Goal: Communication & Community: Answer question/provide support

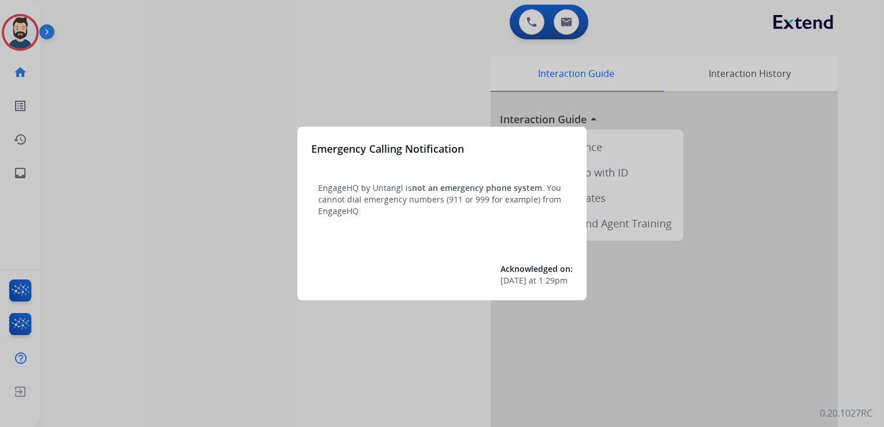
click at [183, 147] on div at bounding box center [442, 213] width 884 height 427
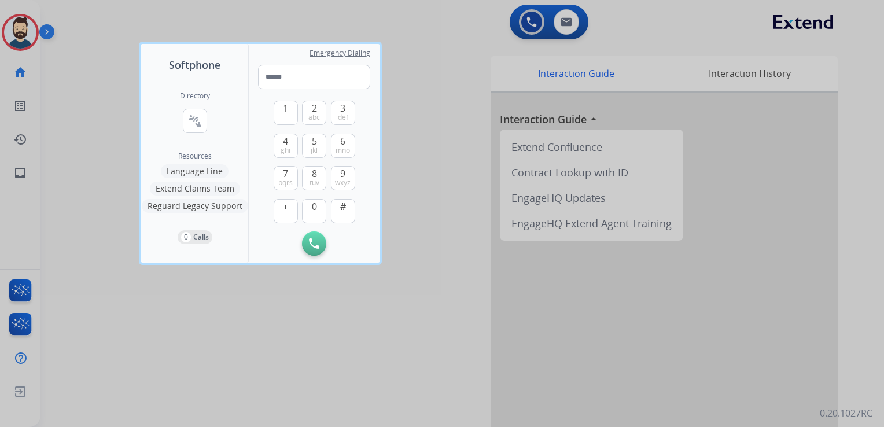
drag, startPoint x: 91, startPoint y: 94, endPoint x: 73, endPoint y: 102, distance: 20.2
click at [91, 94] on div at bounding box center [442, 213] width 884 height 427
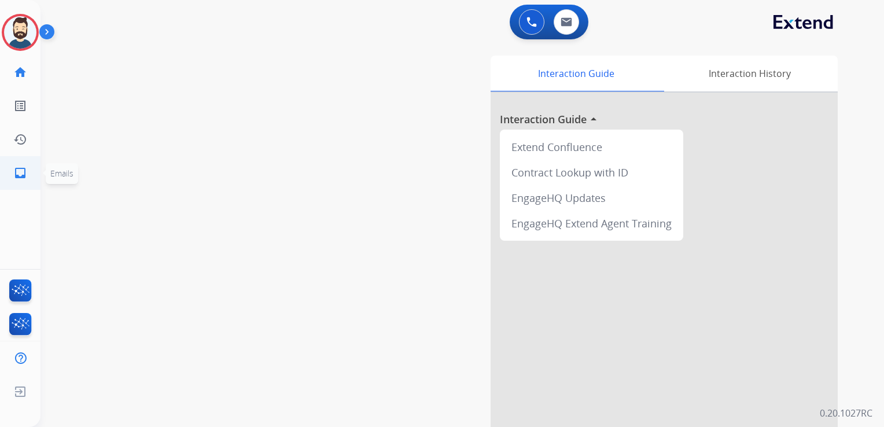
click at [21, 166] on mat-icon "inbox" at bounding box center [20, 173] width 14 height 14
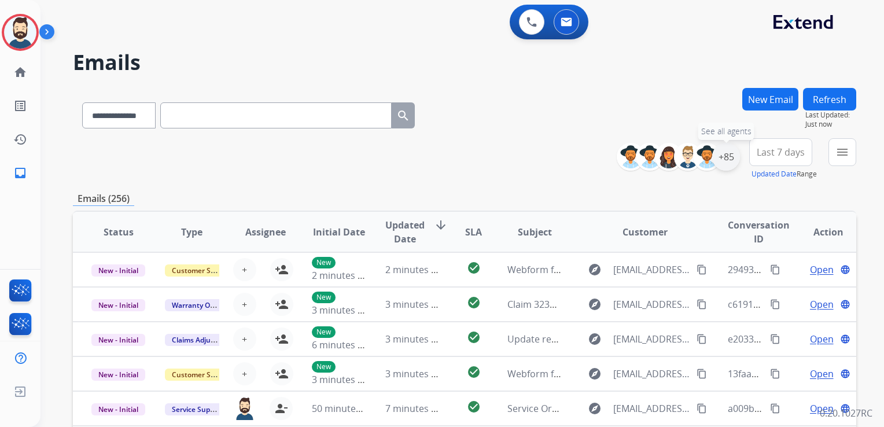
click at [720, 157] on div "+85" at bounding box center [726, 157] width 28 height 28
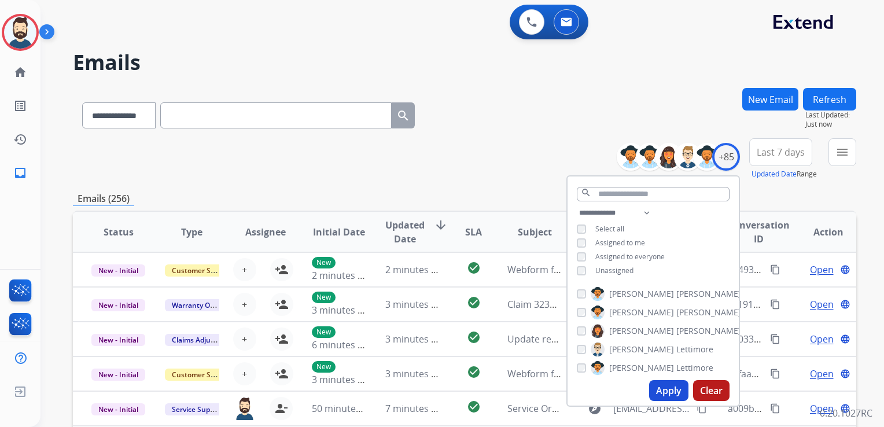
click at [679, 388] on button "Apply" at bounding box center [668, 390] width 39 height 21
click at [770, 153] on span "Last 7 days" at bounding box center [781, 152] width 48 height 5
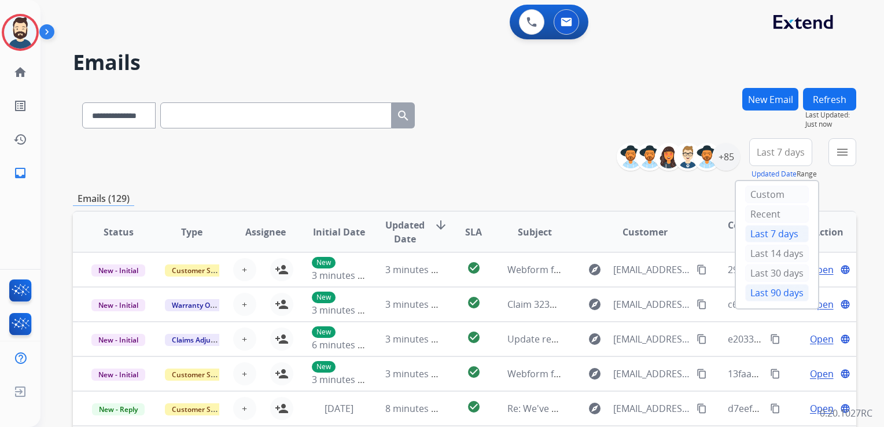
click at [756, 287] on div "Last 90 days" at bounding box center [777, 292] width 64 height 17
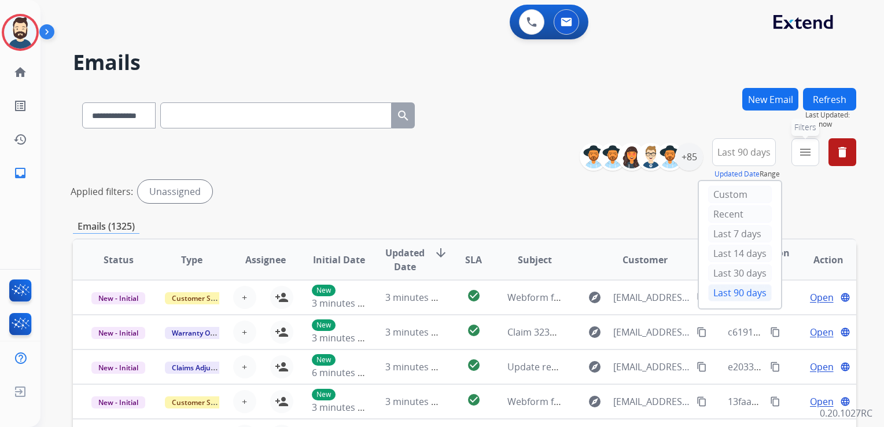
click at [806, 154] on mat-icon "menu" at bounding box center [805, 152] width 14 height 14
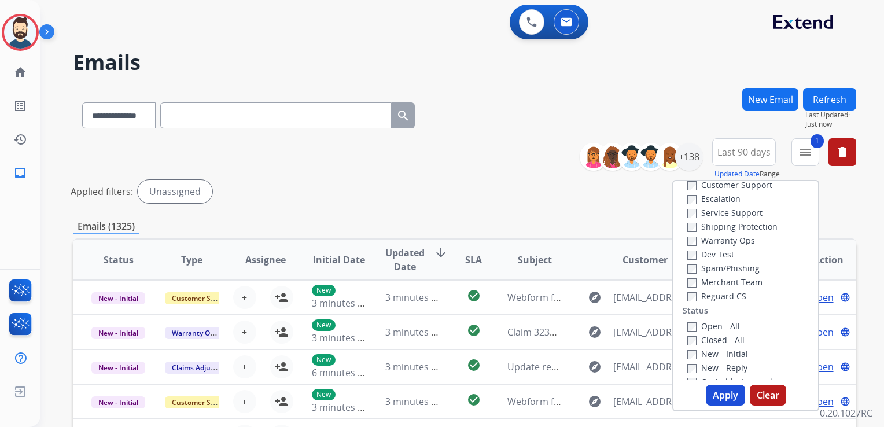
scroll to position [116, 0]
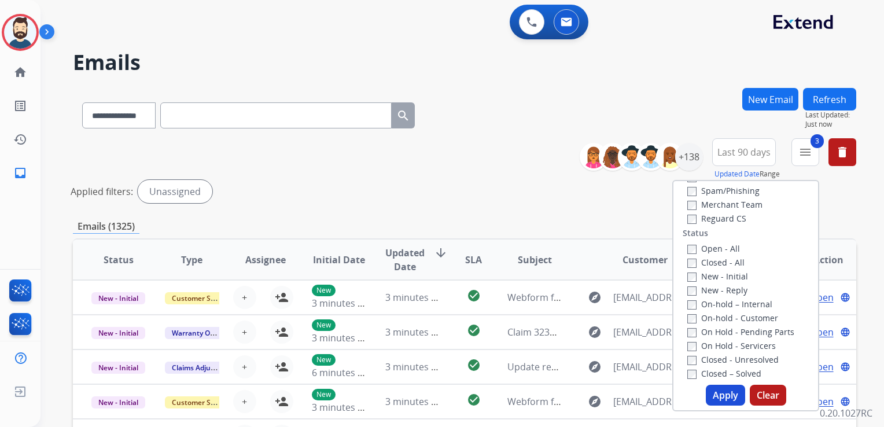
click at [731, 394] on button "Apply" at bounding box center [725, 395] width 39 height 21
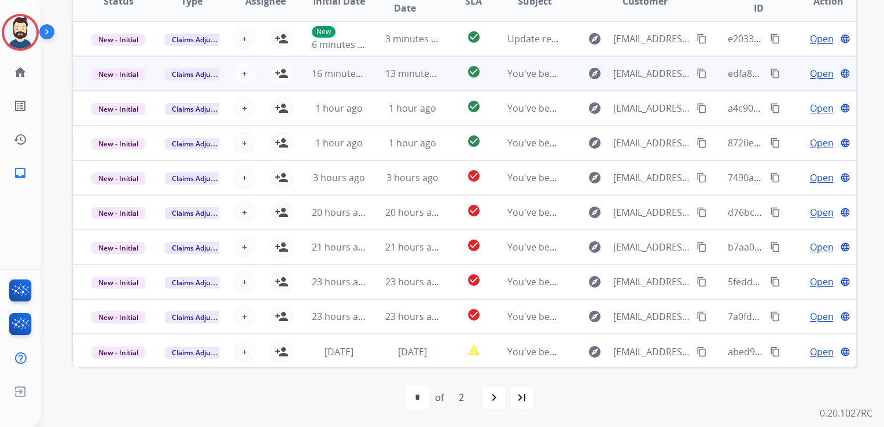
scroll to position [201, 0]
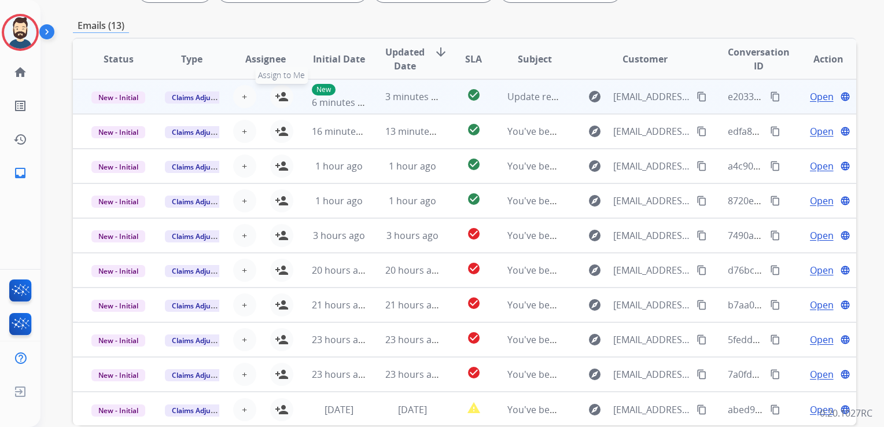
click at [281, 91] on mat-icon "person_add" at bounding box center [282, 97] width 14 height 14
click at [123, 101] on span "New - Initial" at bounding box center [118, 97] width 54 height 12
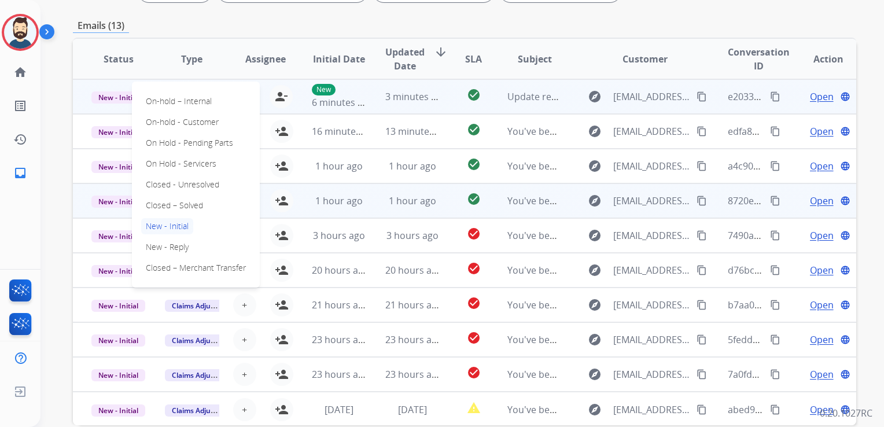
click at [154, 205] on p "Closed – Solved" at bounding box center [174, 205] width 67 height 16
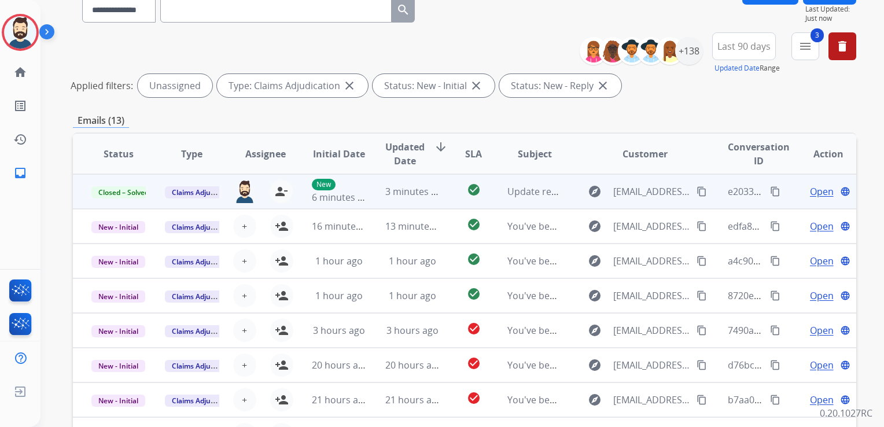
scroll to position [0, 0]
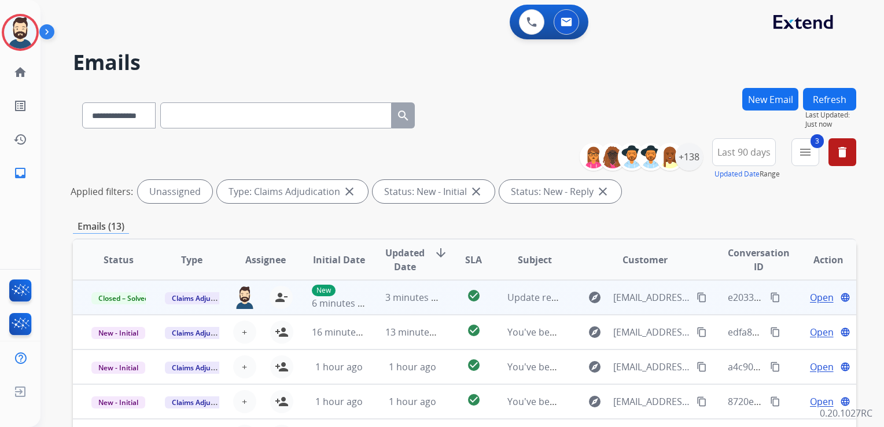
drag, startPoint x: 832, startPoint y: 102, endPoint x: 817, endPoint y: 106, distance: 15.7
click at [832, 101] on button "Refresh" at bounding box center [829, 99] width 53 height 23
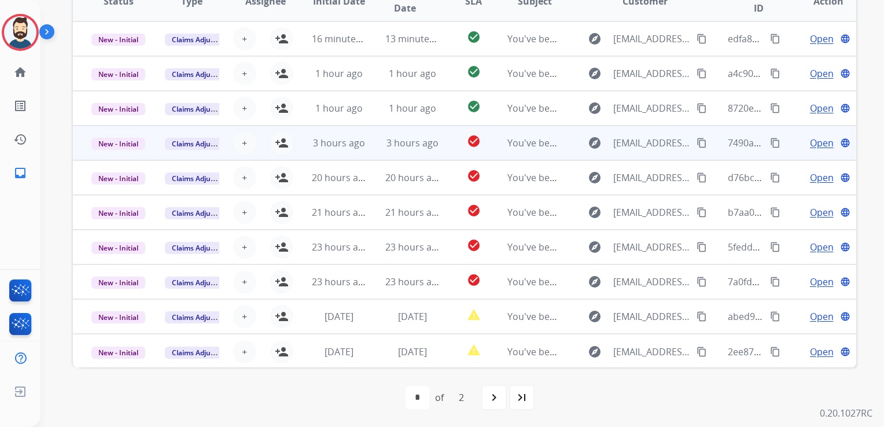
scroll to position [201, 0]
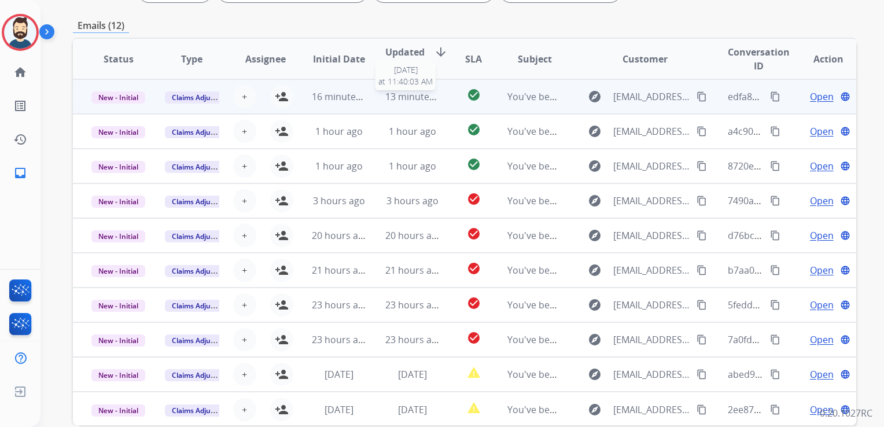
click at [413, 101] on span "13 minutes ago" at bounding box center [418, 96] width 67 height 13
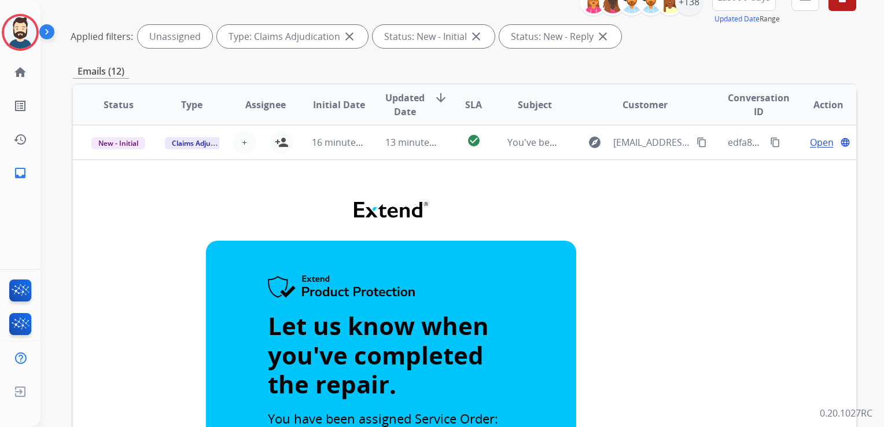
scroll to position [85, 0]
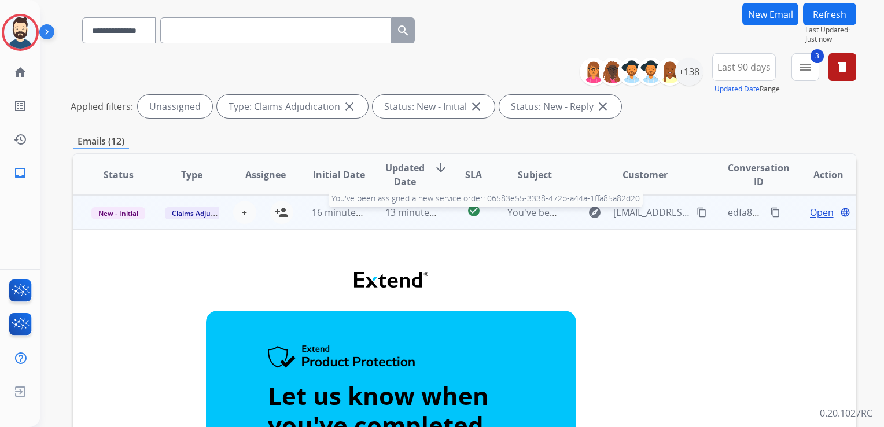
click at [547, 225] on td "You've been assigned a new service order: 06583e55-3338-472b-a44a-1ffa85a82d20 …" at bounding box center [525, 212] width 73 height 35
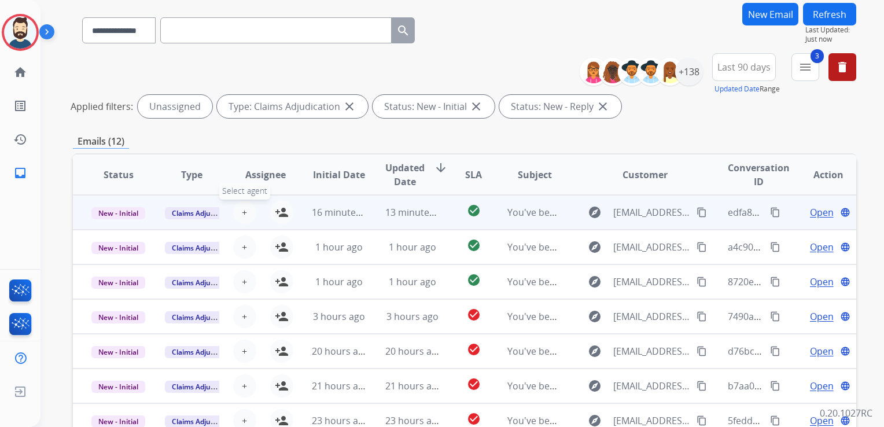
click at [245, 213] on button "+ Select agent" at bounding box center [244, 212] width 23 height 23
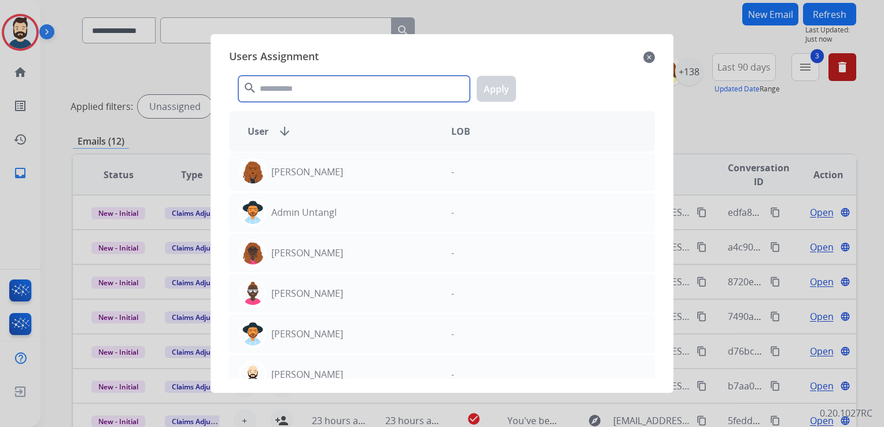
click at [308, 99] on input "text" at bounding box center [353, 89] width 231 height 26
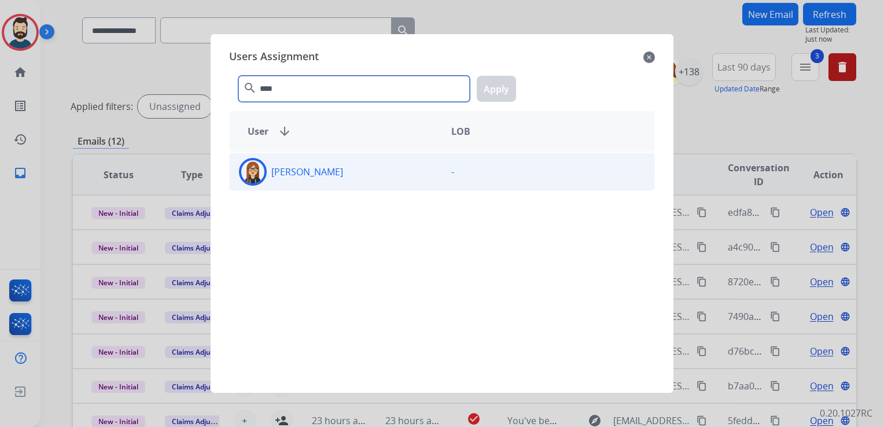
type input "****"
drag, startPoint x: 259, startPoint y: 172, endPoint x: 391, endPoint y: 127, distance: 139.9
click at [259, 171] on img at bounding box center [252, 171] width 23 height 23
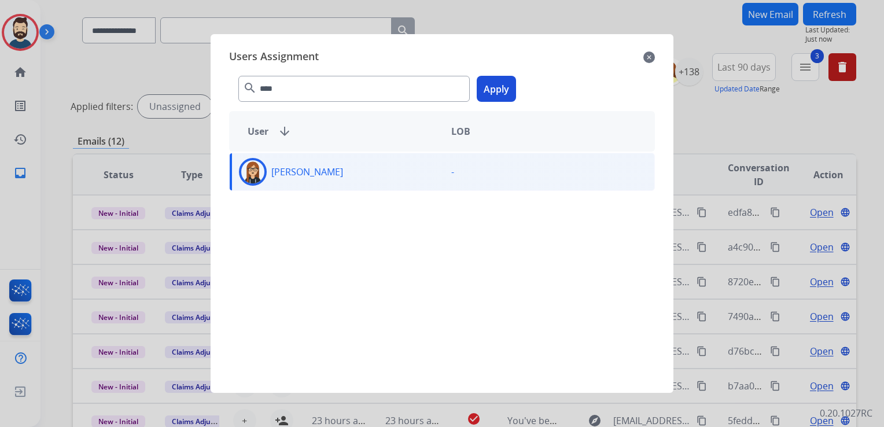
click at [490, 87] on button "Apply" at bounding box center [496, 89] width 39 height 26
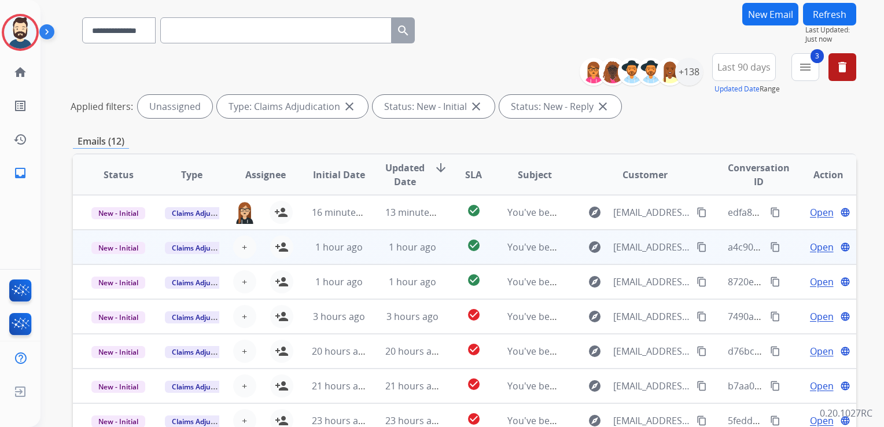
click at [378, 253] on td "1 hour ago" at bounding box center [403, 247] width 73 height 35
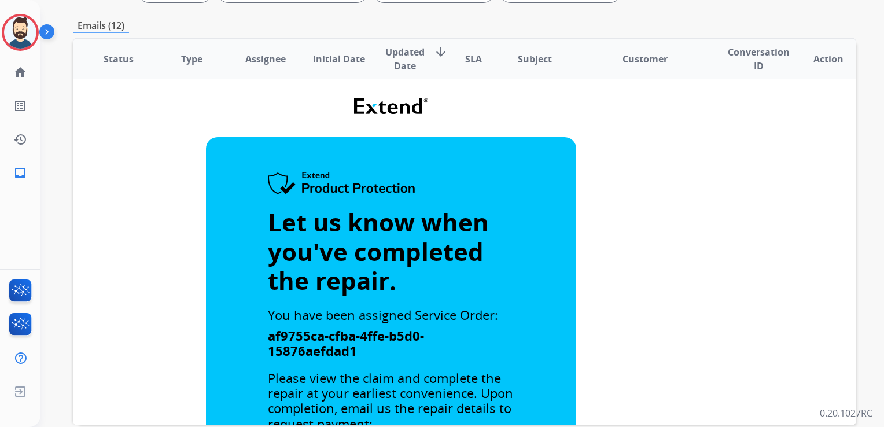
scroll to position [0, 0]
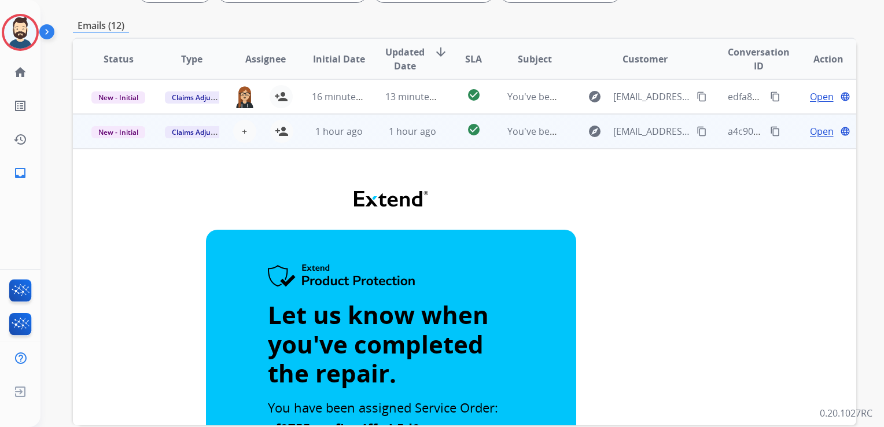
click at [403, 147] on td "1 hour ago" at bounding box center [403, 131] width 73 height 35
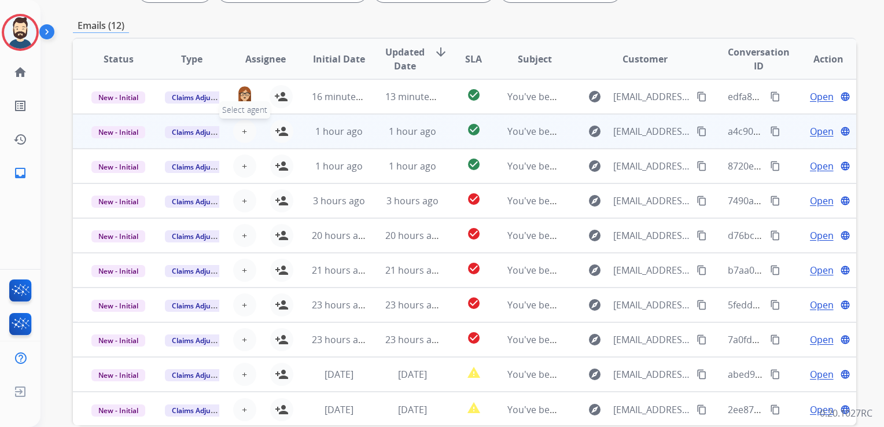
click at [242, 130] on span "+" at bounding box center [244, 131] width 5 height 14
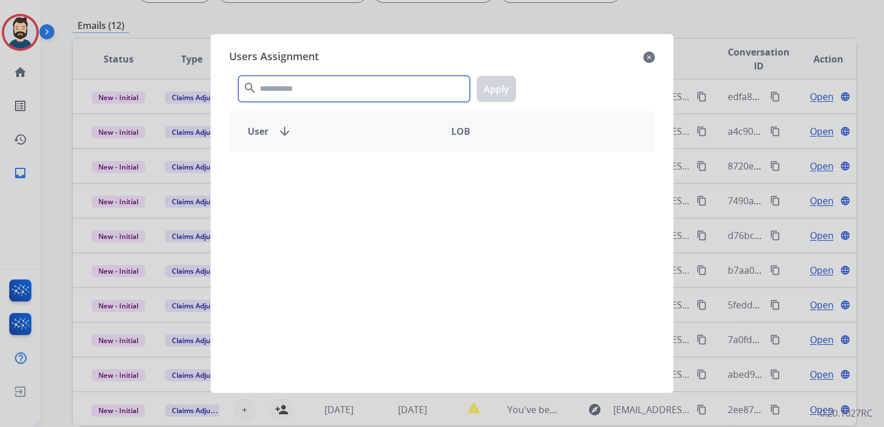
click at [308, 88] on input "text" at bounding box center [353, 89] width 231 height 26
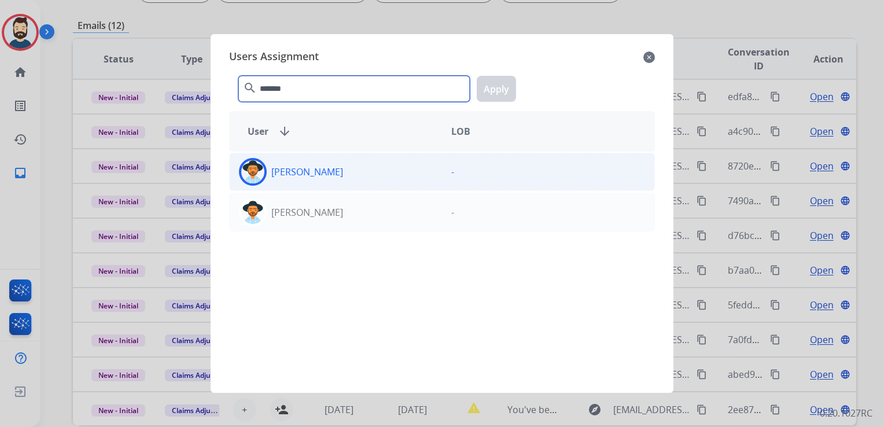
type input "*******"
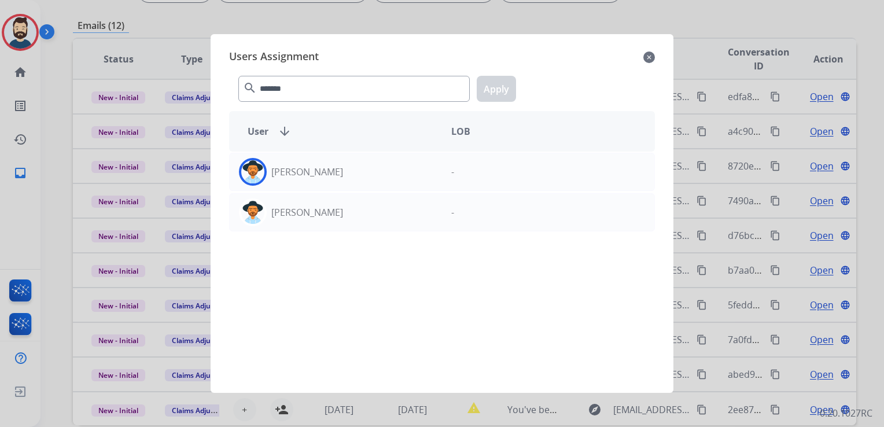
drag, startPoint x: 252, startPoint y: 172, endPoint x: 349, endPoint y: 149, distance: 100.0
click at [254, 172] on img at bounding box center [252, 171] width 23 height 23
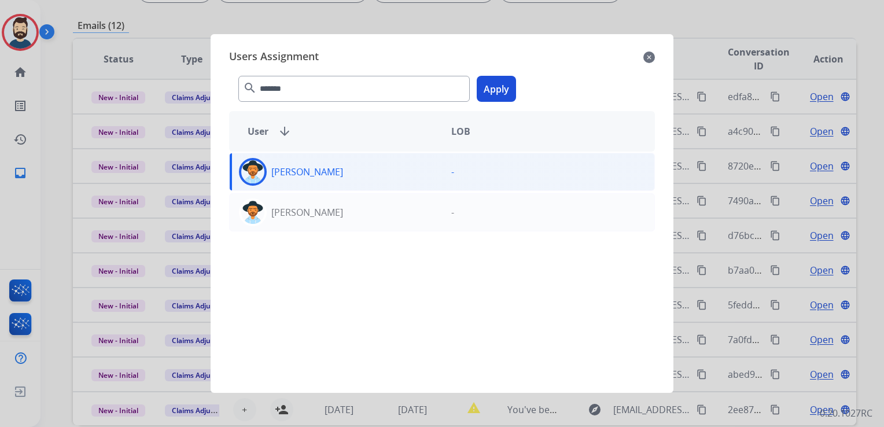
click at [493, 92] on button "Apply" at bounding box center [496, 89] width 39 height 26
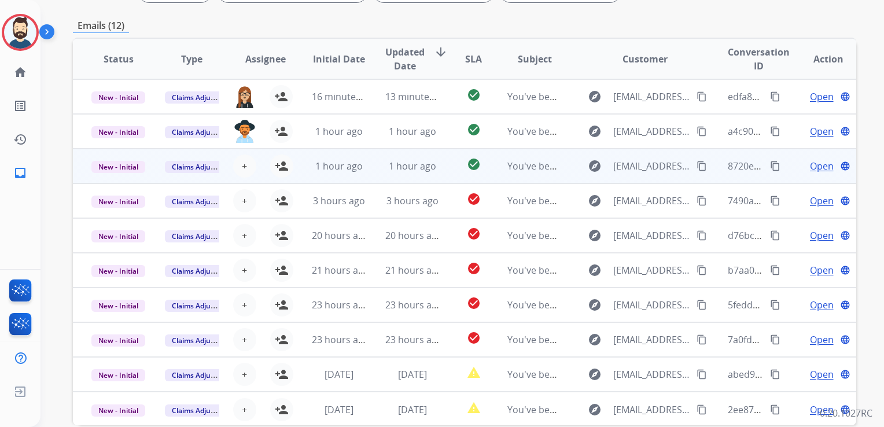
click at [370, 175] on td "1 hour ago" at bounding box center [403, 166] width 73 height 35
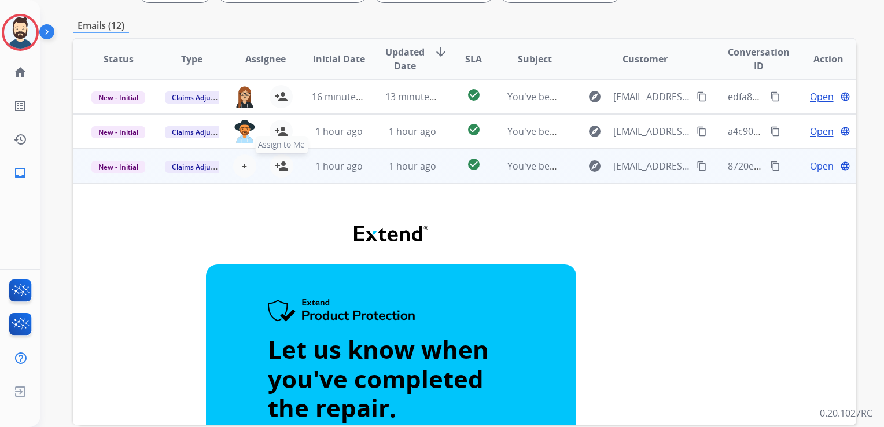
click at [282, 168] on mat-icon "person_add" at bounding box center [282, 166] width 14 height 14
click at [405, 180] on td "1 hour ago" at bounding box center [403, 166] width 73 height 35
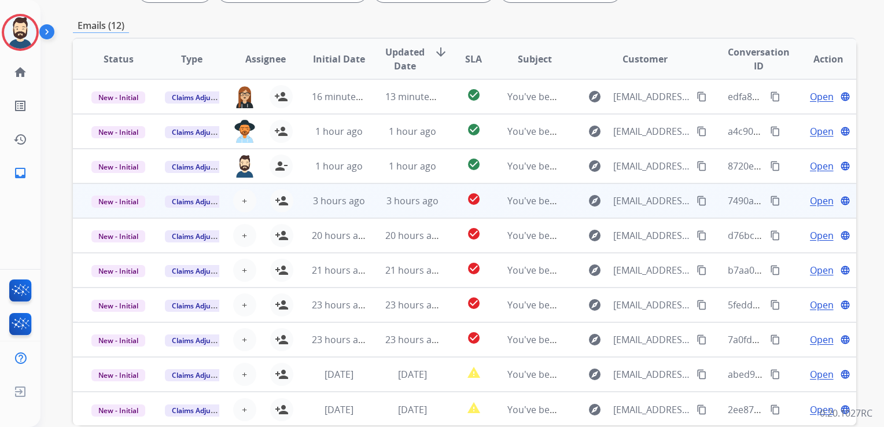
click at [377, 206] on td "3 hours ago" at bounding box center [403, 200] width 73 height 35
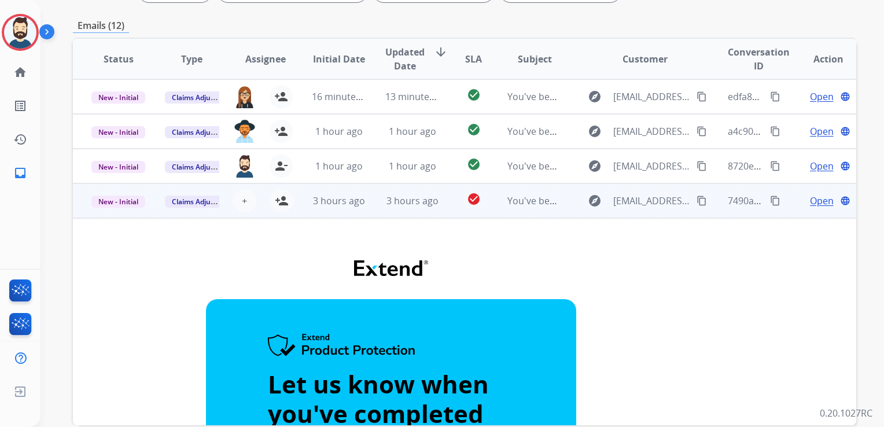
click at [361, 207] on div "3 hours ago" at bounding box center [339, 201] width 54 height 14
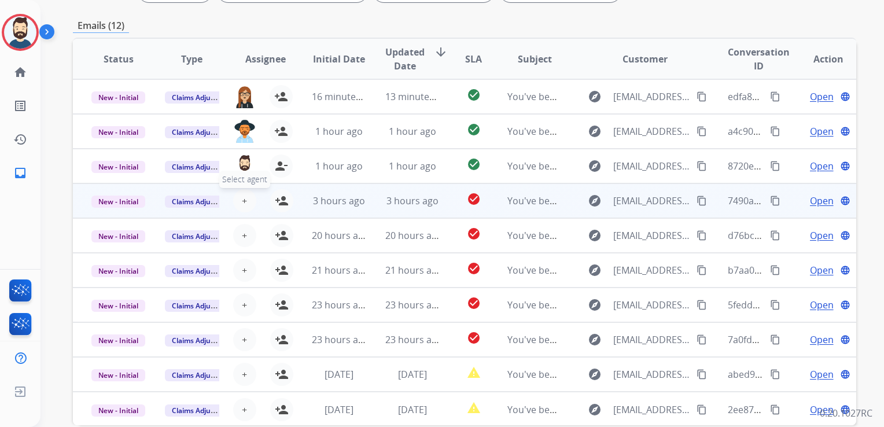
click at [247, 202] on button "+ Select agent" at bounding box center [244, 200] width 23 height 23
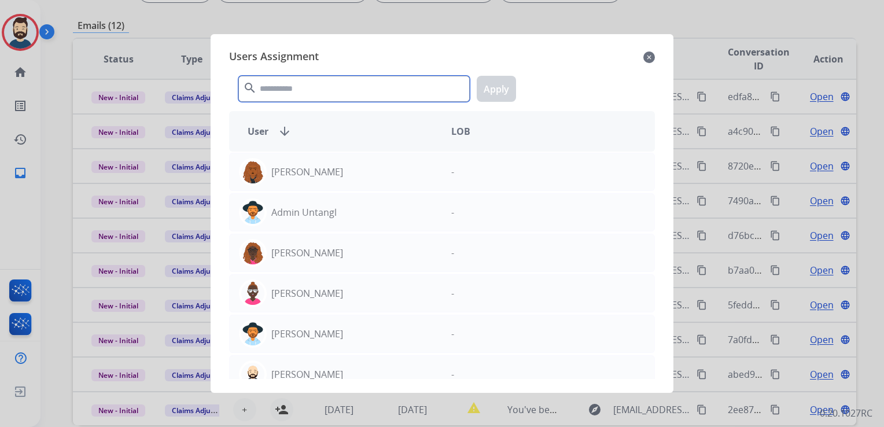
click at [309, 93] on input "text" at bounding box center [353, 89] width 231 height 26
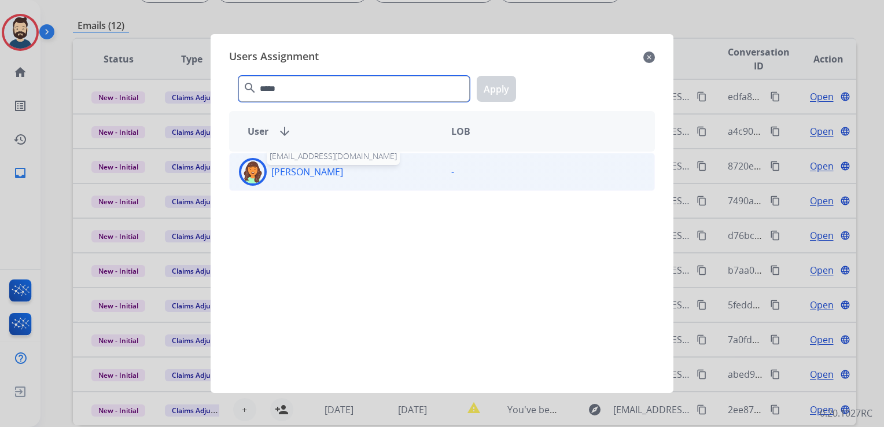
type input "*****"
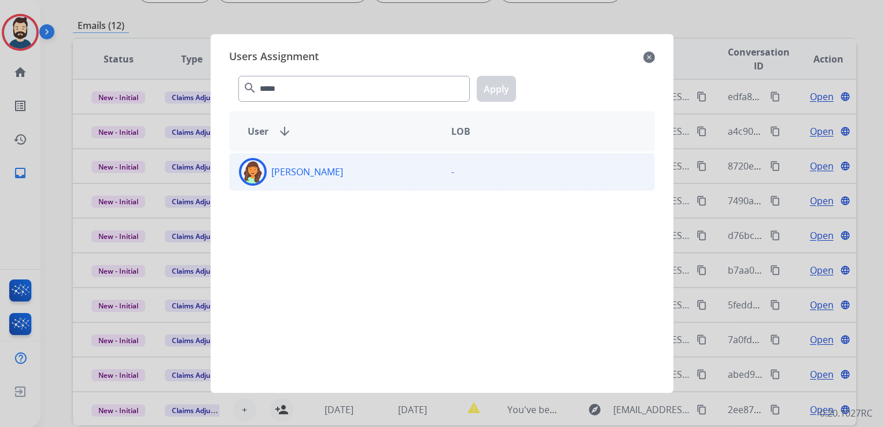
drag, startPoint x: 252, startPoint y: 177, endPoint x: 367, endPoint y: 110, distance: 133.2
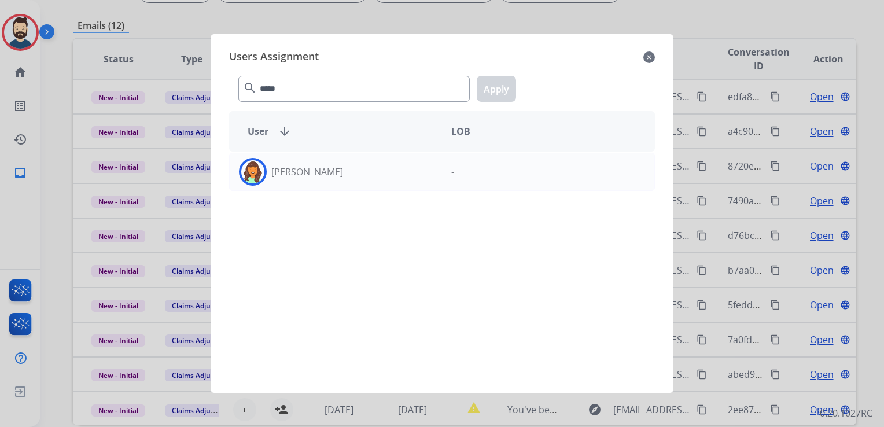
click at [252, 176] on img at bounding box center [252, 171] width 23 height 23
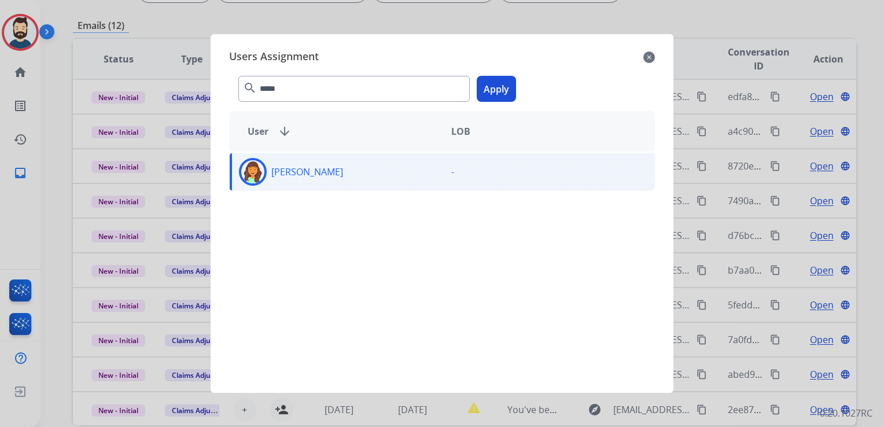
click at [496, 98] on button "Apply" at bounding box center [496, 89] width 39 height 26
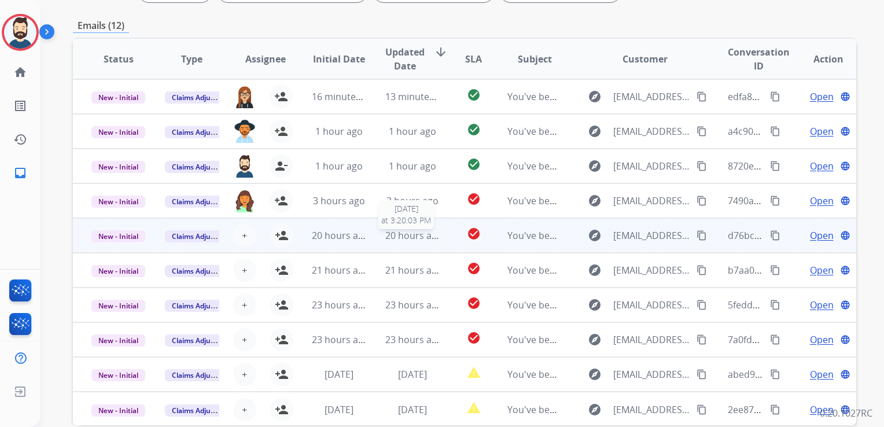
click at [408, 237] on span "20 hours ago" at bounding box center [413, 235] width 57 height 13
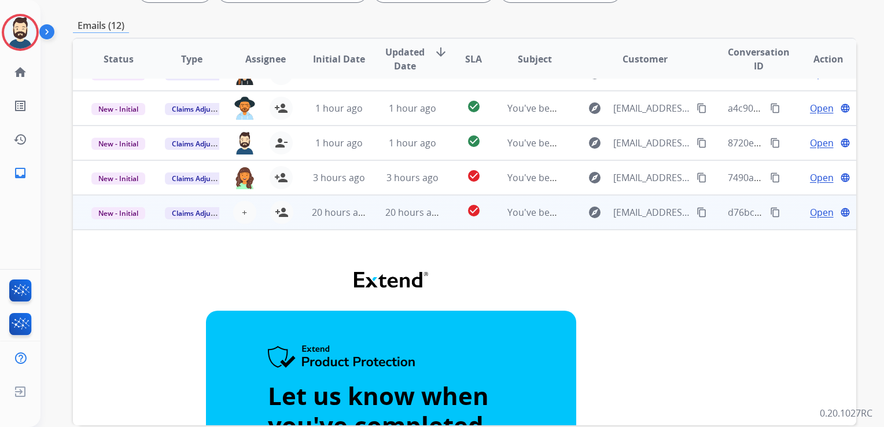
click at [409, 223] on td "20 hours ago" at bounding box center [403, 212] width 73 height 35
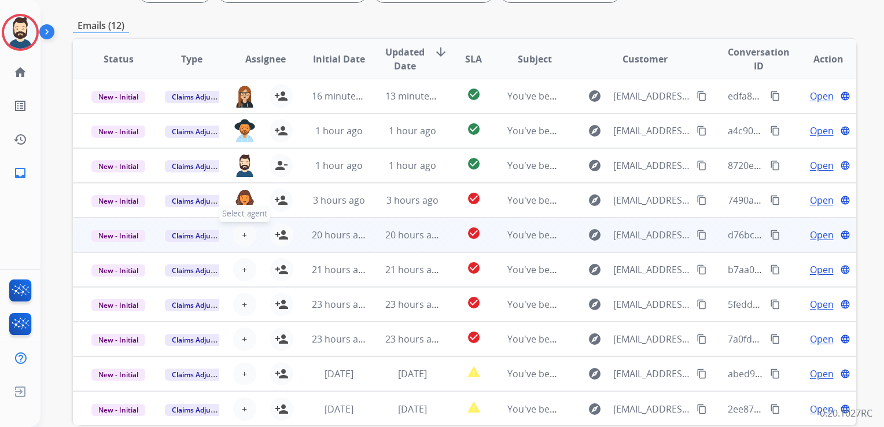
click at [238, 233] on button "+ Select agent" at bounding box center [244, 234] width 23 height 23
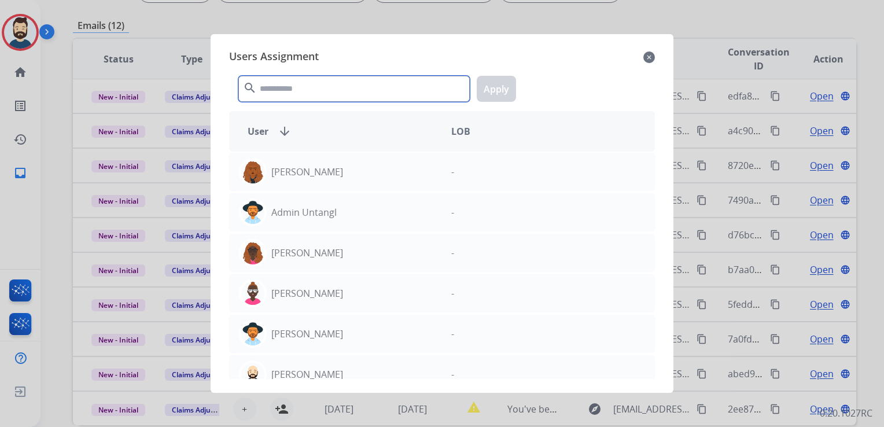
click at [311, 86] on input "text" at bounding box center [353, 89] width 231 height 26
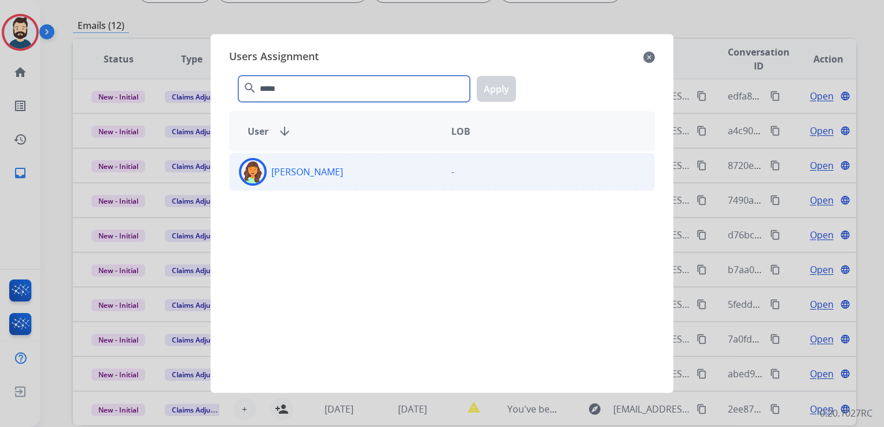
type input "*****"
click at [253, 170] on img at bounding box center [252, 171] width 23 height 23
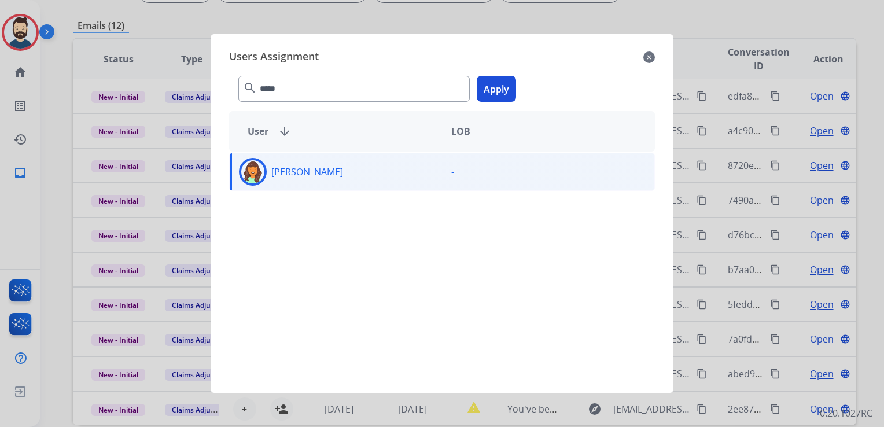
click at [506, 91] on button "Apply" at bounding box center [496, 89] width 39 height 26
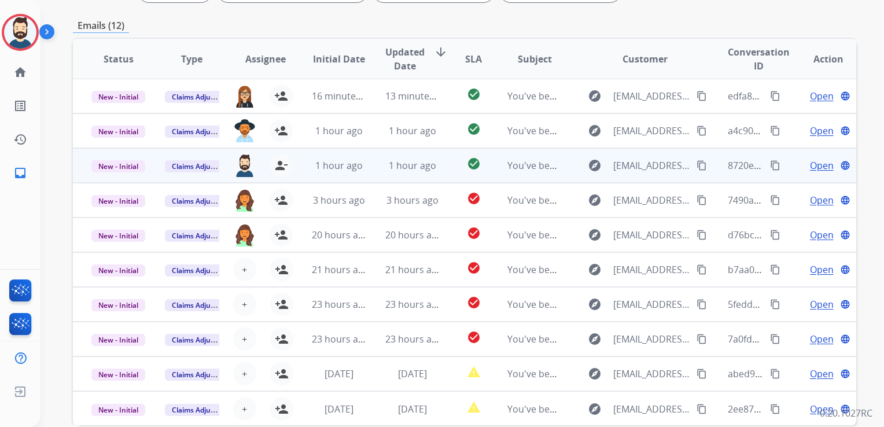
scroll to position [259, 0]
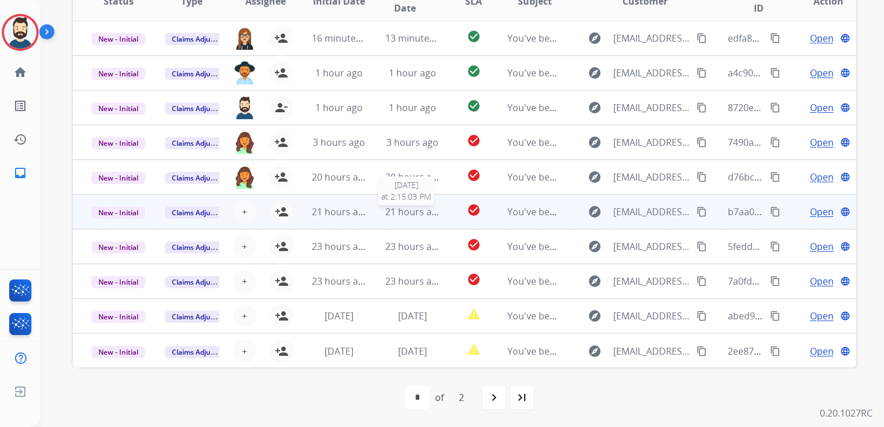
click at [387, 214] on span "21 hours ago" at bounding box center [413, 211] width 57 height 13
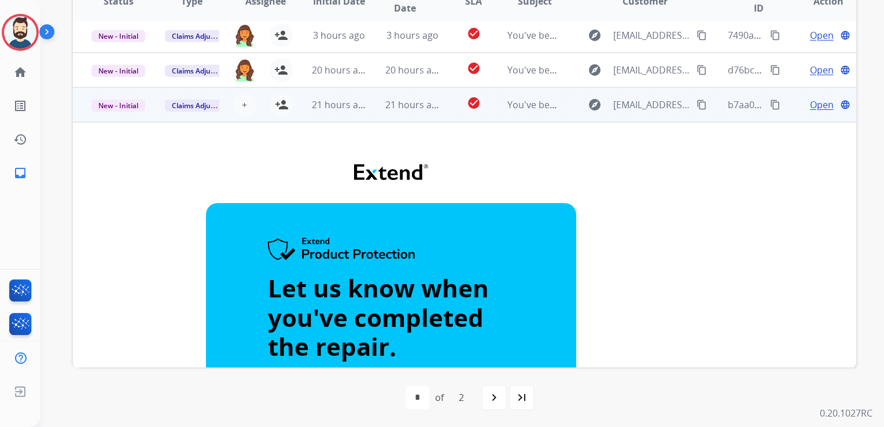
click at [404, 119] on td "21 hours ago" at bounding box center [403, 104] width 73 height 35
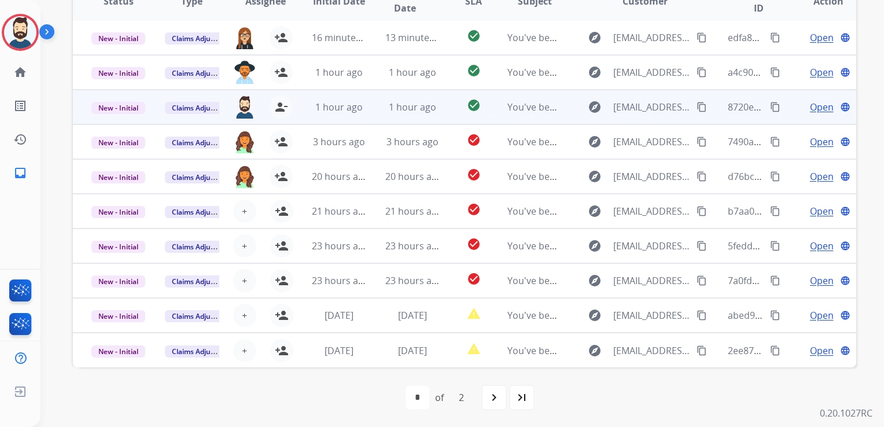
scroll to position [1, 0]
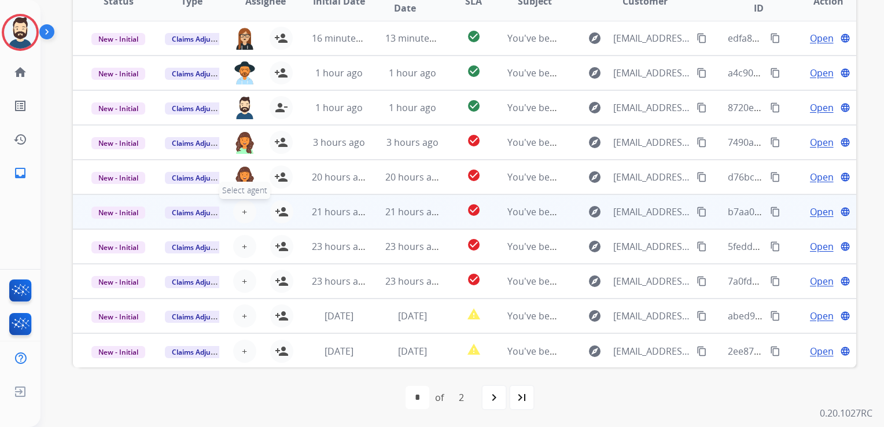
click at [244, 212] on span "+" at bounding box center [244, 212] width 5 height 14
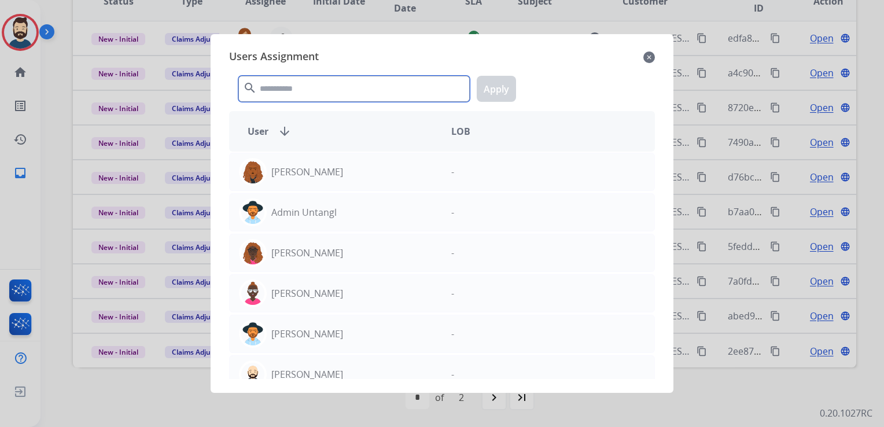
click at [313, 80] on input "text" at bounding box center [353, 89] width 231 height 26
click at [645, 57] on mat-icon "close" at bounding box center [649, 57] width 12 height 14
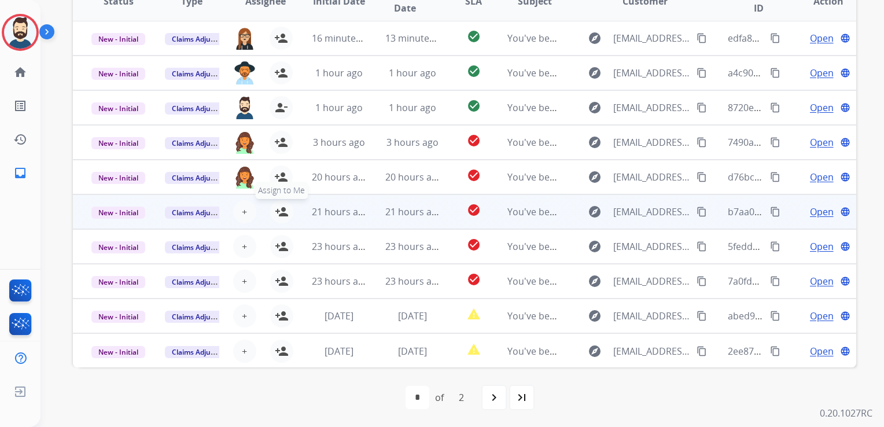
click at [277, 207] on mat-icon "person_add" at bounding box center [282, 212] width 14 height 14
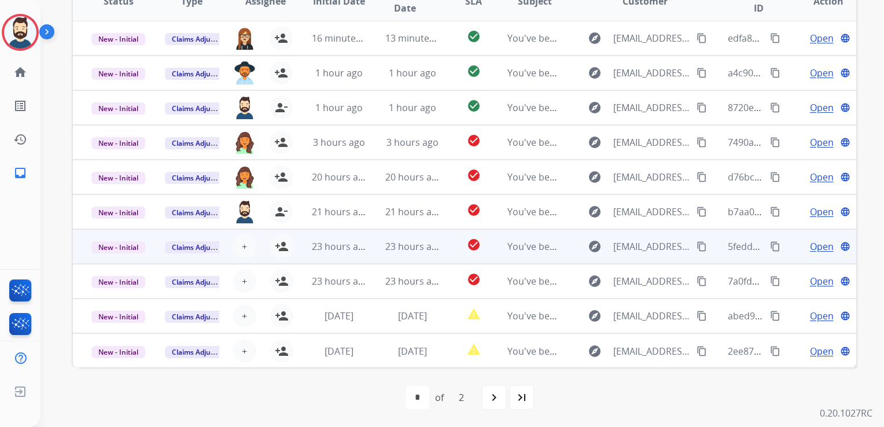
click at [357, 257] on td "23 hours ago" at bounding box center [329, 246] width 73 height 35
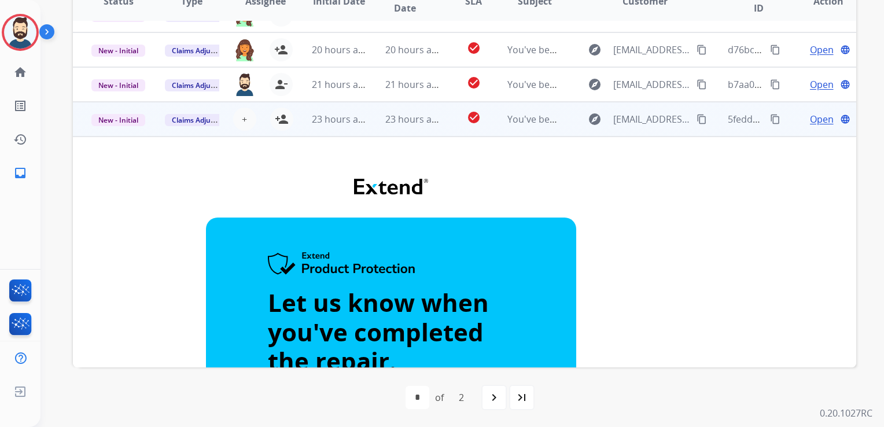
scroll to position [93, 0]
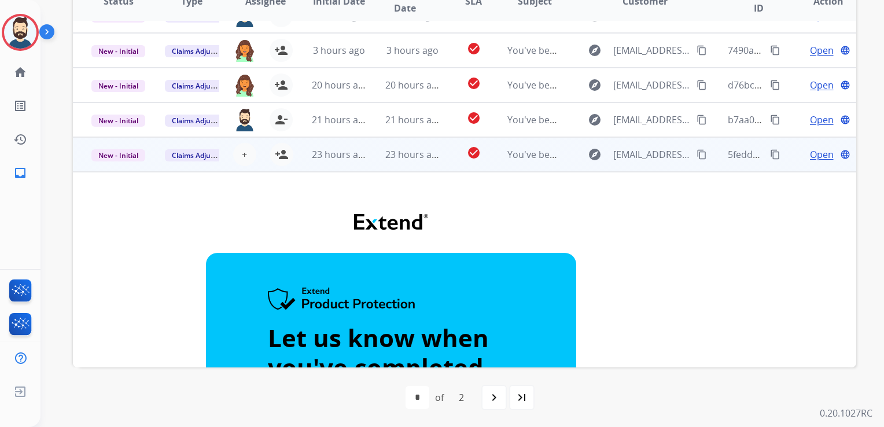
click at [369, 168] on td "23 hours ago" at bounding box center [403, 154] width 73 height 35
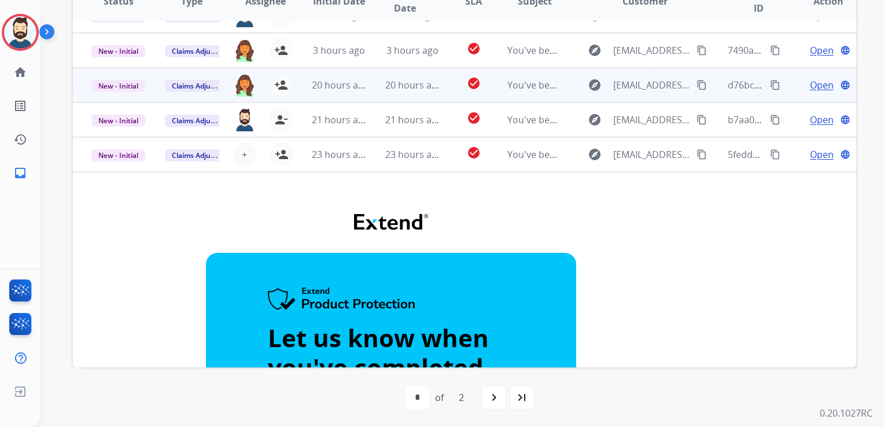
scroll to position [1, 0]
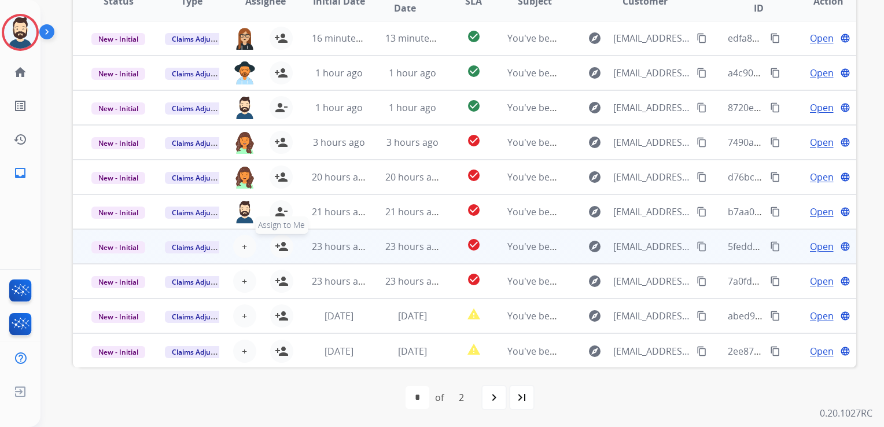
click at [282, 243] on mat-icon "person_add" at bounding box center [282, 246] width 14 height 14
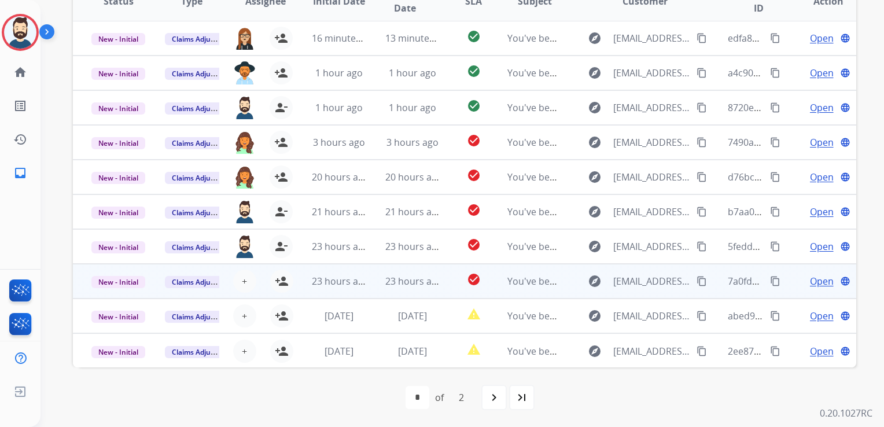
click at [371, 290] on td "23 hours ago" at bounding box center [403, 281] width 73 height 35
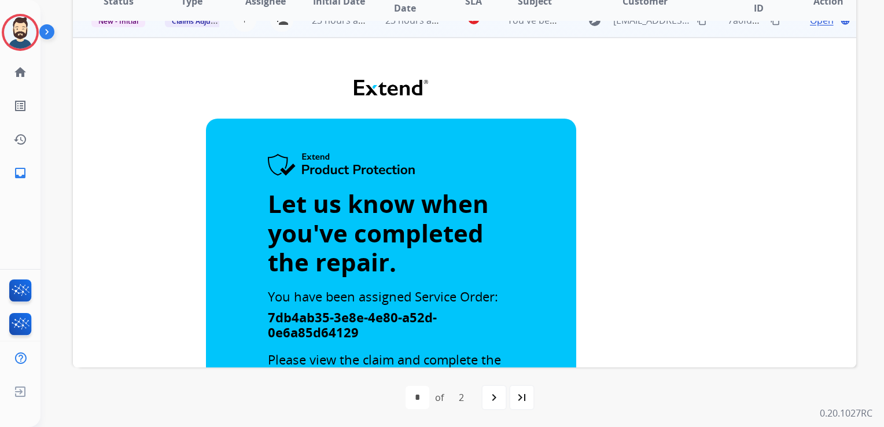
scroll to position [124, 0]
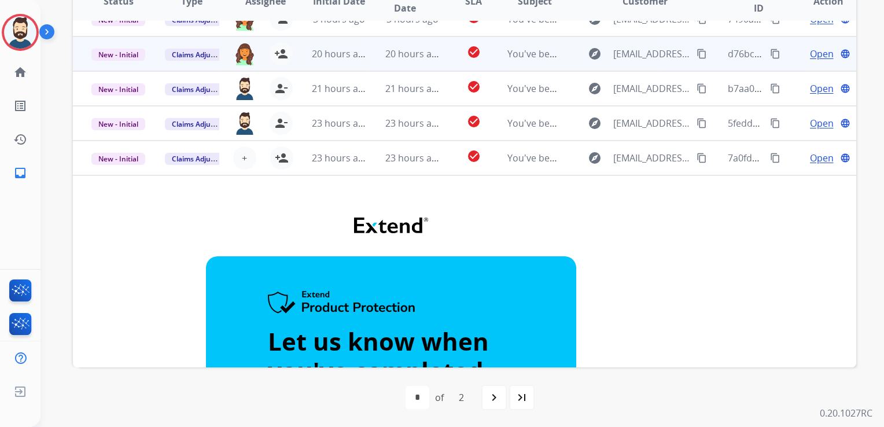
click at [333, 171] on td "23 hours ago" at bounding box center [329, 158] width 73 height 35
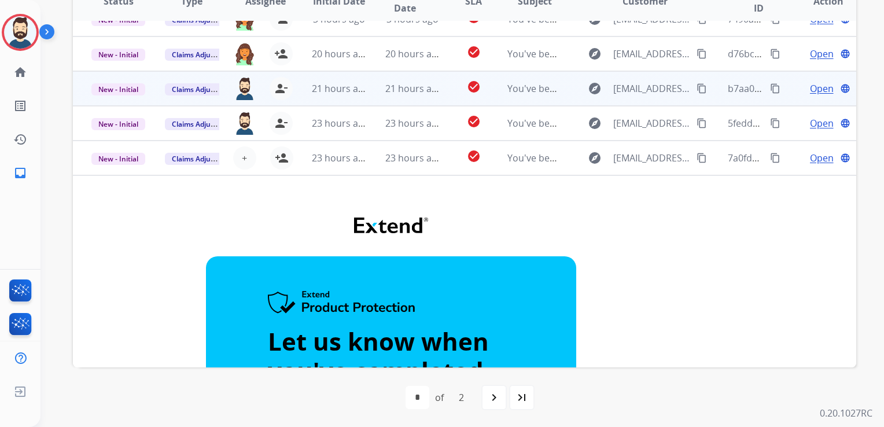
scroll to position [1, 0]
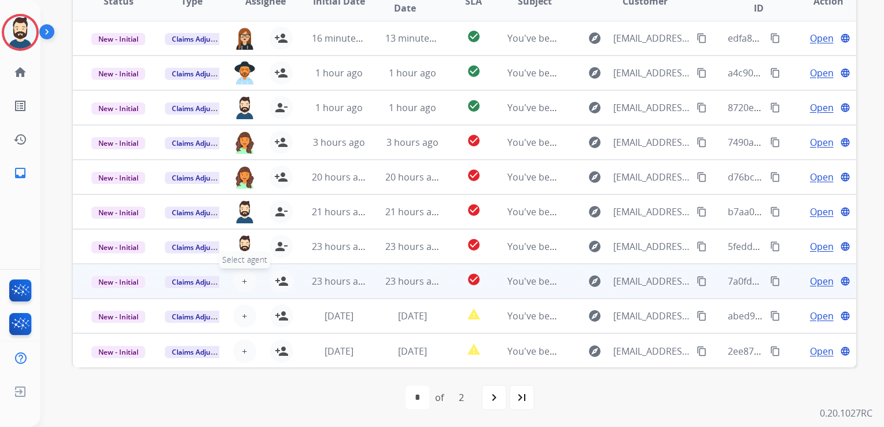
click at [243, 278] on span "+" at bounding box center [244, 281] width 5 height 14
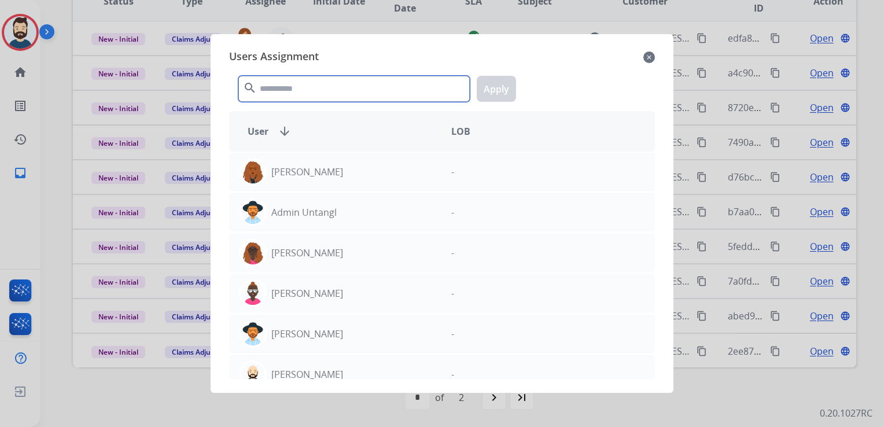
click at [316, 90] on input "text" at bounding box center [353, 89] width 231 height 26
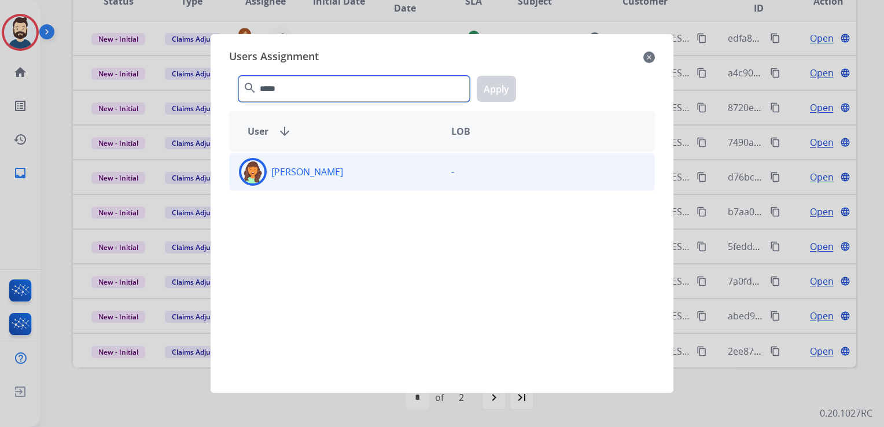
type input "*****"
click at [259, 171] on img at bounding box center [252, 171] width 23 height 23
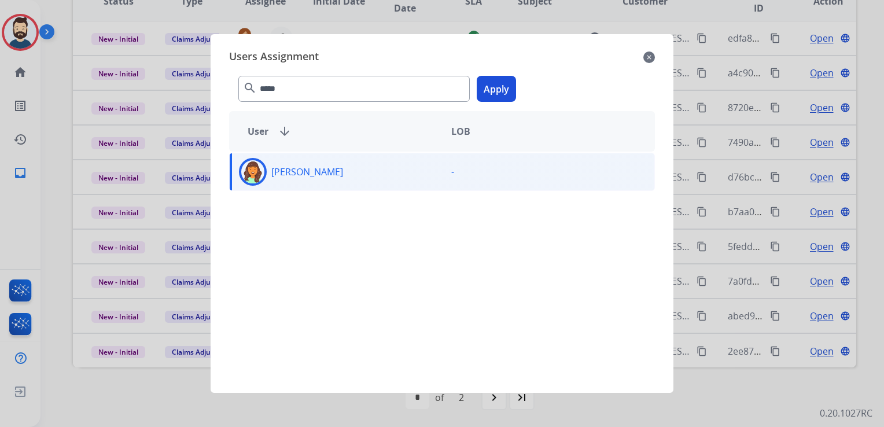
click at [485, 87] on button "Apply" at bounding box center [496, 89] width 39 height 26
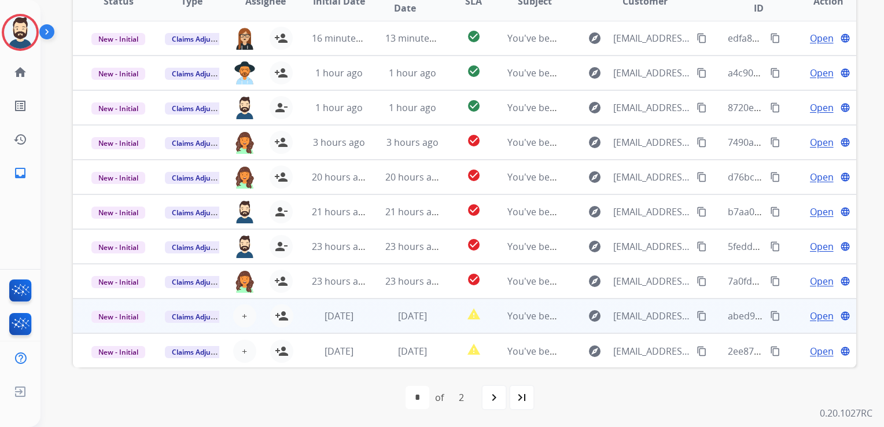
click at [372, 323] on td "[DATE]" at bounding box center [403, 315] width 73 height 35
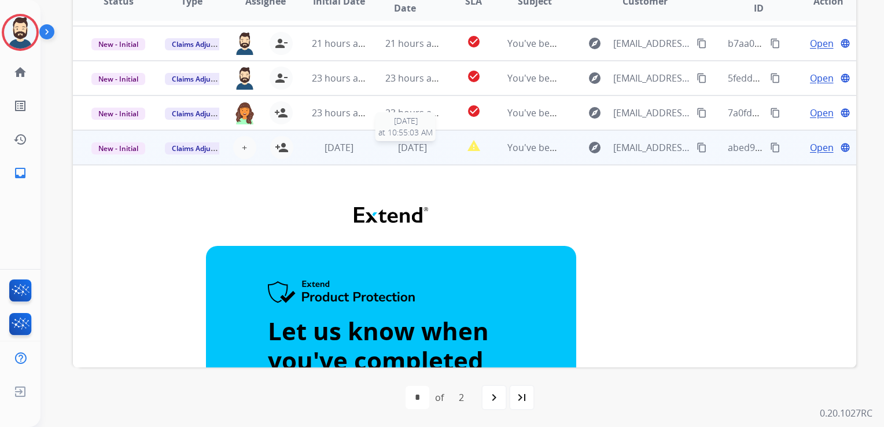
scroll to position [174, 0]
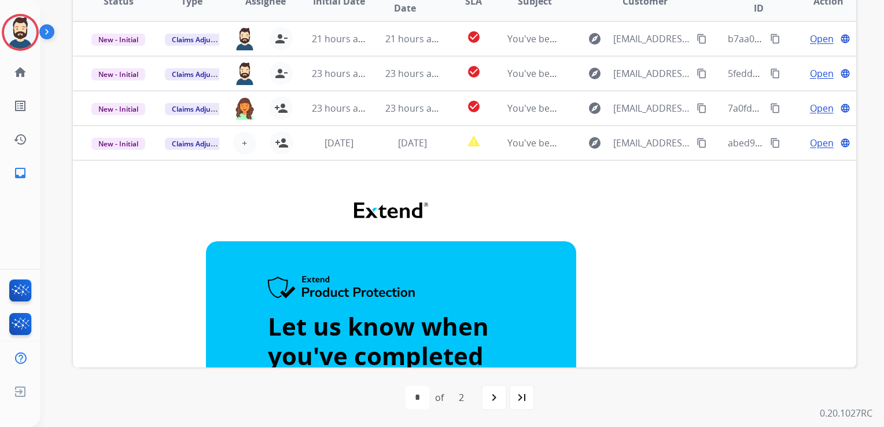
click at [414, 155] on td "[DATE]" at bounding box center [403, 143] width 73 height 35
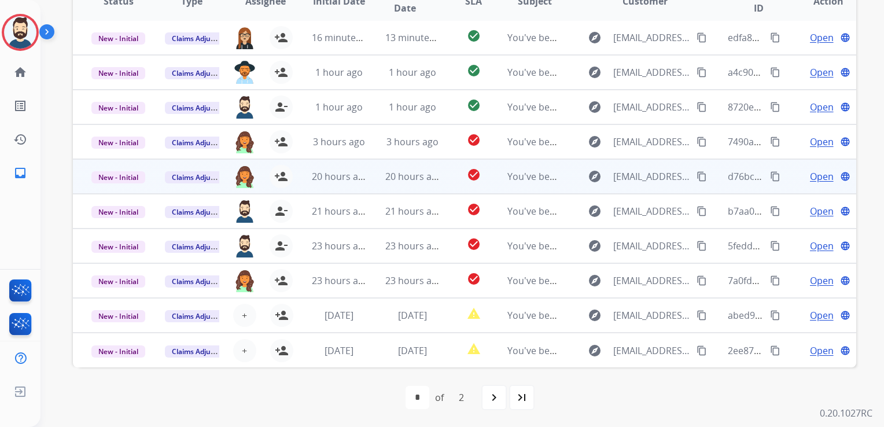
scroll to position [1, 0]
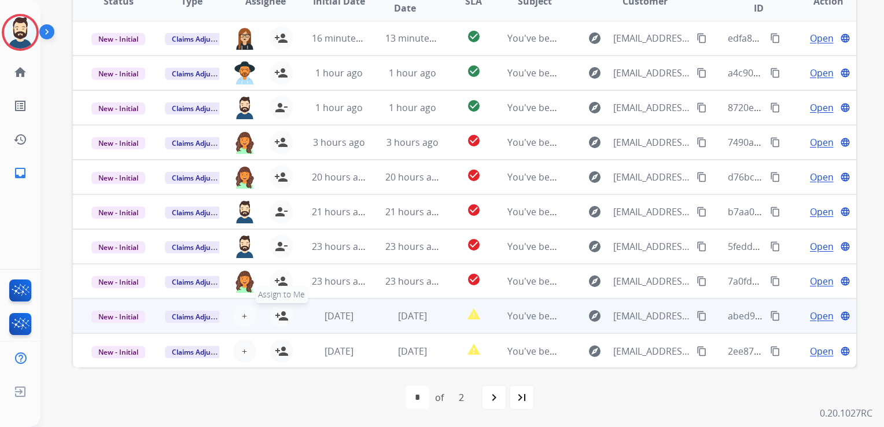
click at [279, 319] on mat-icon "person_add" at bounding box center [282, 316] width 14 height 14
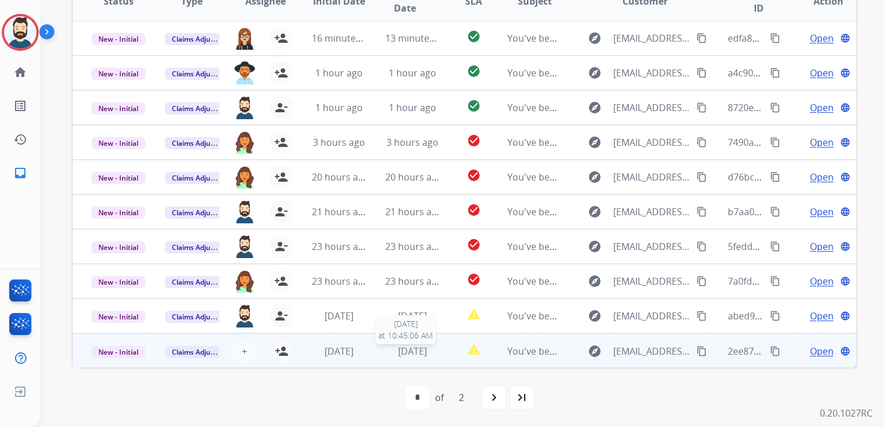
click at [398, 354] on span "[DATE]" at bounding box center [412, 351] width 29 height 13
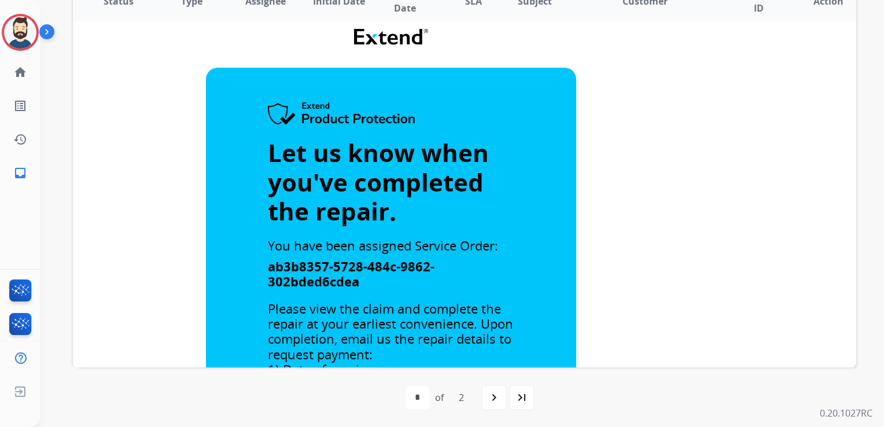
scroll to position [197, 0]
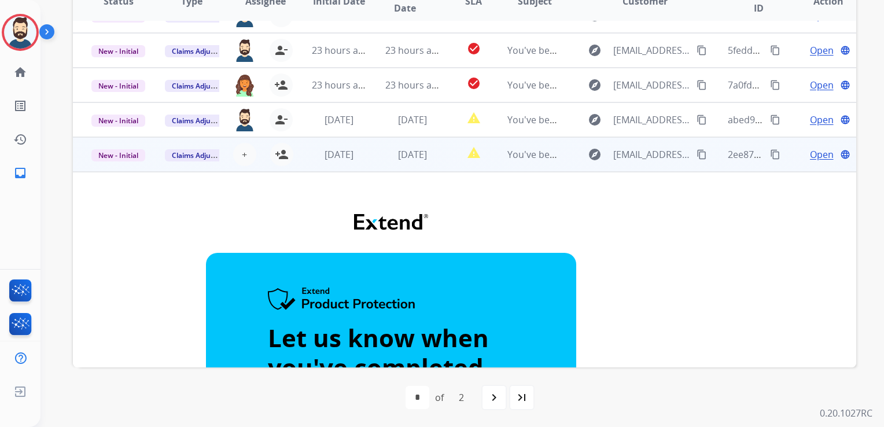
click at [369, 166] on td "[DATE]" at bounding box center [403, 154] width 73 height 35
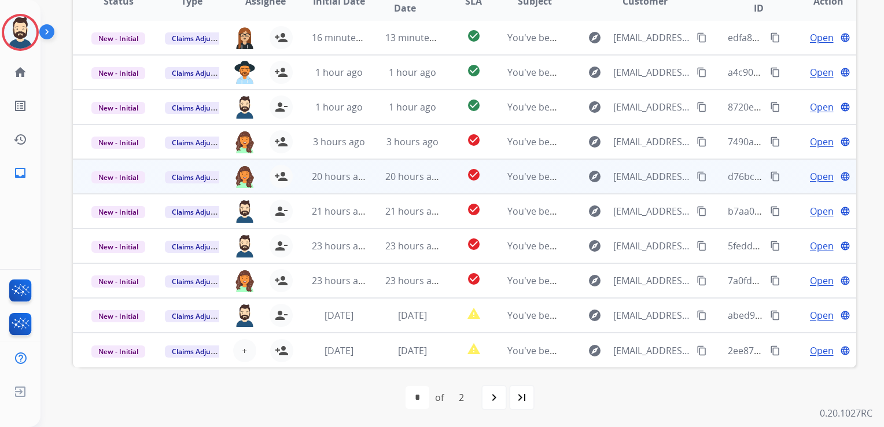
scroll to position [1, 0]
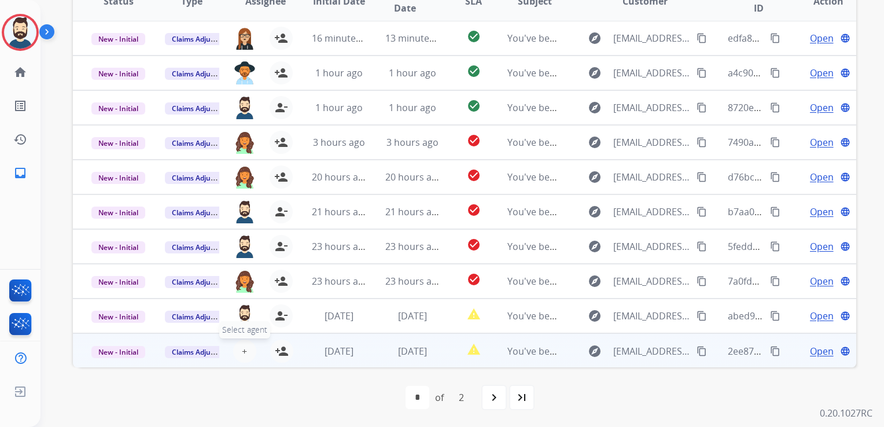
click at [242, 341] on button "+ Select agent" at bounding box center [244, 351] width 23 height 23
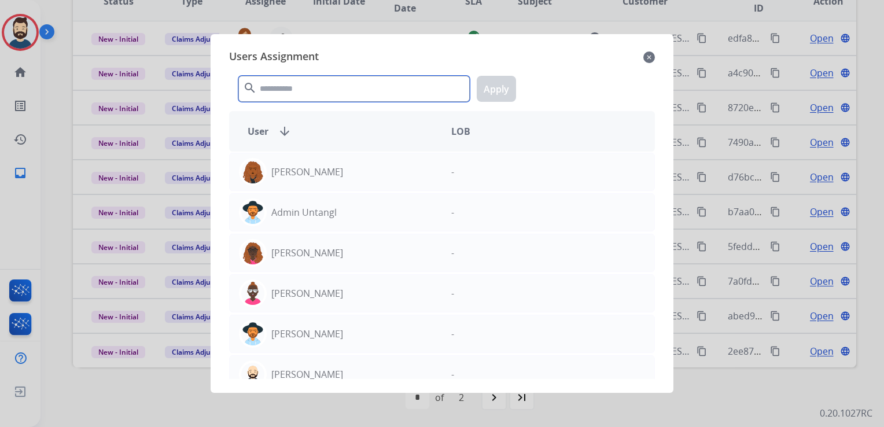
click at [314, 94] on input "text" at bounding box center [353, 89] width 231 height 26
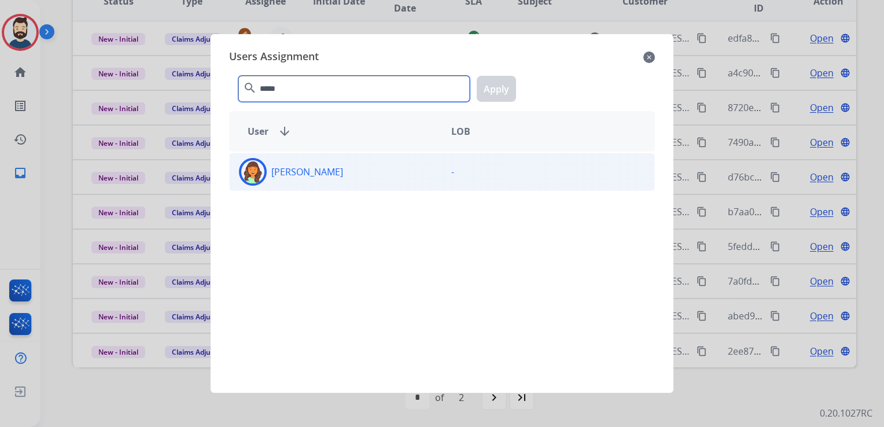
type input "*****"
click at [255, 176] on img at bounding box center [252, 171] width 23 height 23
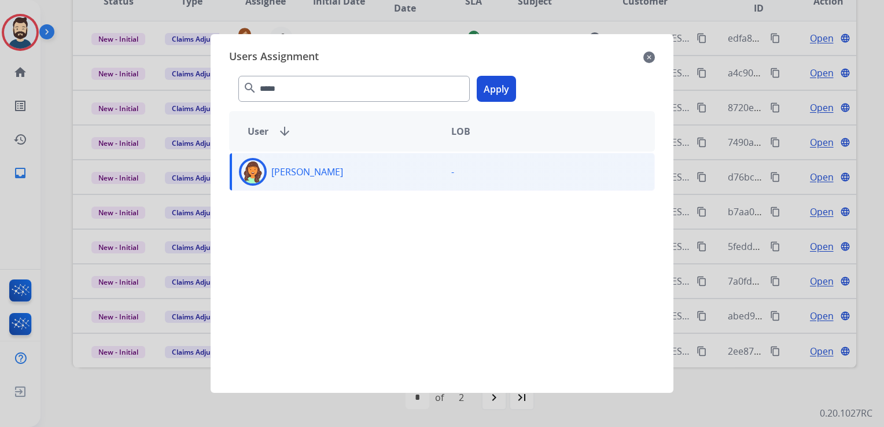
click at [490, 93] on button "Apply" at bounding box center [496, 89] width 39 height 26
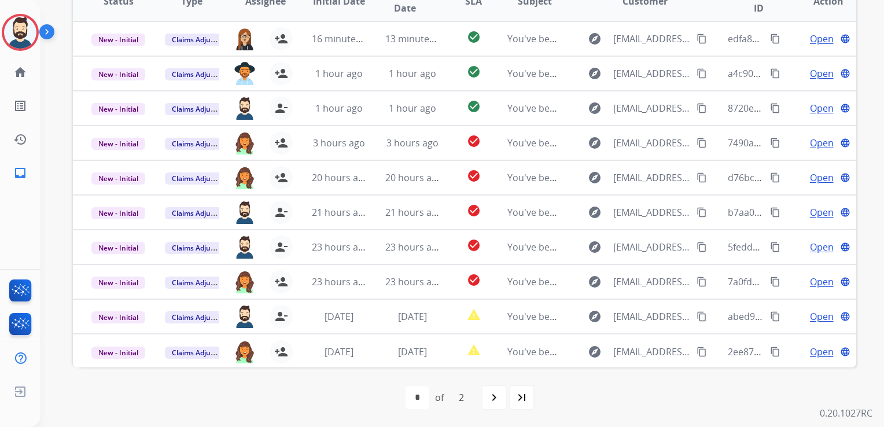
scroll to position [27, 0]
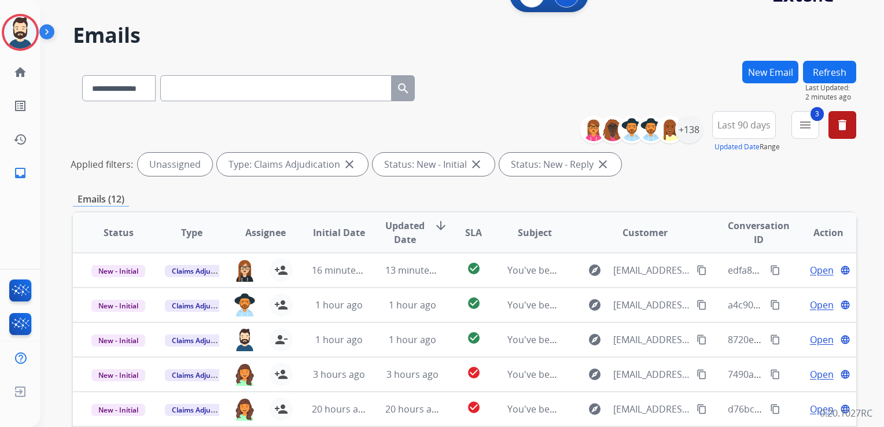
click at [822, 71] on button "Refresh" at bounding box center [829, 72] width 53 height 23
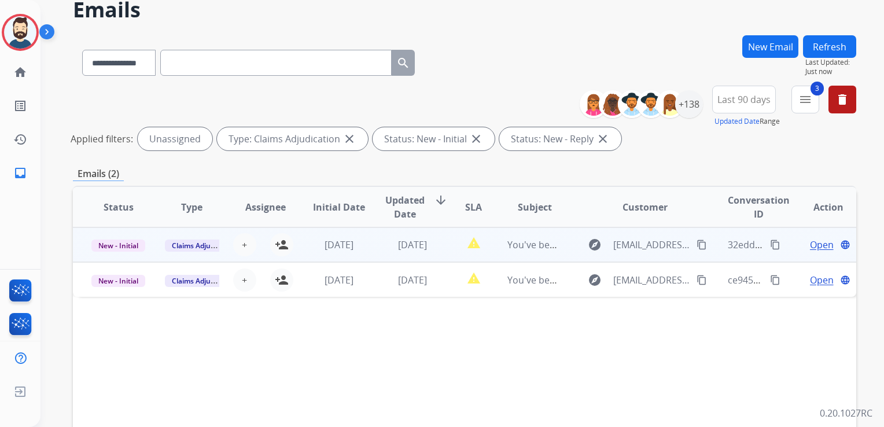
scroll to position [116, 0]
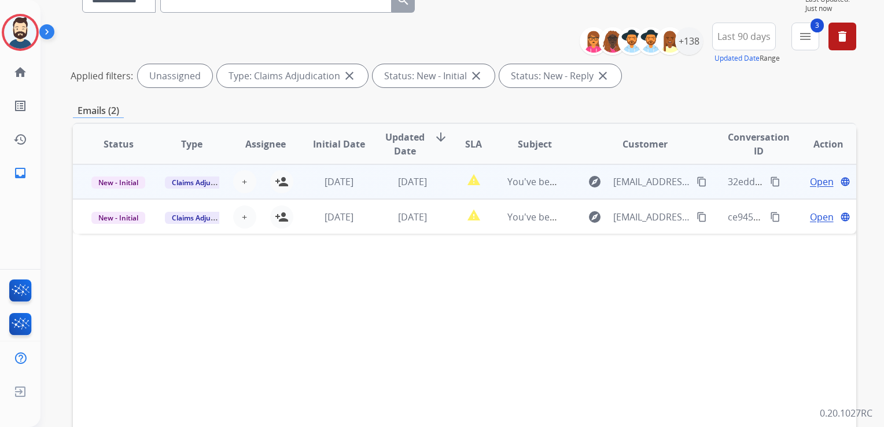
click at [369, 187] on td "[DATE]" at bounding box center [403, 181] width 73 height 35
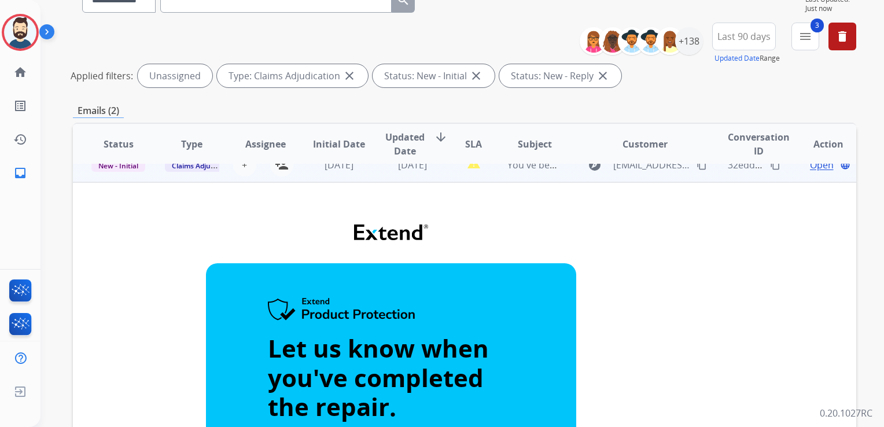
scroll to position [0, 0]
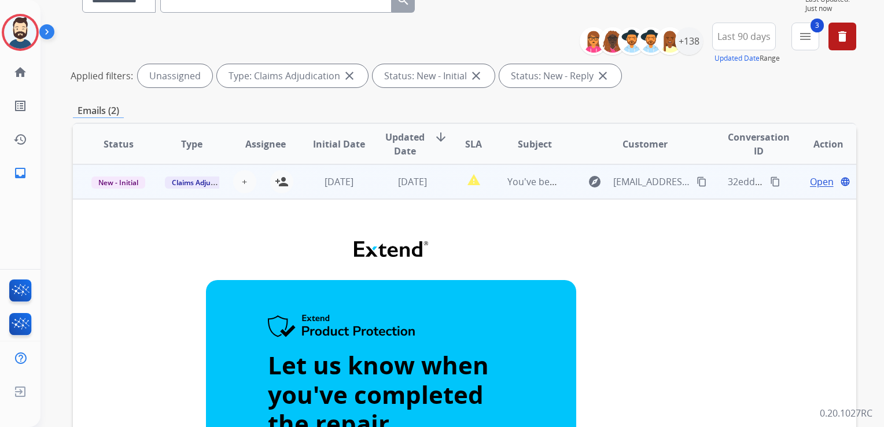
click at [391, 196] on td "[DATE]" at bounding box center [403, 181] width 73 height 35
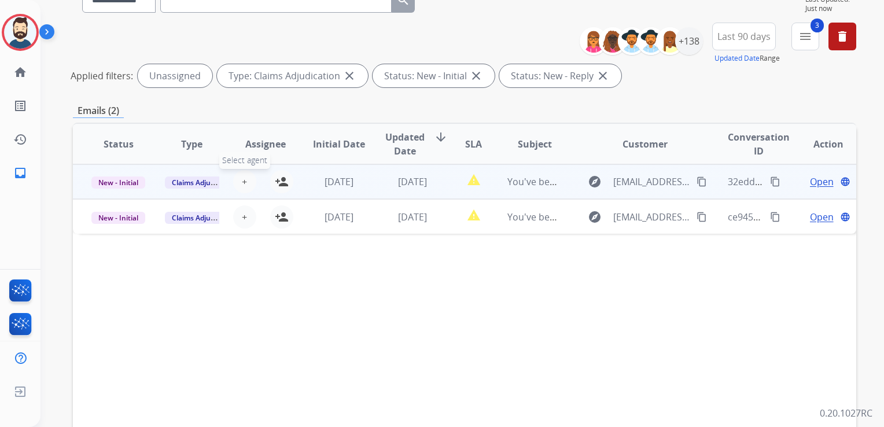
click at [242, 185] on table "Status Type Assignee Initial Date Updated Date arrow_downward SLA Subject Custo…" at bounding box center [464, 179] width 783 height 110
click at [247, 182] on button "+ Select agent" at bounding box center [244, 181] width 23 height 23
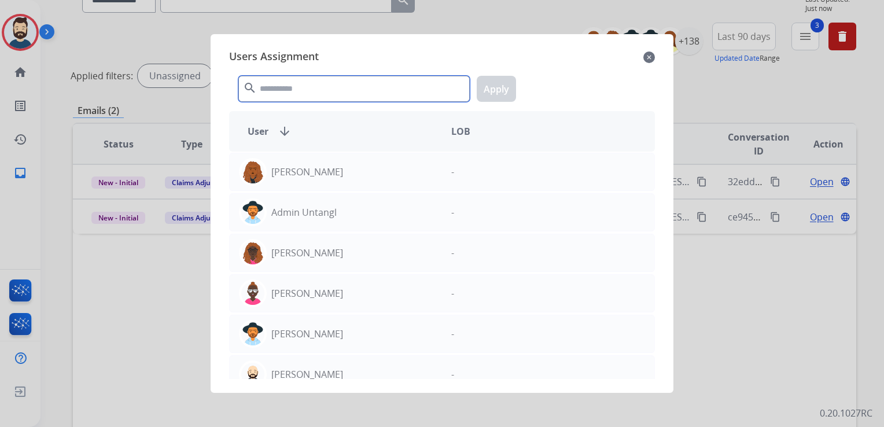
click at [297, 86] on input "text" at bounding box center [353, 89] width 231 height 26
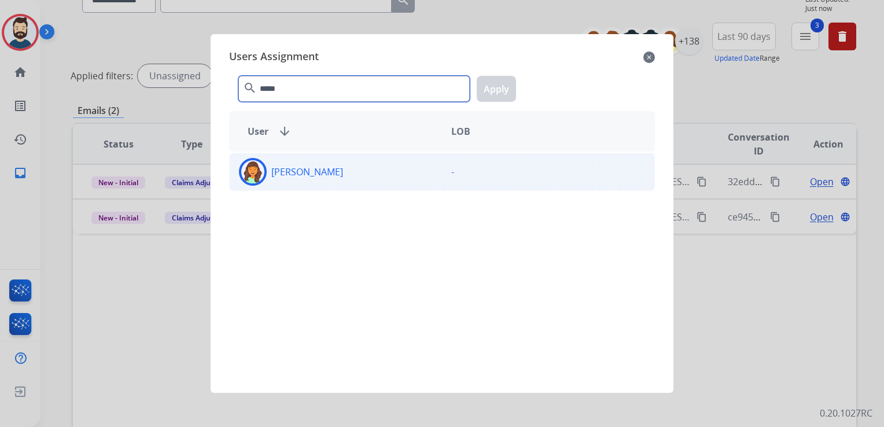
type input "*****"
click at [261, 165] on img at bounding box center [252, 171] width 23 height 23
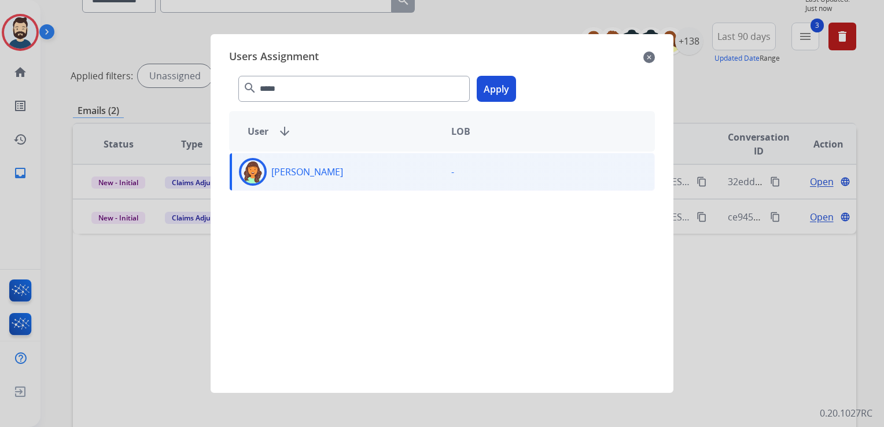
click at [492, 86] on button "Apply" at bounding box center [496, 89] width 39 height 26
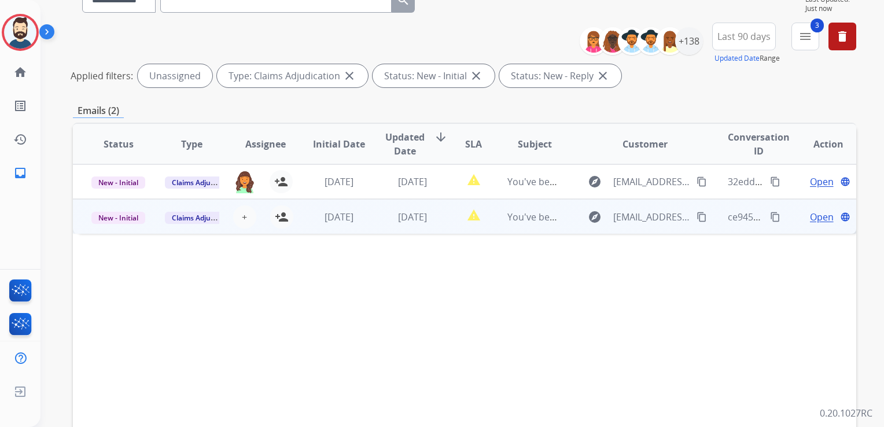
click at [435, 226] on td "[DATE]" at bounding box center [403, 216] width 73 height 35
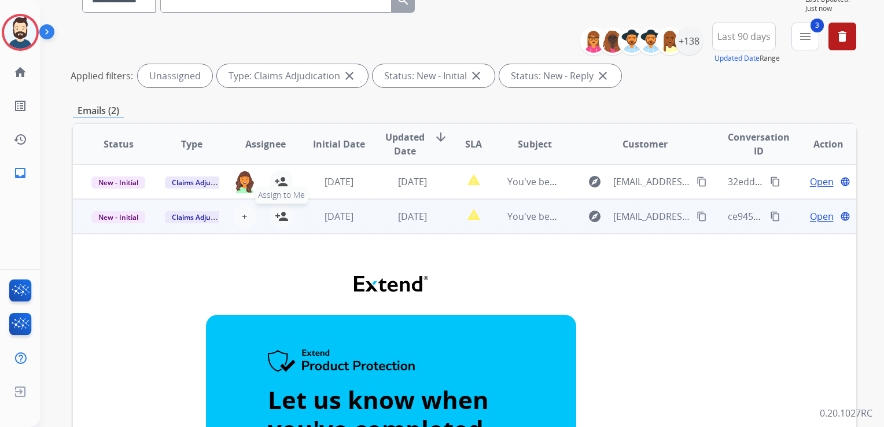
click at [280, 216] on mat-icon "person_add" at bounding box center [282, 216] width 14 height 14
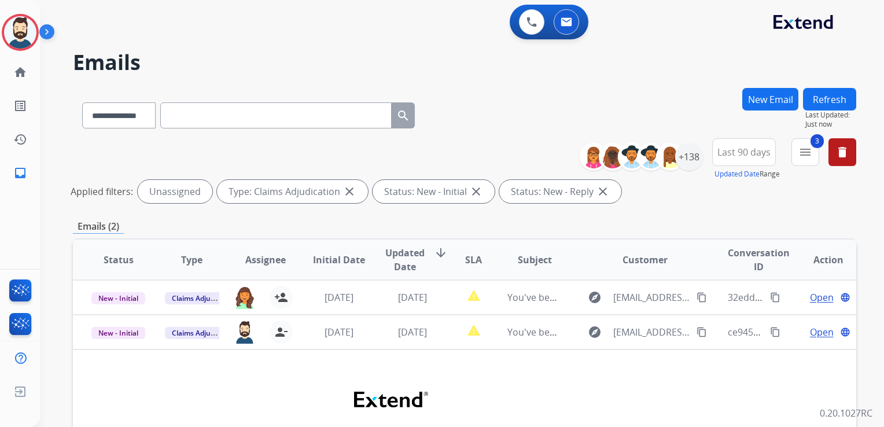
click at [835, 102] on button "Refresh" at bounding box center [829, 99] width 53 height 23
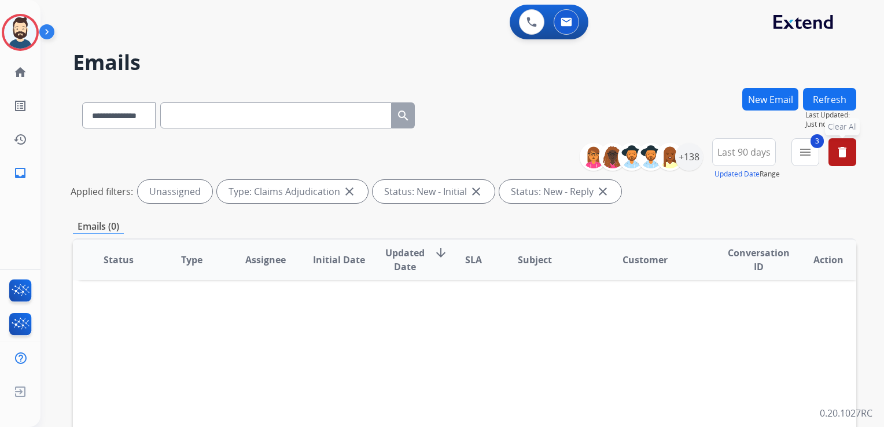
click at [835, 146] on mat-icon "delete" at bounding box center [842, 152] width 14 height 14
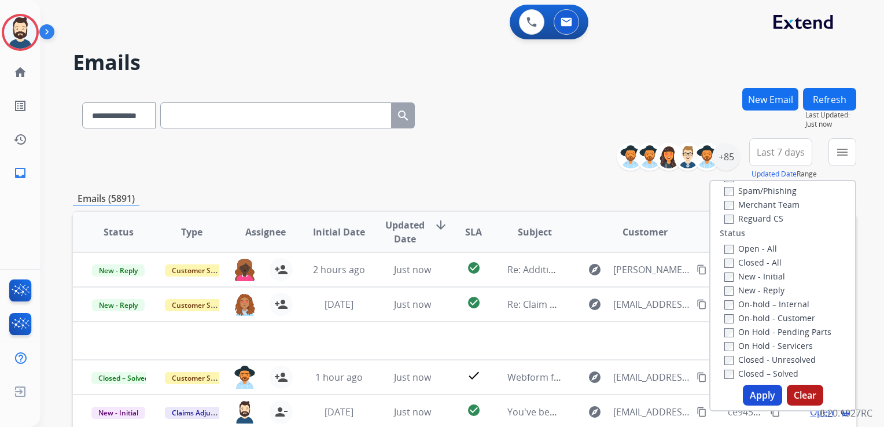
click at [546, 101] on div "**********" at bounding box center [464, 113] width 783 height 50
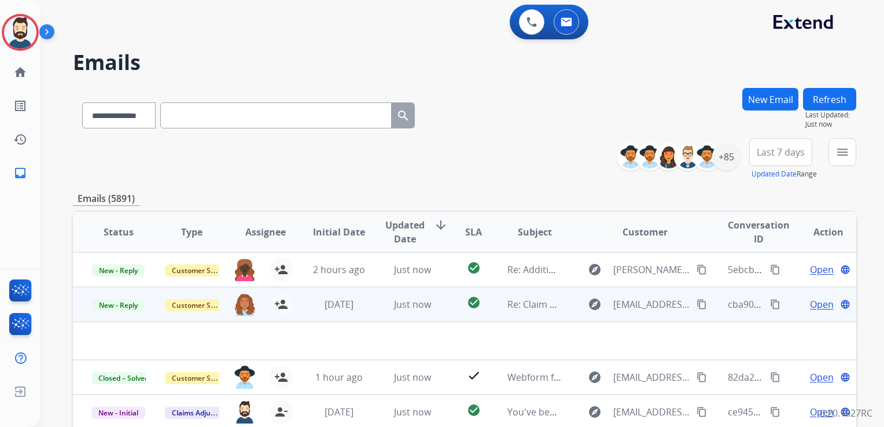
click at [440, 318] on td "check_circle" at bounding box center [464, 304] width 49 height 35
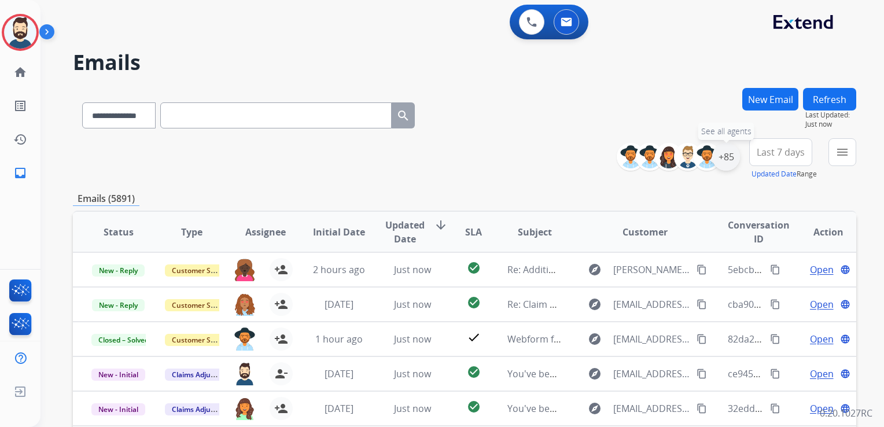
click at [722, 165] on div "+85" at bounding box center [726, 157] width 28 height 28
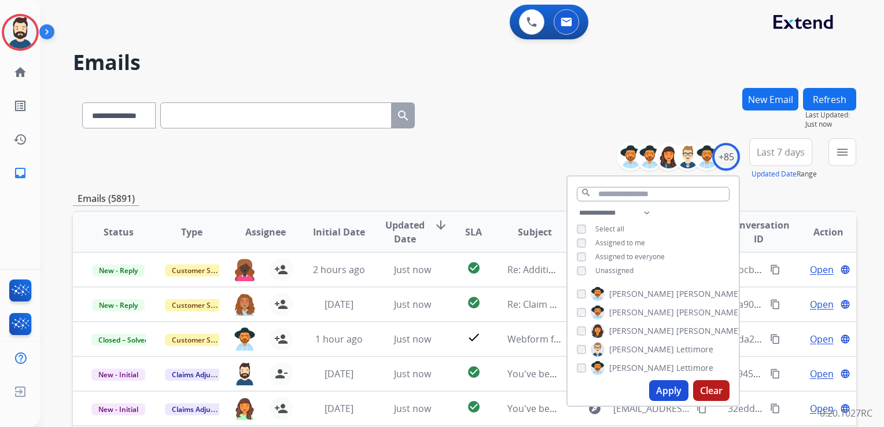
drag, startPoint x: 665, startPoint y: 390, endPoint x: 664, endPoint y: 366, distance: 24.3
click at [665, 389] on button "Apply" at bounding box center [668, 390] width 39 height 21
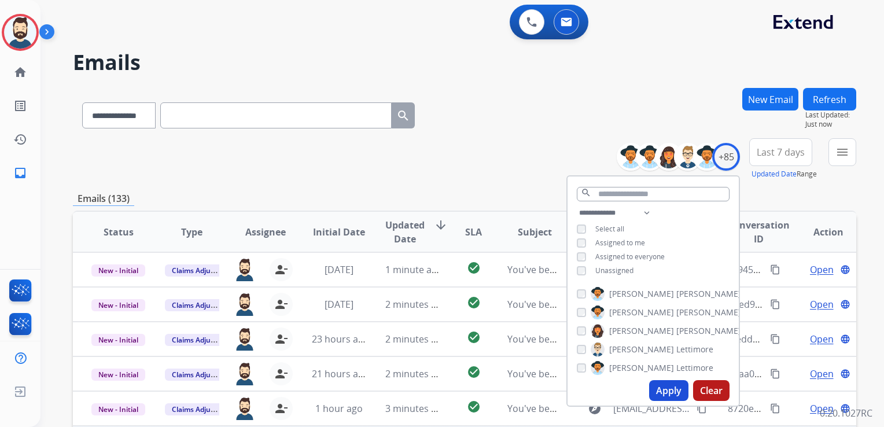
click at [786, 150] on span "Last 7 days" at bounding box center [781, 152] width 48 height 5
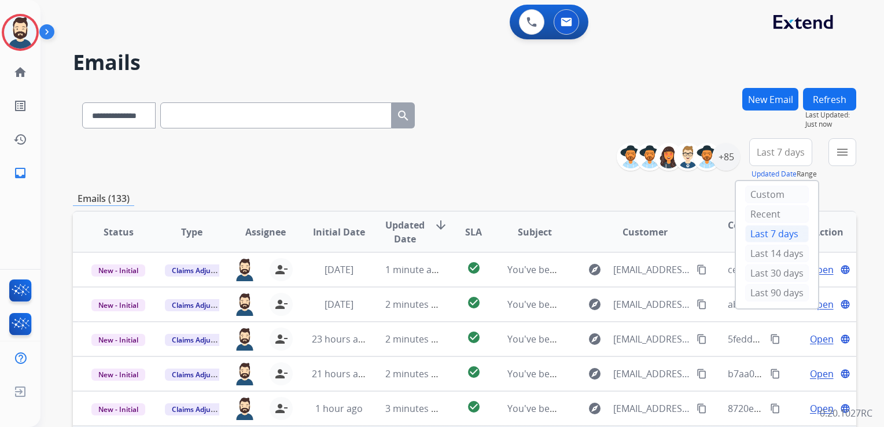
drag, startPoint x: 759, startPoint y: 291, endPoint x: 761, endPoint y: 261, distance: 30.2
click at [757, 290] on div "Last 90 days" at bounding box center [777, 292] width 64 height 17
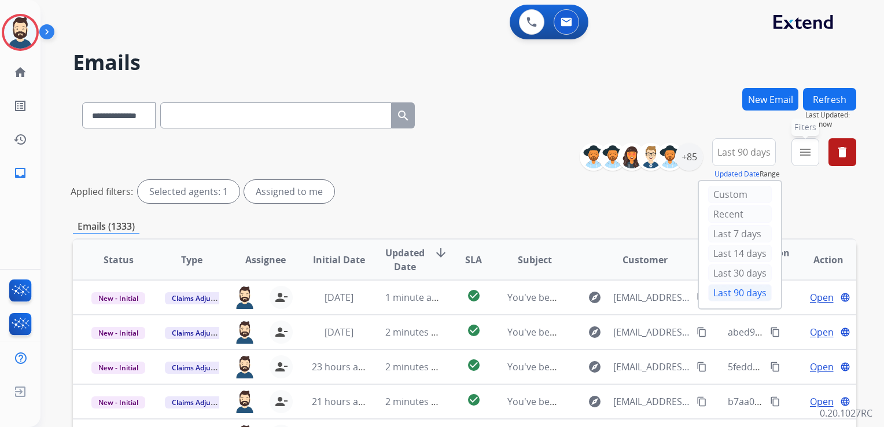
drag, startPoint x: 806, startPoint y: 150, endPoint x: 798, endPoint y: 156, distance: 9.5
click at [805, 150] on mat-icon "menu" at bounding box center [805, 152] width 14 height 14
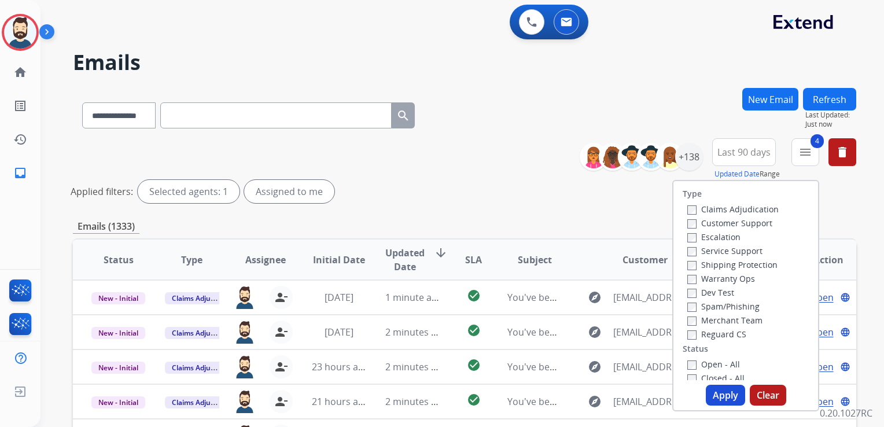
click at [726, 396] on button "Apply" at bounding box center [725, 395] width 39 height 21
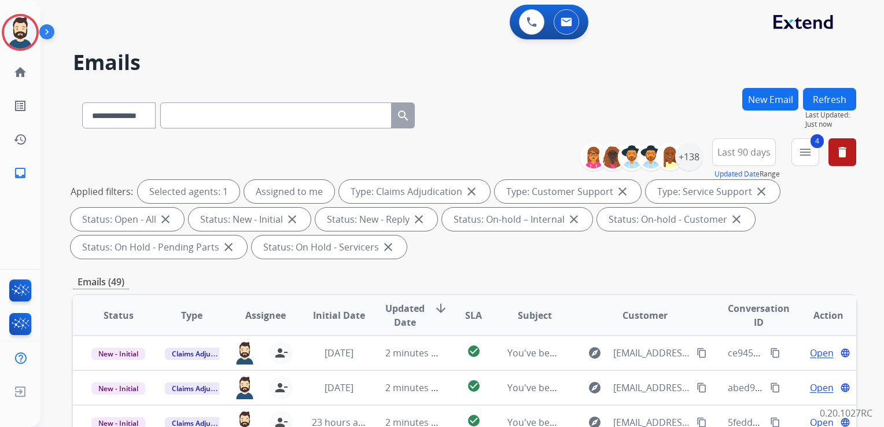
click at [407, 305] on span "Updated Date" at bounding box center [404, 315] width 39 height 28
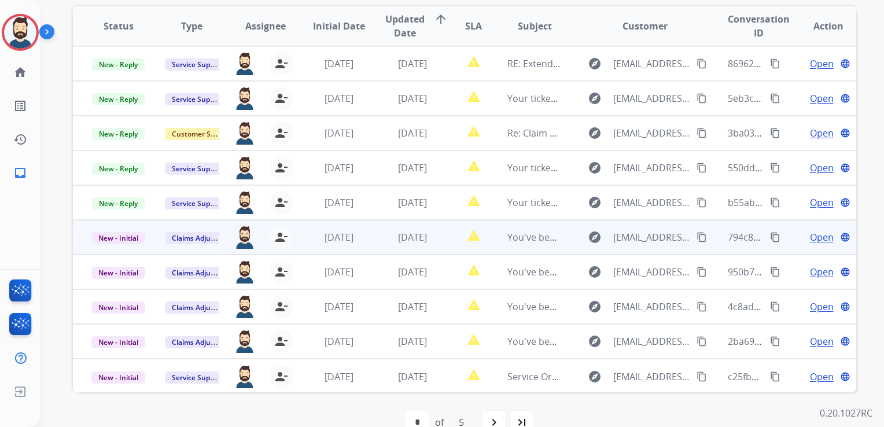
scroll to position [1, 0]
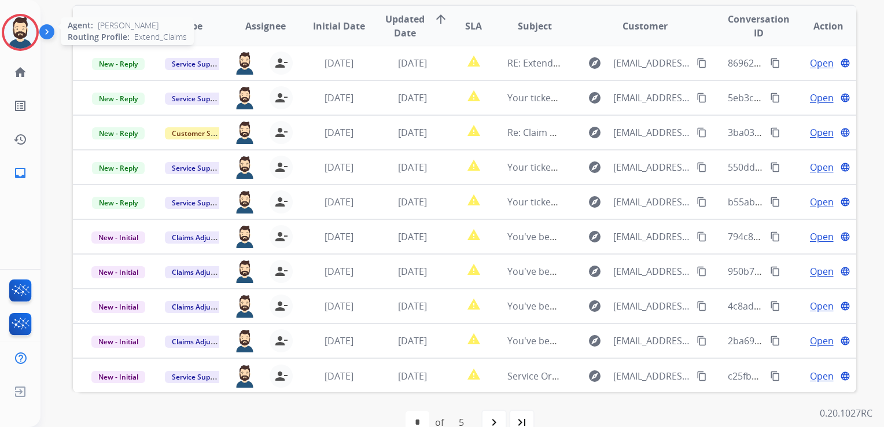
click at [21, 25] on img at bounding box center [20, 32] width 32 height 32
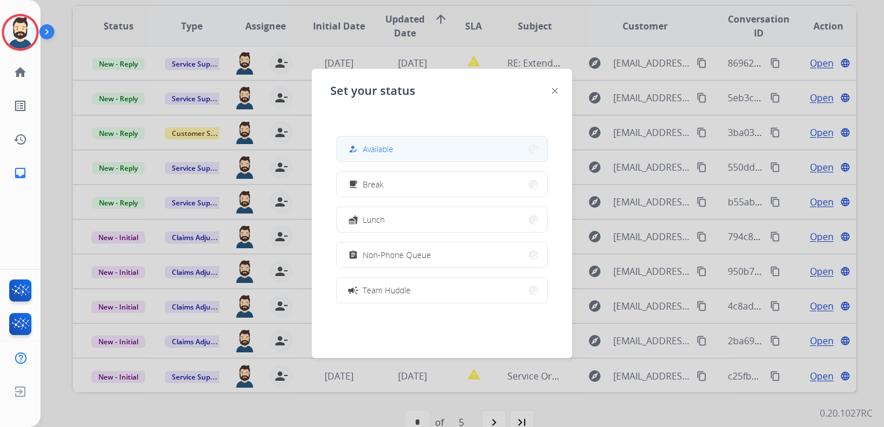
click at [407, 149] on button "how_to_reg Available" at bounding box center [442, 148] width 211 height 25
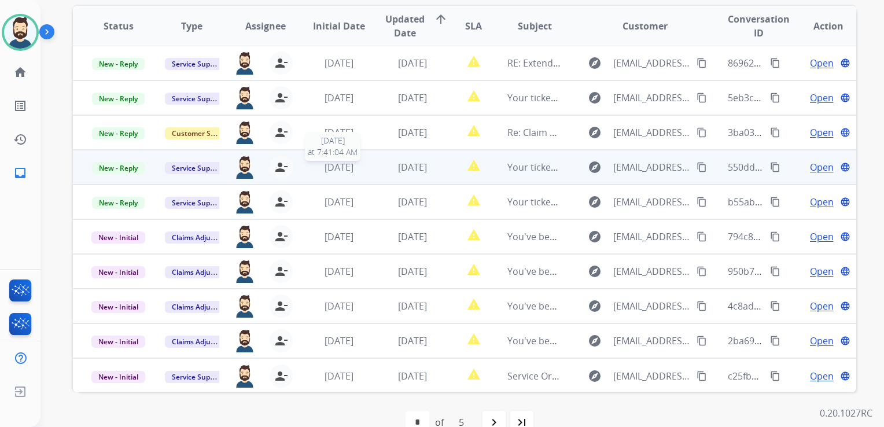
scroll to position [0, 0]
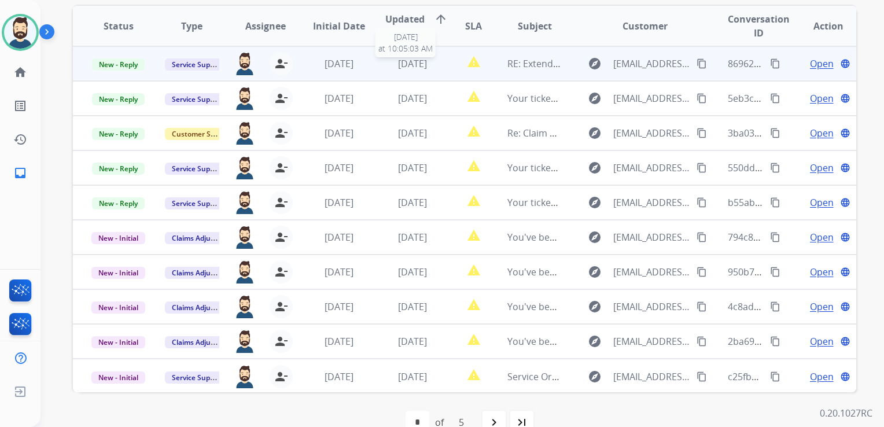
click at [422, 64] on span "[DATE]" at bounding box center [412, 63] width 29 height 13
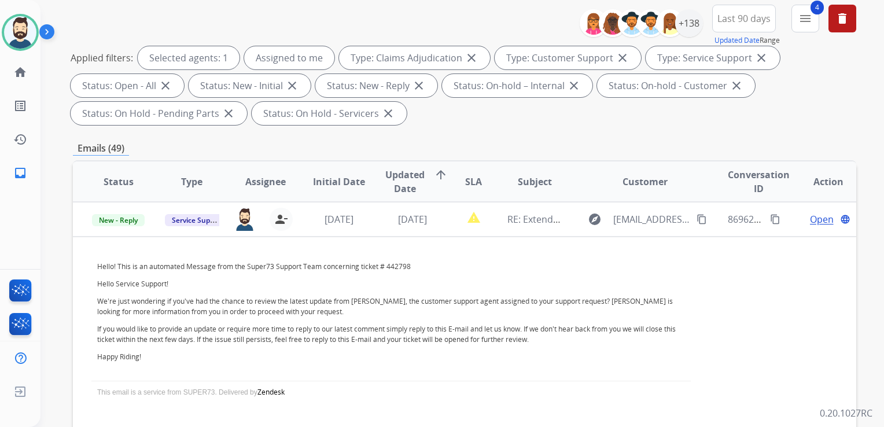
scroll to position [116, 0]
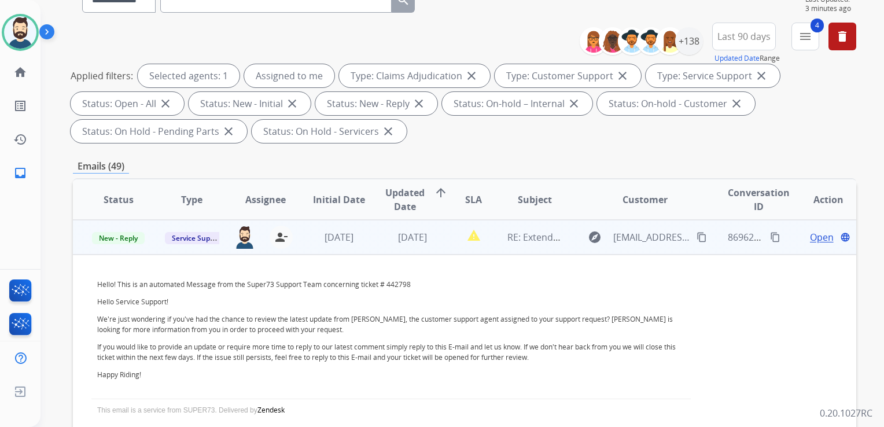
click at [810, 234] on span "Open" at bounding box center [822, 237] width 24 height 14
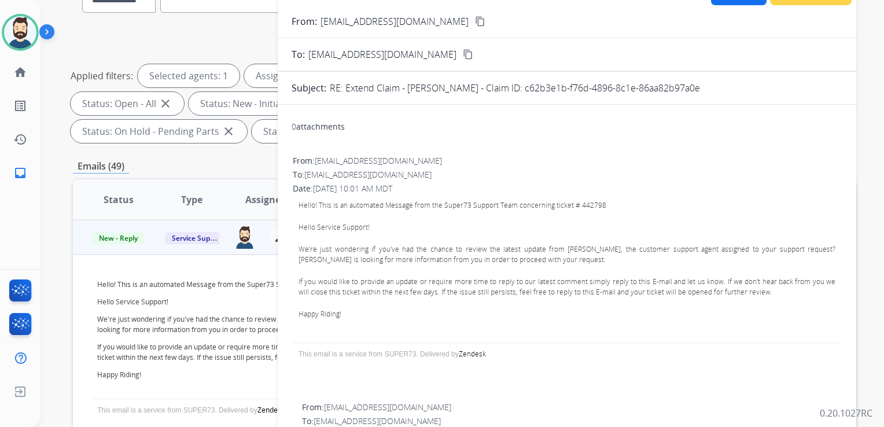
drag, startPoint x: 510, startPoint y: 87, endPoint x: 689, endPoint y: 86, distance: 178.7
click at [689, 86] on div "RE: Extend Claim - [PERSON_NAME] - Claim ID: c62b3e1b-f76d-4896-8c1e-86aa82b97a…" at bounding box center [586, 88] width 512 height 14
copy p "c62b3e1b-f76d-4896-8c1e-86aa82b97a0e"
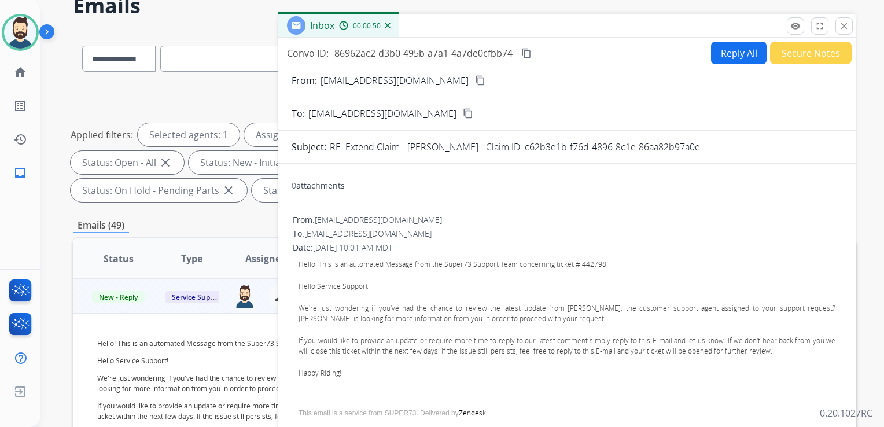
scroll to position [0, 0]
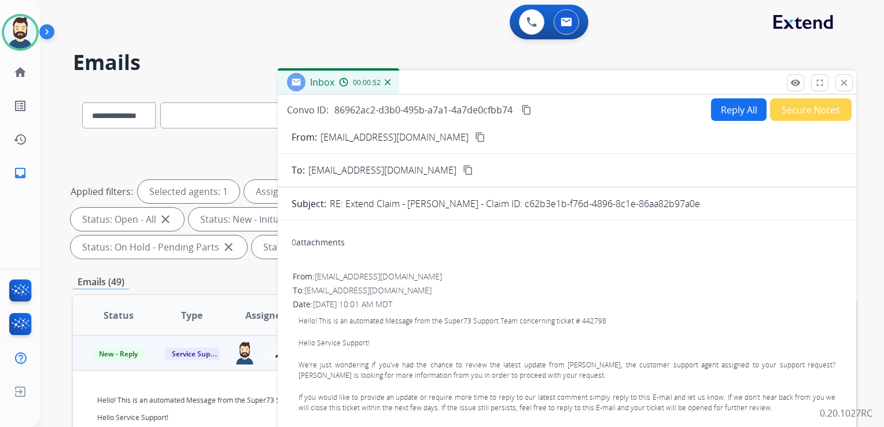
copy p "c62b3e1b-f76d-4896-8c1e-86aa82b97a0e"
click at [840, 84] on mat-icon "close" at bounding box center [844, 83] width 10 height 10
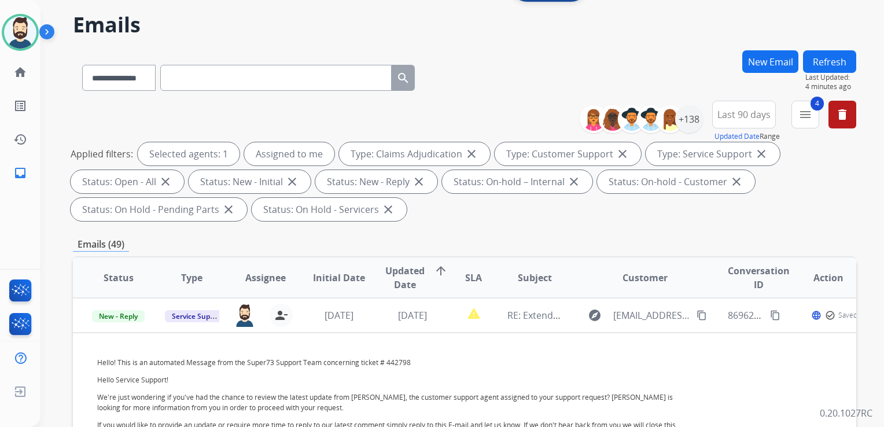
scroll to position [58, 0]
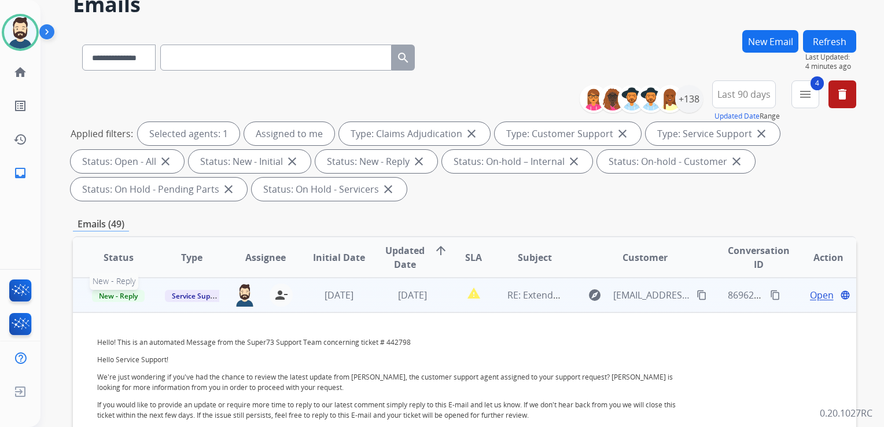
click at [120, 290] on span "New - Reply" at bounding box center [118, 296] width 53 height 12
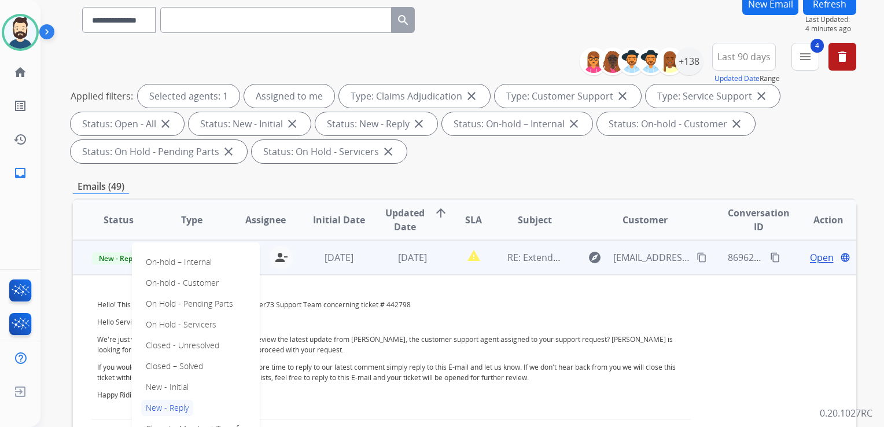
scroll to position [116, 0]
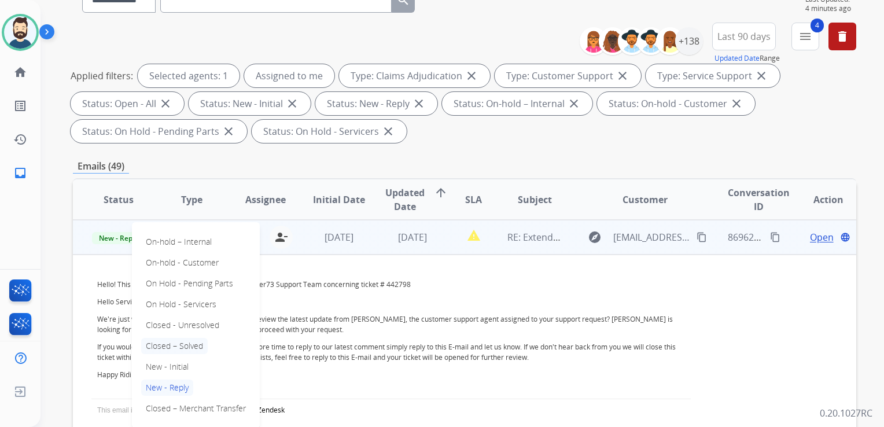
drag, startPoint x: 164, startPoint y: 344, endPoint x: 249, endPoint y: 300, distance: 94.9
click at [165, 344] on p "Closed – Solved" at bounding box center [174, 346] width 67 height 16
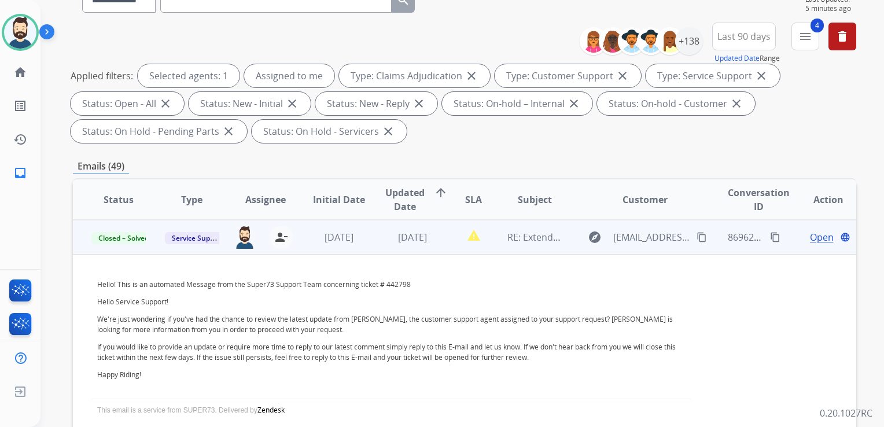
click at [312, 252] on td "[DATE]" at bounding box center [329, 237] width 73 height 35
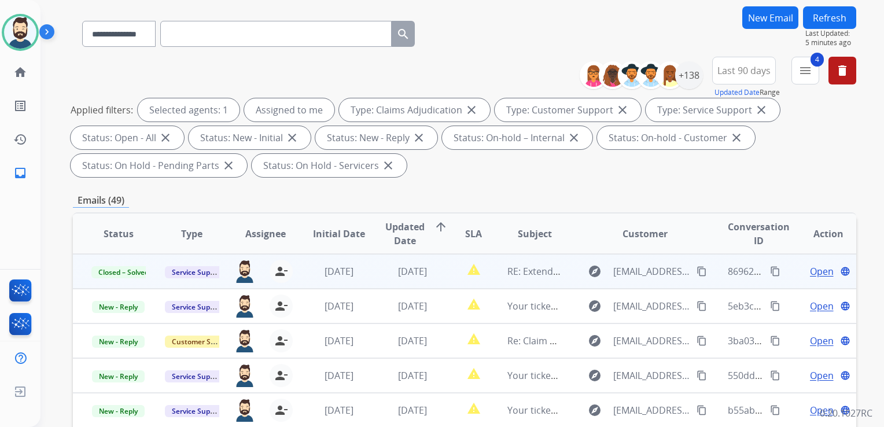
scroll to position [58, 0]
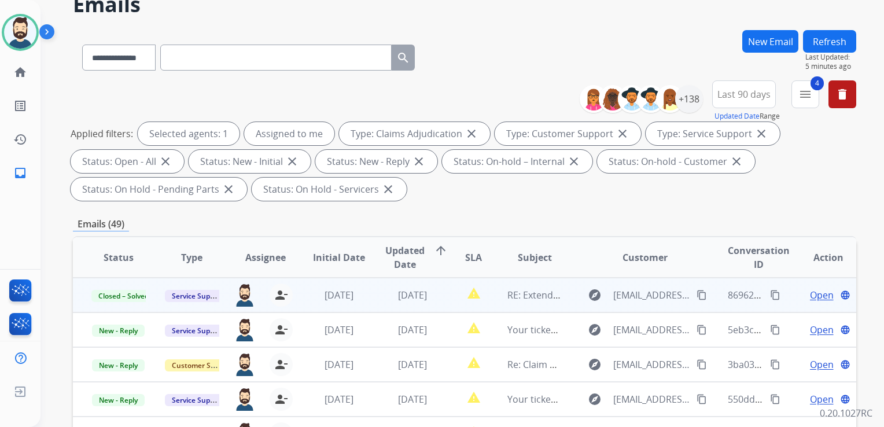
click at [841, 45] on button "Refresh" at bounding box center [829, 41] width 53 height 23
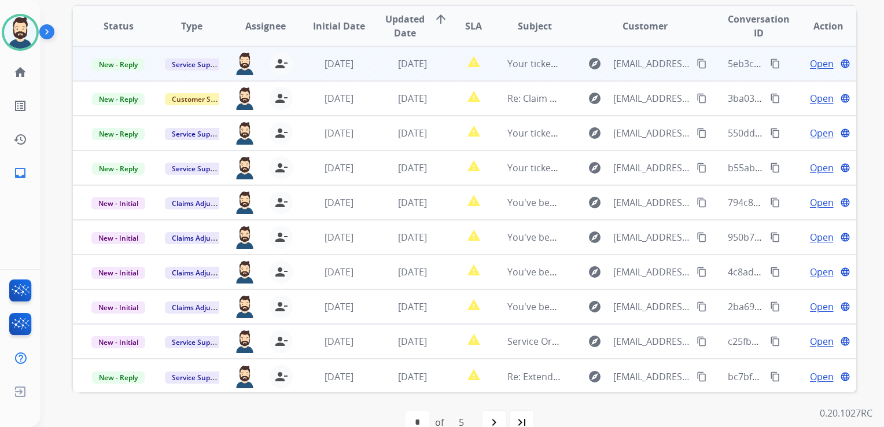
scroll to position [116, 0]
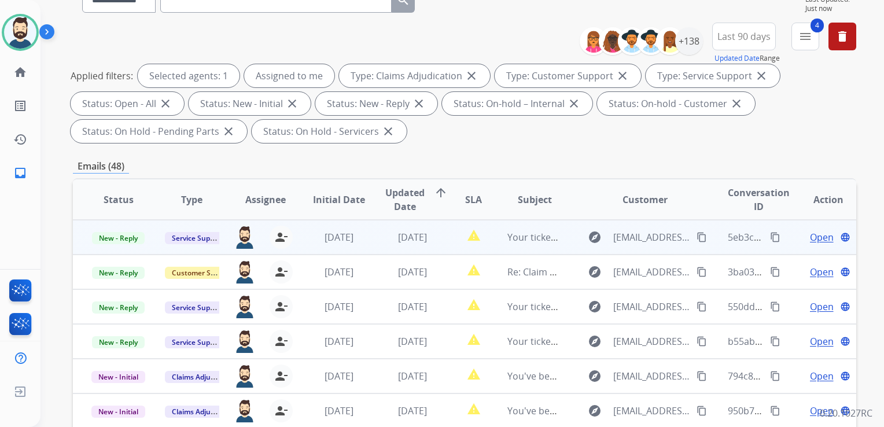
click at [411, 242] on span "[DATE]" at bounding box center [412, 237] width 29 height 13
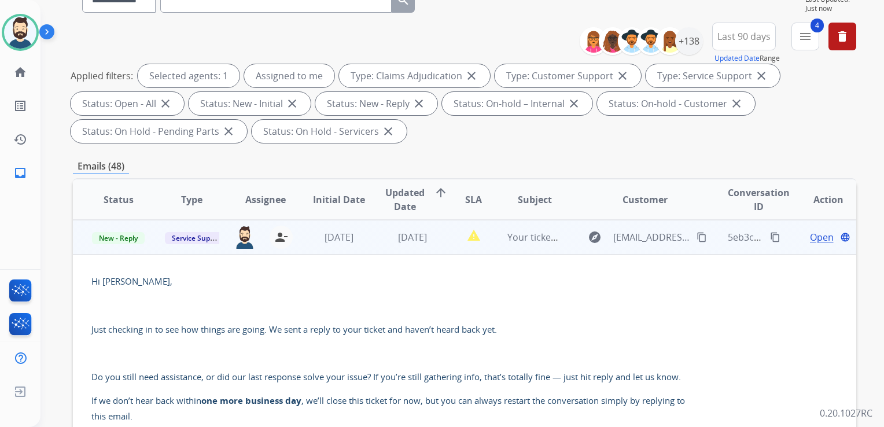
click at [810, 237] on span "Open" at bounding box center [822, 237] width 24 height 14
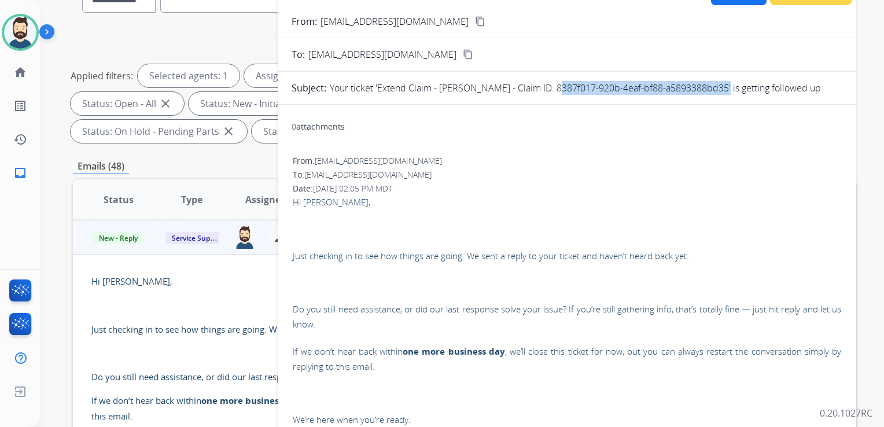
drag, startPoint x: 546, startPoint y: 87, endPoint x: 715, endPoint y: 88, distance: 168.9
click at [715, 88] on p "Your ticket 'Extend Claim - [PERSON_NAME] - Claim ID: 8387f017-920b-4eaf-bf88-a…" at bounding box center [575, 88] width 491 height 14
copy p "8387f017-920b-4eaf-bf88-a5893388bd35"
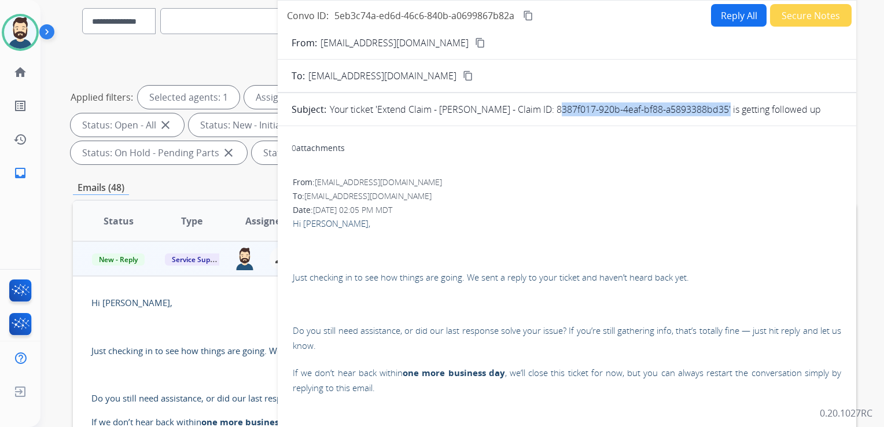
scroll to position [0, 0]
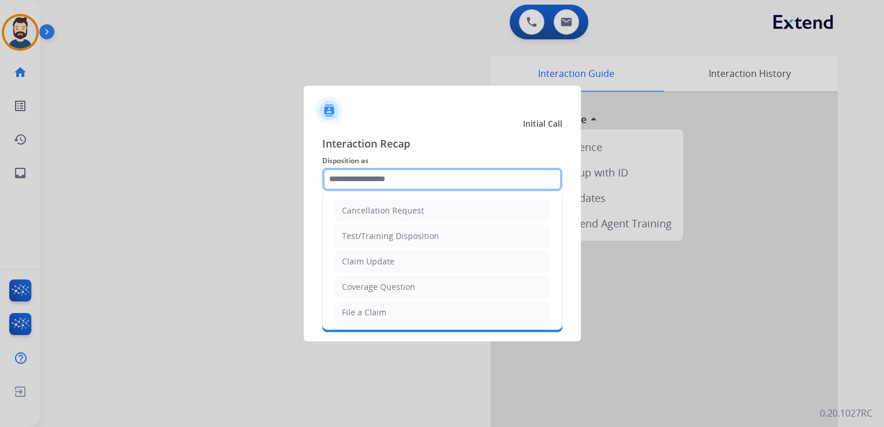
click at [399, 178] on input "text" at bounding box center [442, 179] width 240 height 23
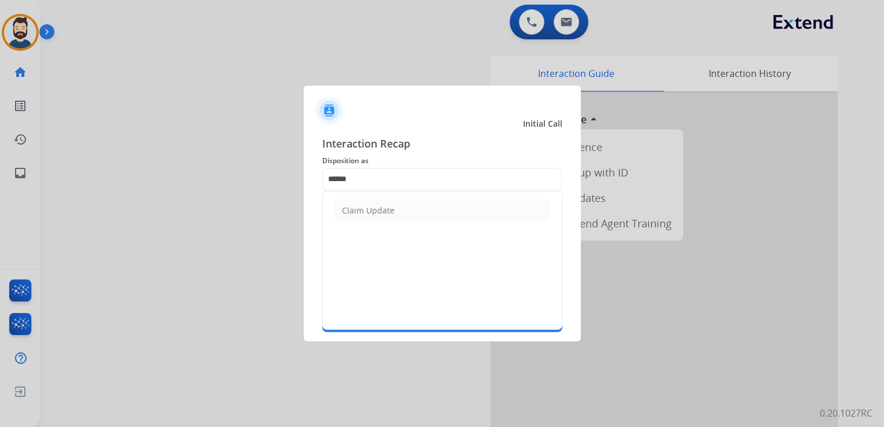
click at [373, 209] on div "Claim Update" at bounding box center [368, 211] width 53 height 12
type input "**********"
click at [371, 210] on input "text" at bounding box center [442, 220] width 240 height 23
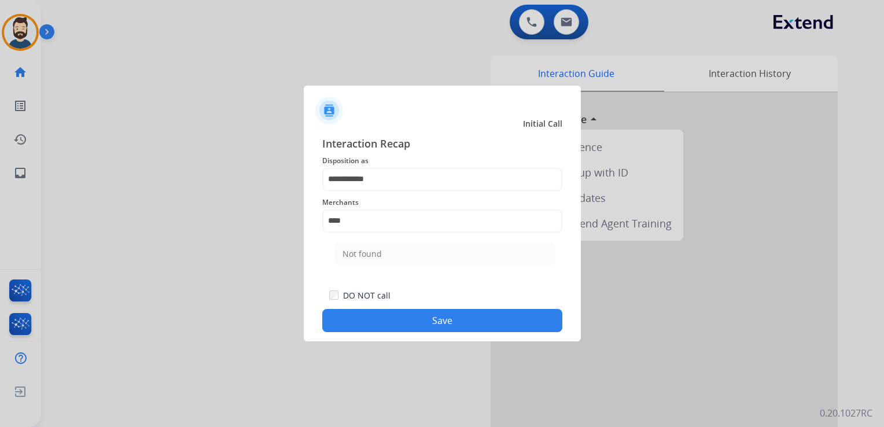
drag, startPoint x: 377, startPoint y: 251, endPoint x: 375, endPoint y: 299, distance: 48.0
click at [377, 253] on div "Not found" at bounding box center [361, 254] width 39 height 12
type input "*********"
drag, startPoint x: 377, startPoint y: 311, endPoint x: 370, endPoint y: 311, distance: 7.5
click at [378, 313] on button "Save" at bounding box center [442, 320] width 240 height 23
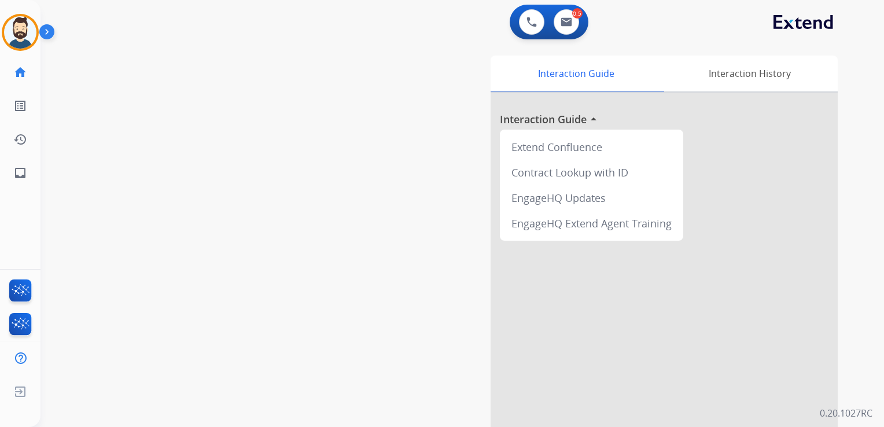
drag, startPoint x: 249, startPoint y: 245, endPoint x: 172, endPoint y: 228, distance: 79.2
click at [245, 245] on div "swap_horiz Break voice bridge close_fullscreen Connect 3-Way Call merge_type Se…" at bounding box center [448, 283] width 816 height 482
click at [19, 176] on mat-icon "inbox" at bounding box center [20, 173] width 14 height 14
select select "**********"
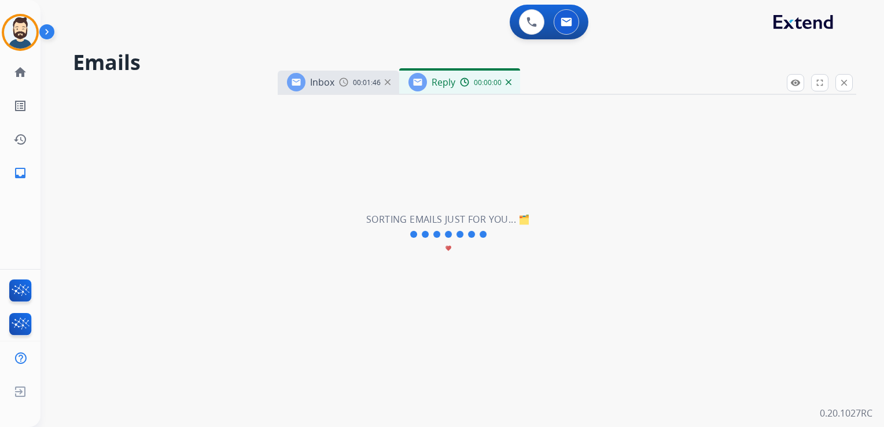
select select "**********"
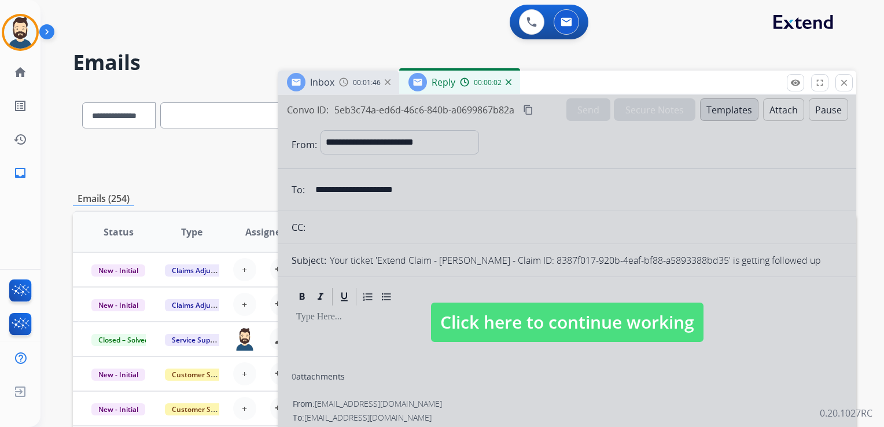
drag, startPoint x: 539, startPoint y: 318, endPoint x: 536, endPoint y: 311, distance: 7.8
click at [539, 318] on span "Click here to continue working" at bounding box center [567, 321] width 272 height 39
select select
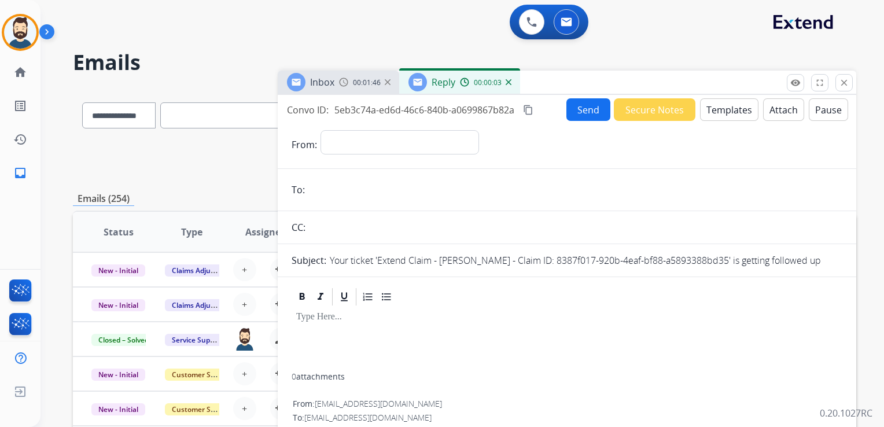
click at [506, 83] on img at bounding box center [509, 82] width 6 height 6
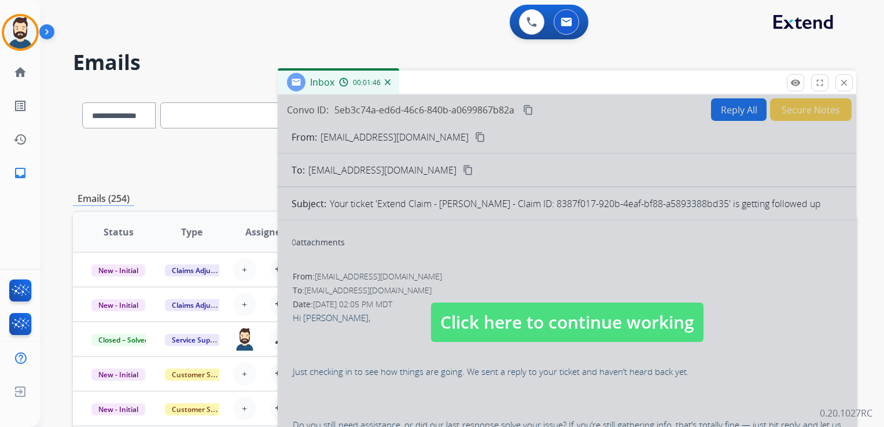
drag, startPoint x: 510, startPoint y: 315, endPoint x: 335, endPoint y: 149, distance: 241.8
click at [510, 316] on span "Click here to continue working" at bounding box center [567, 321] width 272 height 39
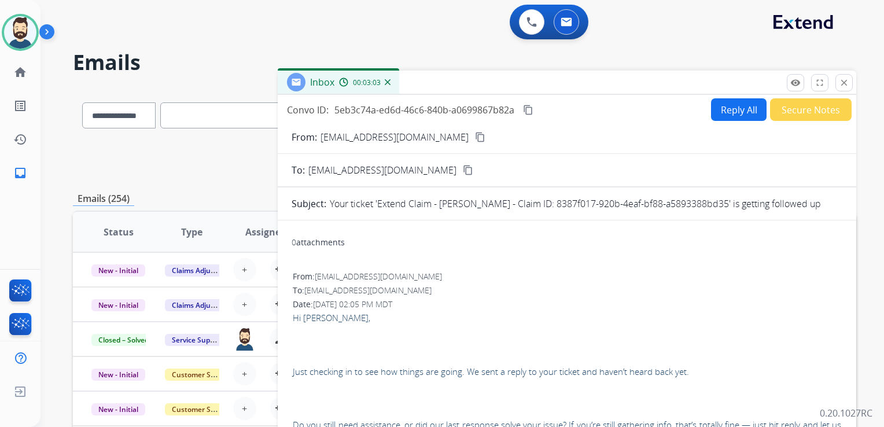
click at [530, 109] on mat-icon "content_copy" at bounding box center [528, 110] width 10 height 10
click at [842, 80] on mat-icon "close" at bounding box center [844, 83] width 10 height 10
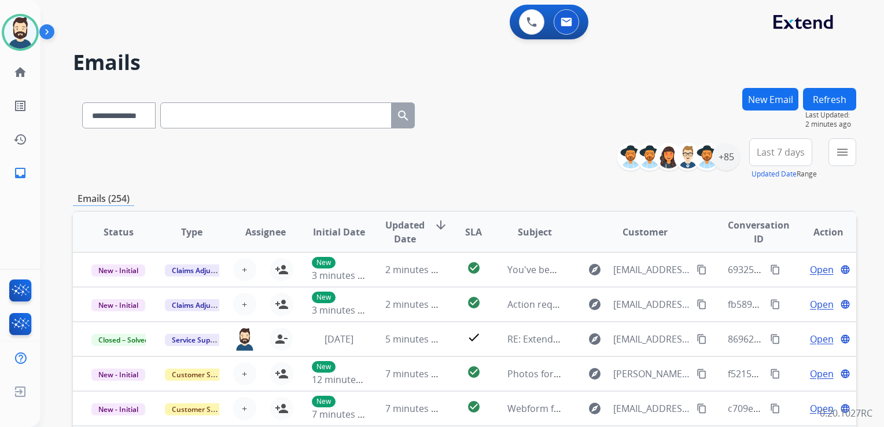
click at [215, 119] on input "text" at bounding box center [275, 115] width 231 height 26
paste input "**********"
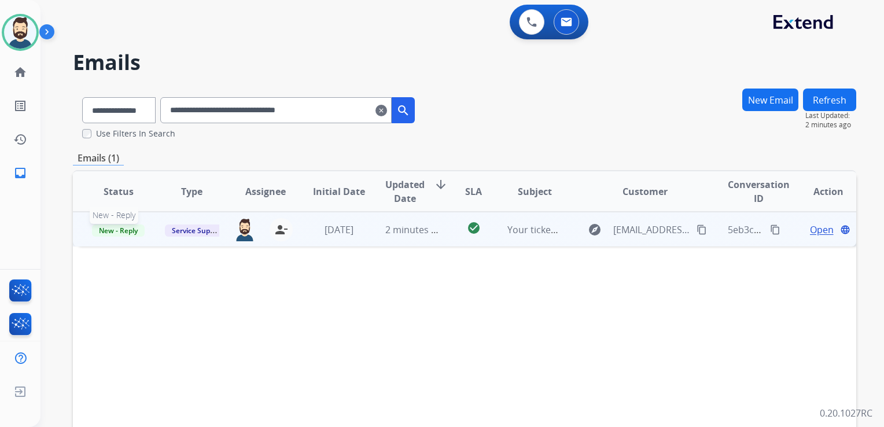
click at [123, 228] on span "New - Reply" at bounding box center [118, 230] width 53 height 12
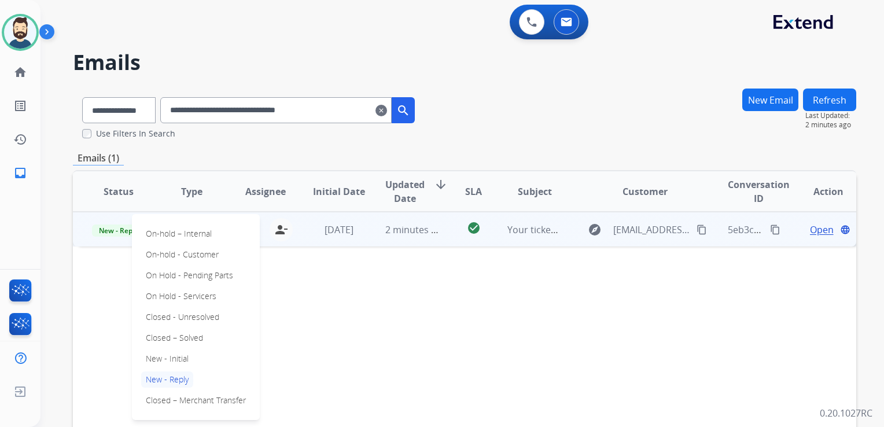
click at [189, 337] on p "Closed – Solved" at bounding box center [174, 338] width 67 height 16
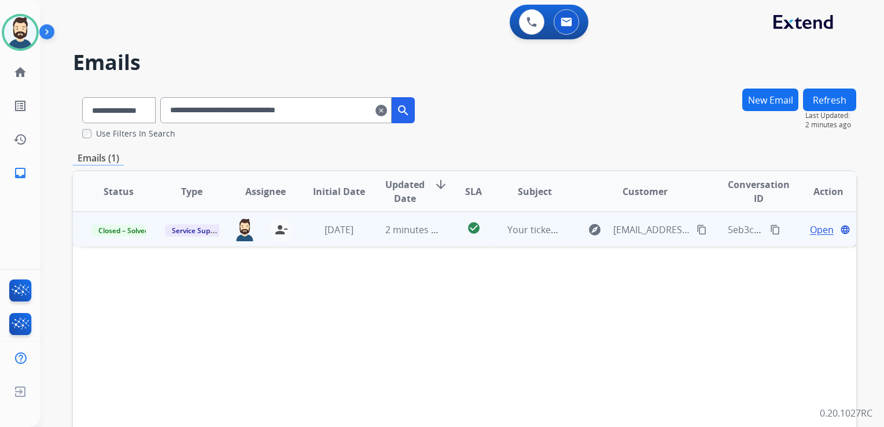
click at [203, 110] on input "**********" at bounding box center [275, 110] width 231 height 26
paste input "text"
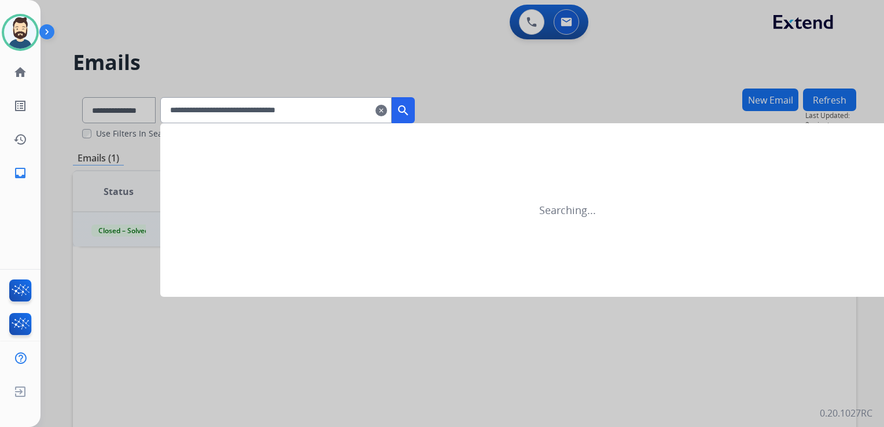
type input "**********"
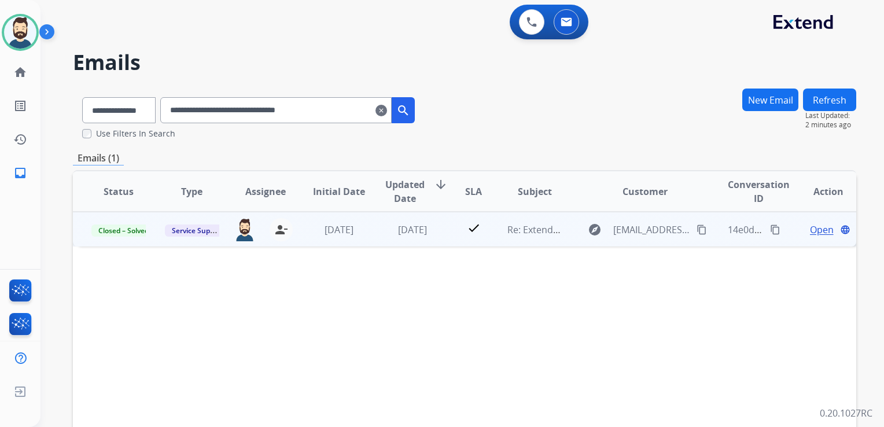
click at [416, 239] on td "[DATE]" at bounding box center [403, 229] width 73 height 35
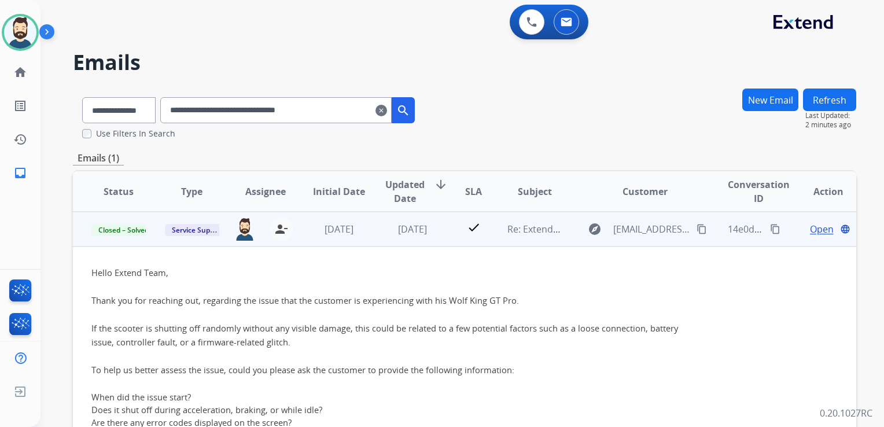
click at [810, 228] on span "Open" at bounding box center [822, 229] width 24 height 14
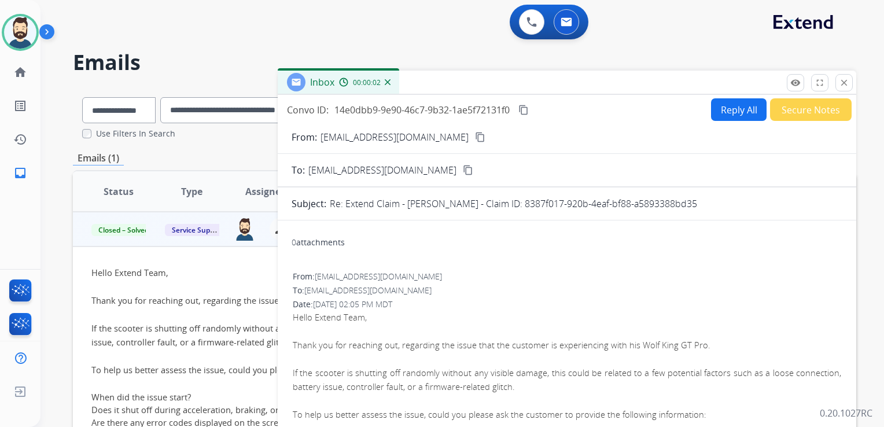
click at [720, 113] on button "Reply All" at bounding box center [739, 109] width 56 height 23
select select "**********"
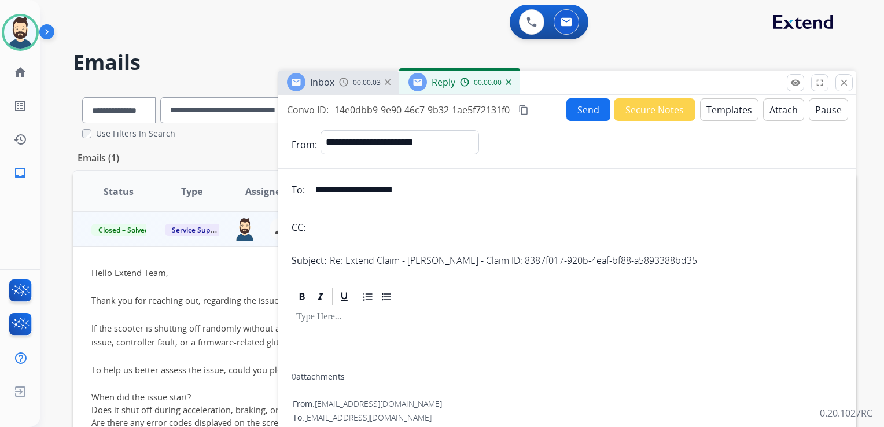
click at [720, 114] on button "Templates" at bounding box center [729, 109] width 58 height 23
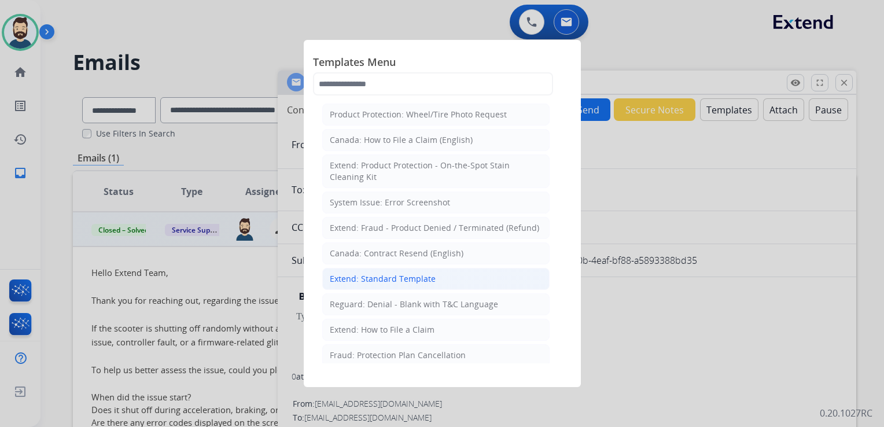
drag, startPoint x: 382, startPoint y: 272, endPoint x: 625, endPoint y: 136, distance: 278.1
click at [382, 273] on div "Extend: Standard Template" at bounding box center [383, 279] width 106 height 12
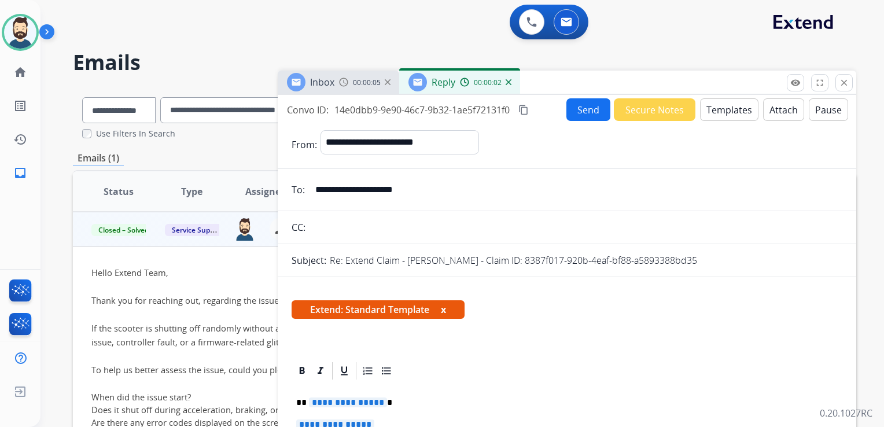
click at [769, 109] on button "Attach" at bounding box center [783, 109] width 41 height 23
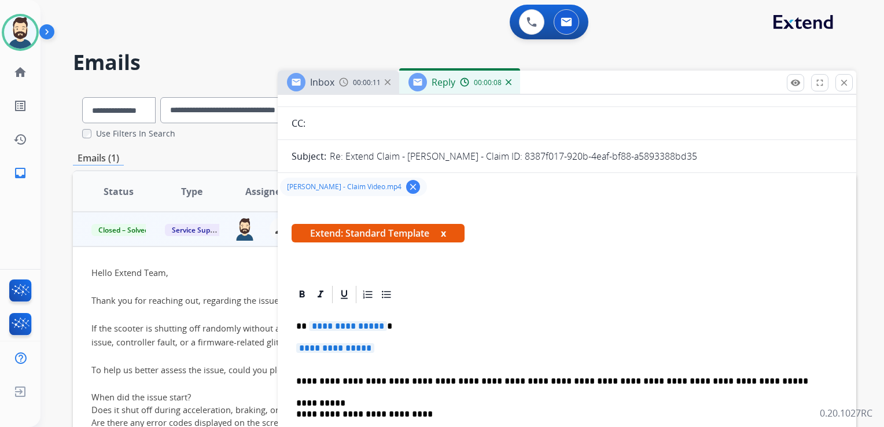
scroll to position [174, 0]
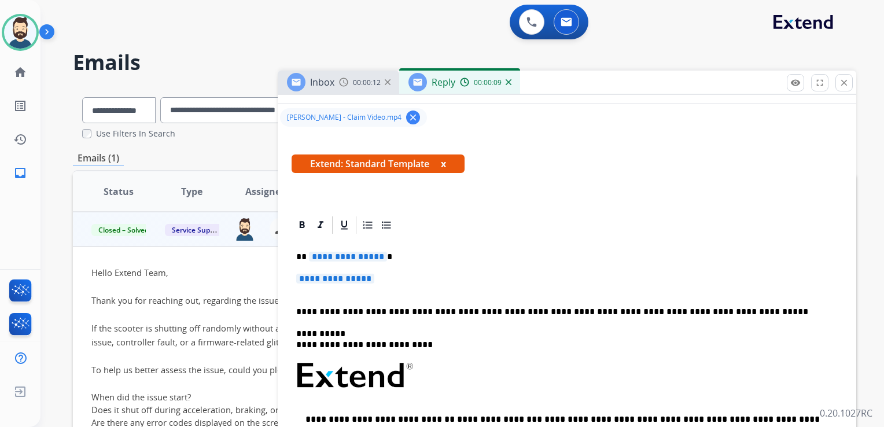
click at [388, 252] on p "**********" at bounding box center [562, 257] width 532 height 10
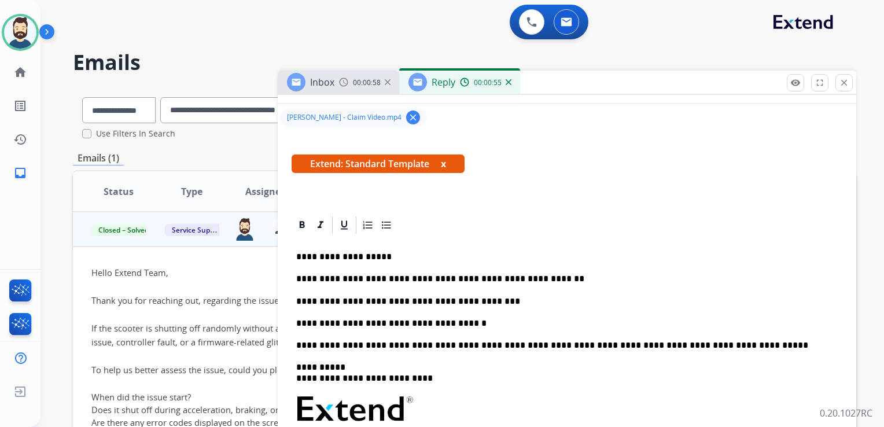
click at [537, 276] on p "**********" at bounding box center [562, 279] width 532 height 10
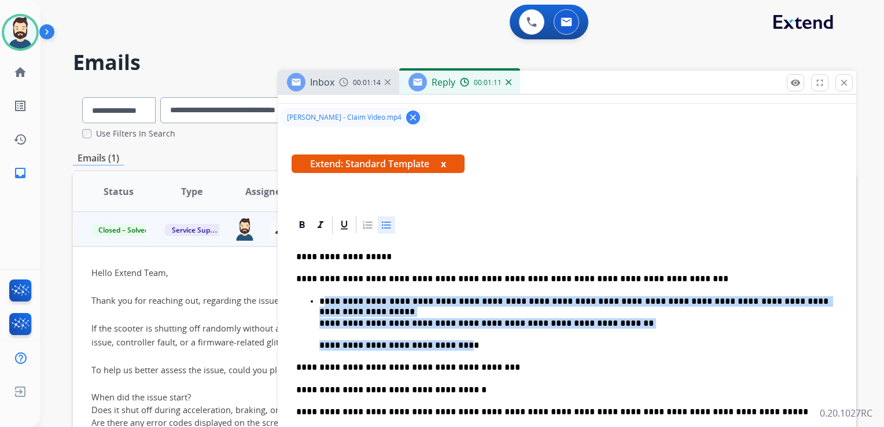
drag, startPoint x: 326, startPoint y: 303, endPoint x: 431, endPoint y: 342, distance: 111.8
click at [431, 342] on li "**********" at bounding box center [578, 323] width 518 height 55
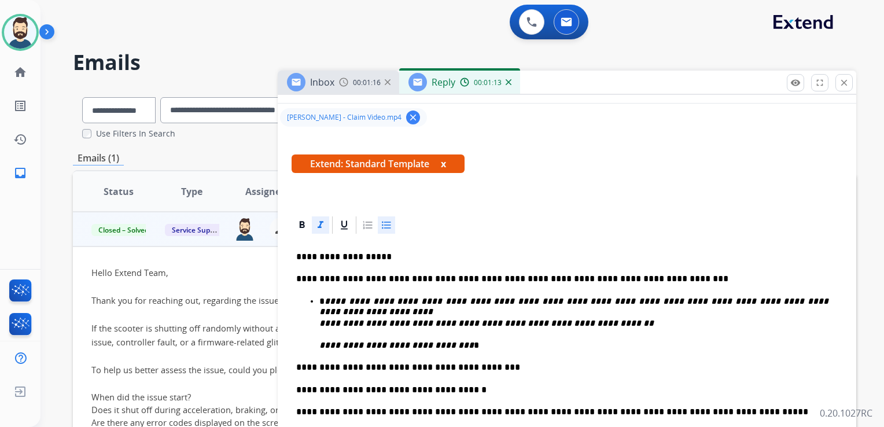
click at [507, 279] on p "**********" at bounding box center [562, 279] width 532 height 10
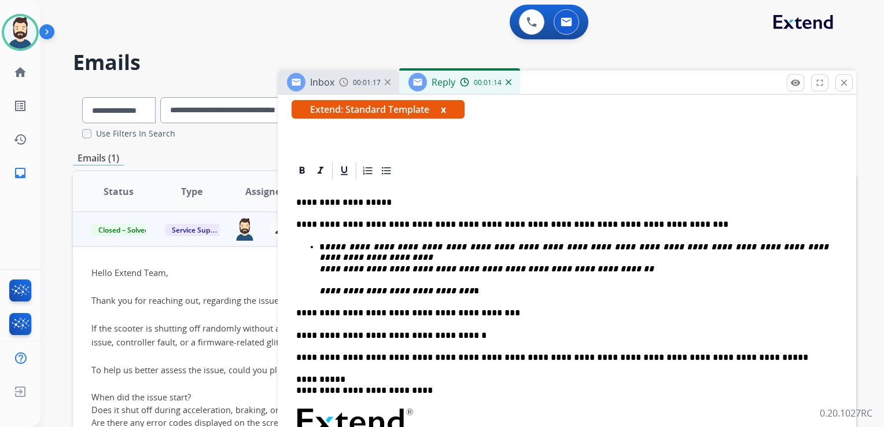
scroll to position [289, 0]
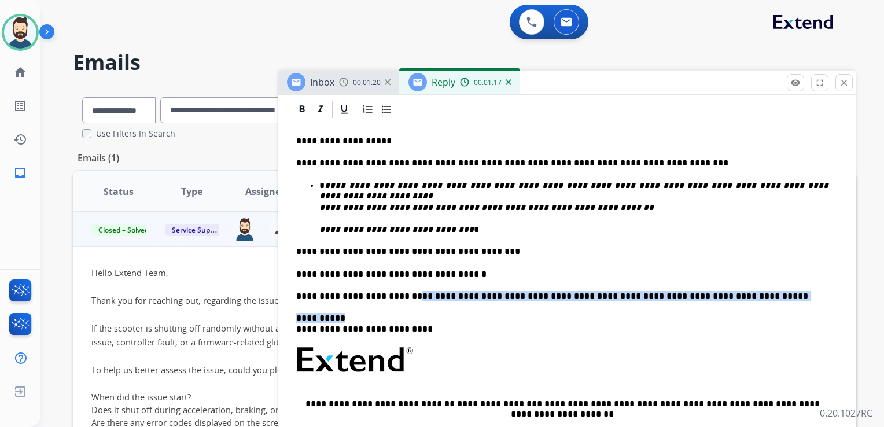
drag, startPoint x: 402, startPoint y: 297, endPoint x: 715, endPoint y: 301, distance: 312.9
click at [715, 301] on div "**********" at bounding box center [567, 344] width 551 height 448
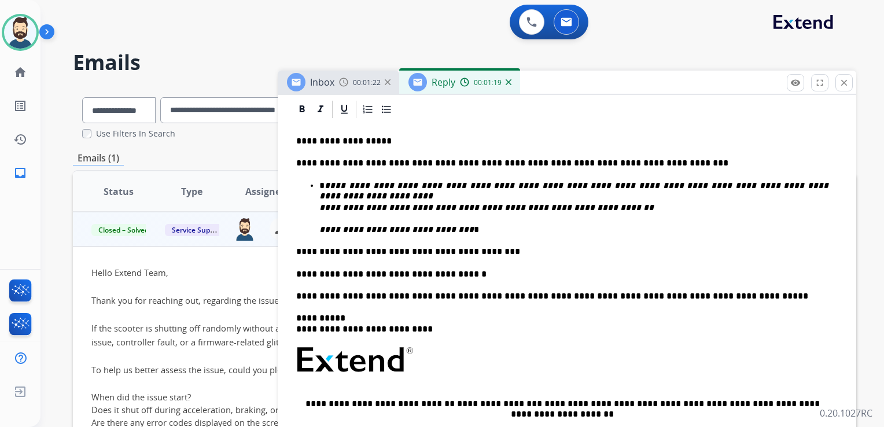
click at [633, 278] on p "**********" at bounding box center [562, 274] width 532 height 10
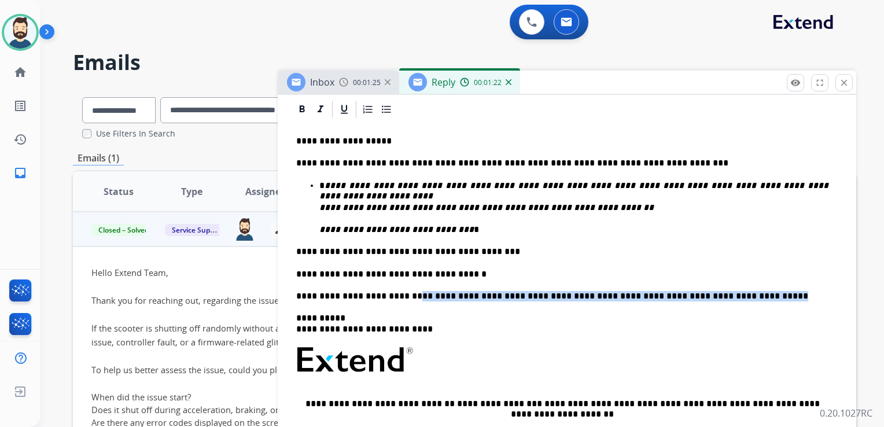
drag, startPoint x: 401, startPoint y: 297, endPoint x: 714, endPoint y: 295, distance: 313.5
click at [714, 295] on p "**********" at bounding box center [562, 296] width 532 height 10
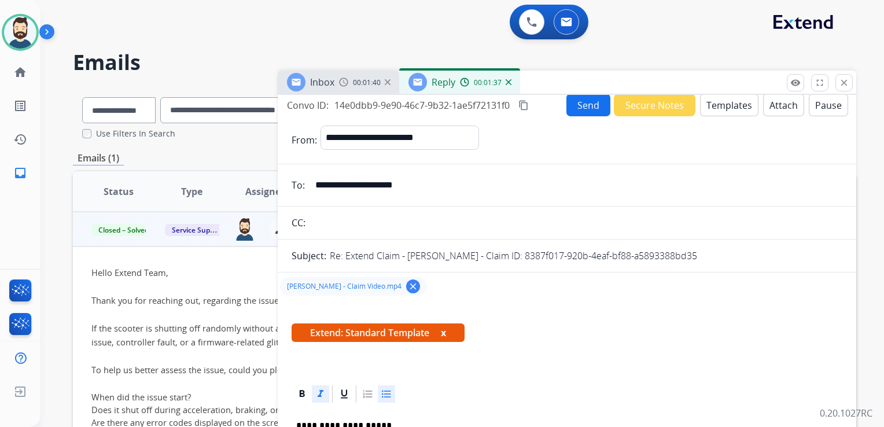
scroll to position [0, 0]
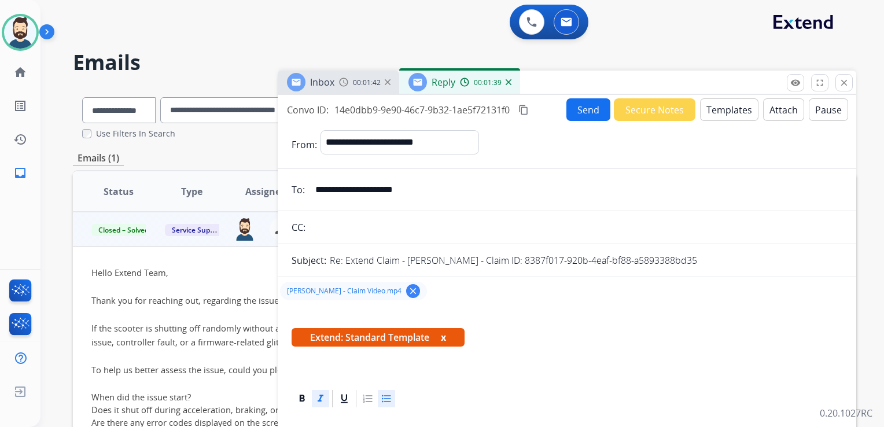
click at [574, 110] on button "Send" at bounding box center [588, 109] width 44 height 23
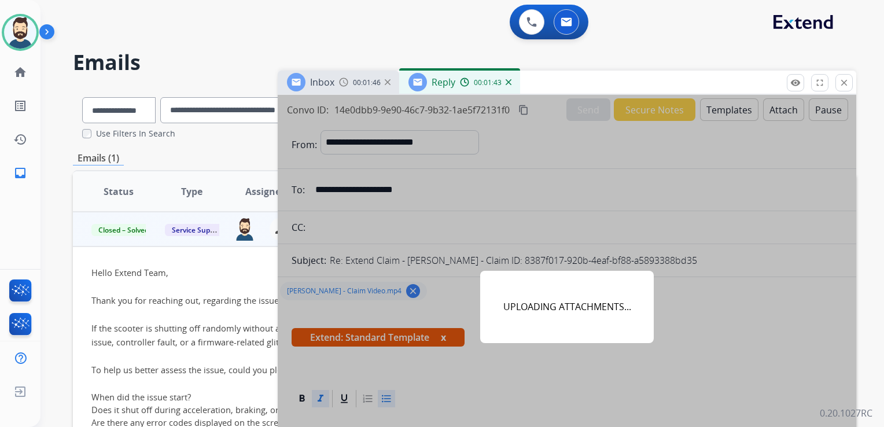
click at [633, 65] on h2 "Emails" at bounding box center [464, 62] width 783 height 23
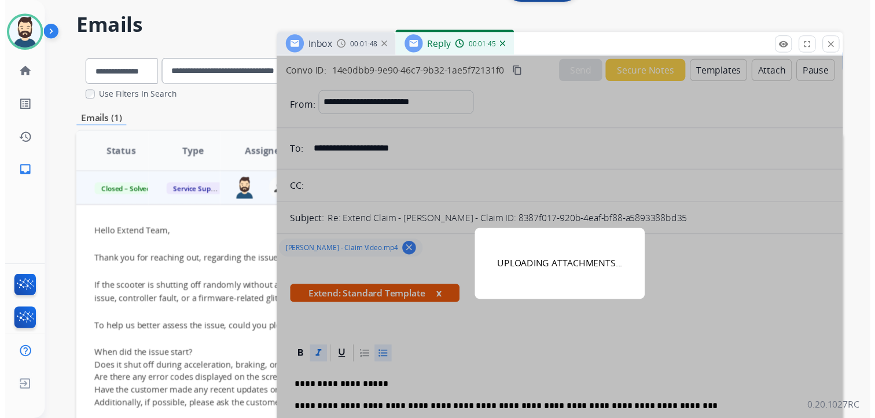
scroll to position [58, 0]
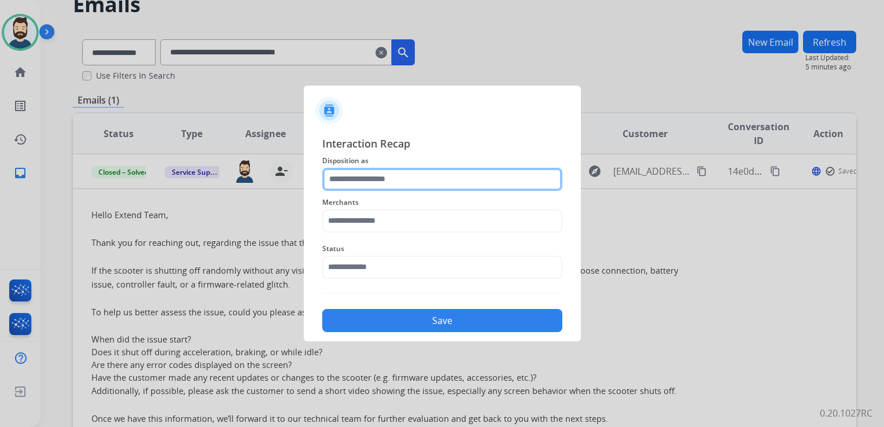
click at [414, 176] on input "text" at bounding box center [442, 179] width 240 height 23
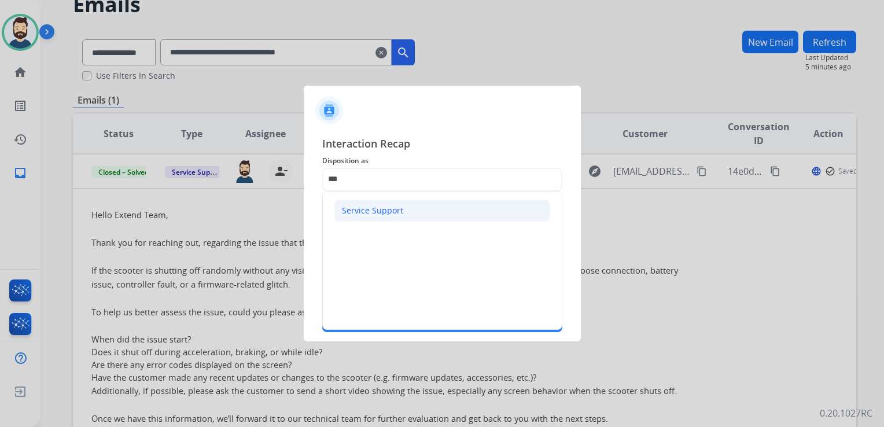
click at [400, 211] on li "Service Support" at bounding box center [442, 211] width 216 height 22
type input "**********"
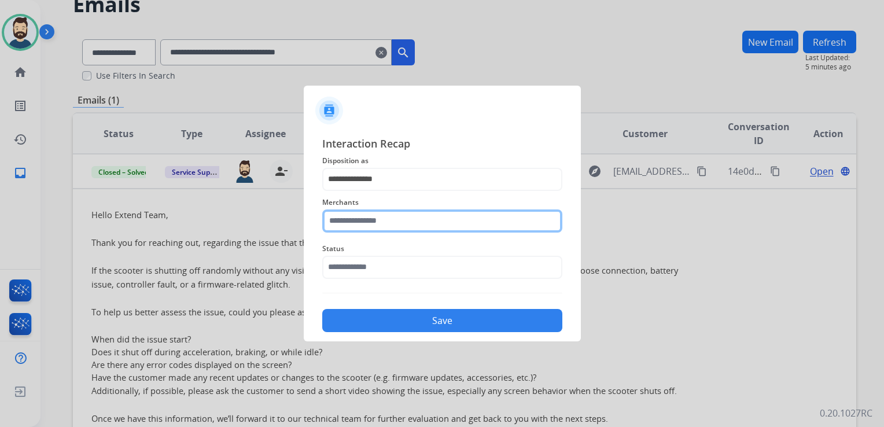
click at [395, 216] on input "text" at bounding box center [442, 220] width 240 height 23
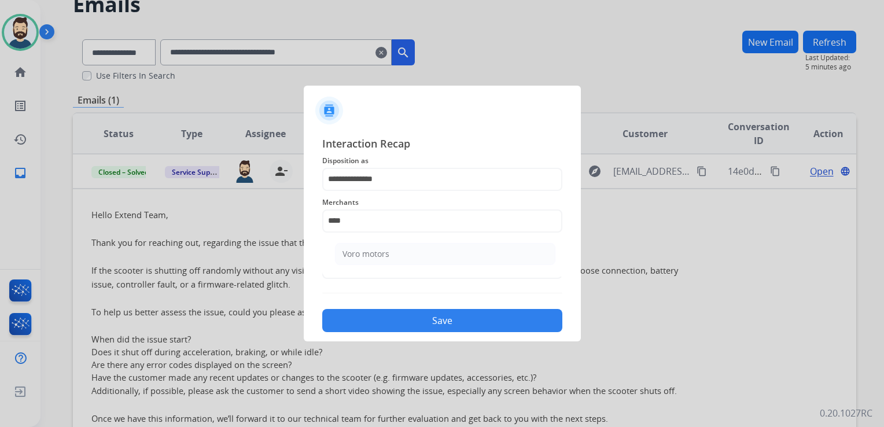
drag, startPoint x: 396, startPoint y: 254, endPoint x: 383, endPoint y: 257, distance: 13.0
click at [396, 254] on li "Voro motors" at bounding box center [445, 254] width 220 height 22
type input "**********"
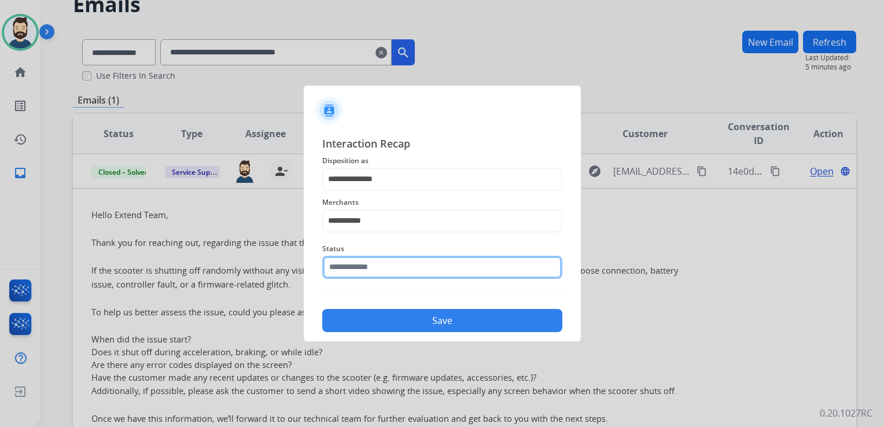
click at [363, 263] on input "text" at bounding box center [442, 267] width 240 height 23
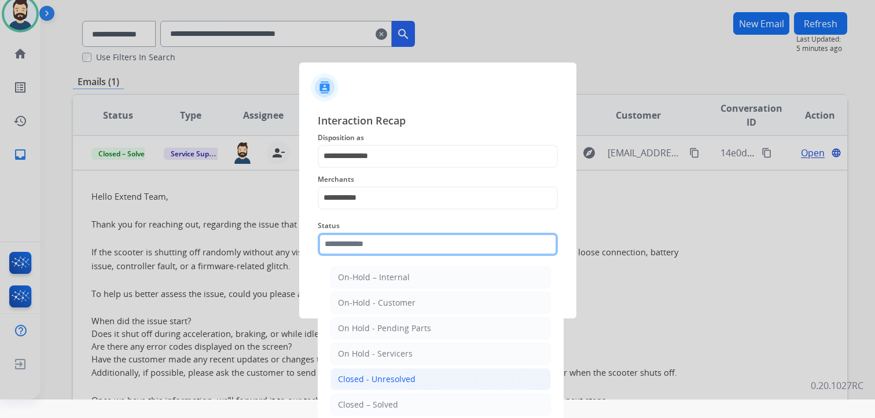
scroll to position [34, 0]
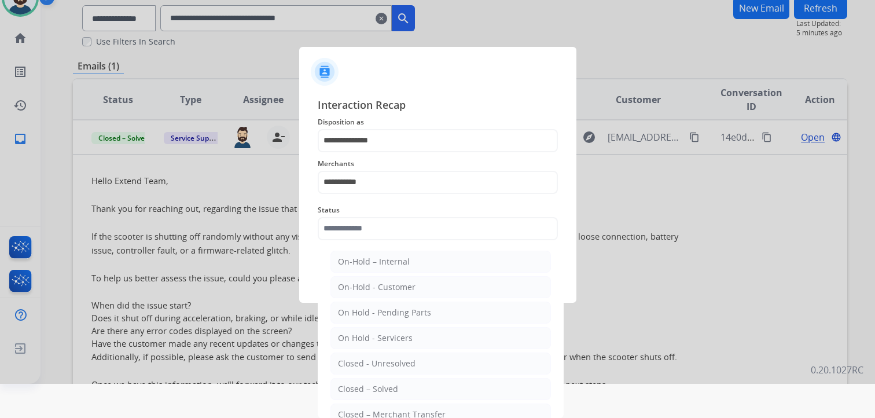
drag, startPoint x: 363, startPoint y: 379, endPoint x: 377, endPoint y: 317, distance: 63.4
click at [364, 379] on li "Closed – Solved" at bounding box center [440, 389] width 220 height 22
type input "**********"
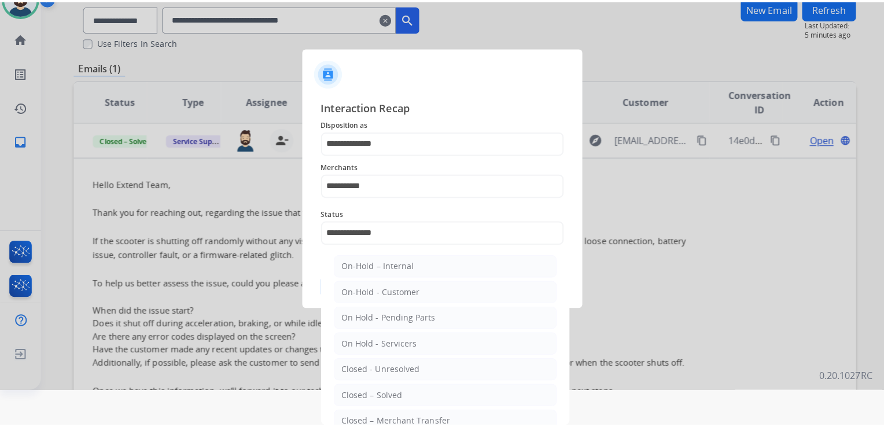
scroll to position [0, 0]
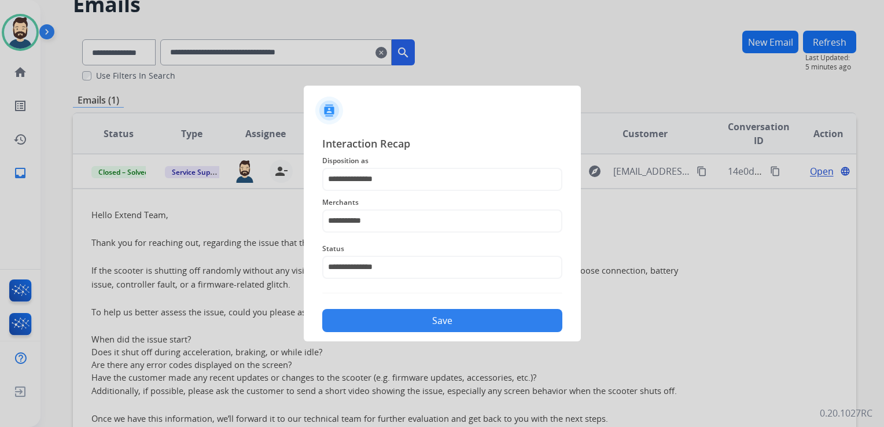
click at [380, 311] on button "Save" at bounding box center [442, 320] width 240 height 23
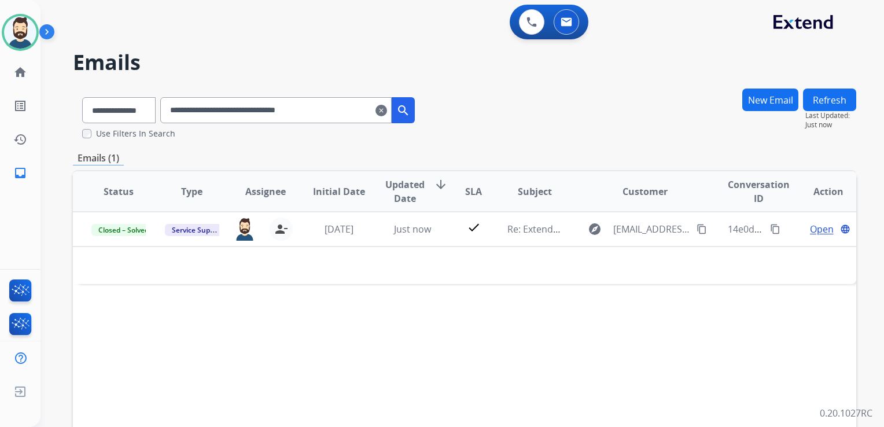
click at [387, 110] on mat-icon "clear" at bounding box center [381, 111] width 12 height 14
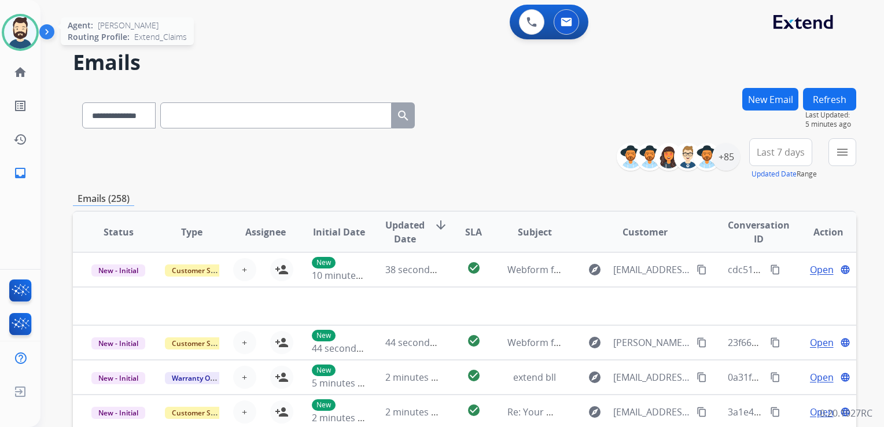
click at [19, 31] on img at bounding box center [20, 32] width 32 height 32
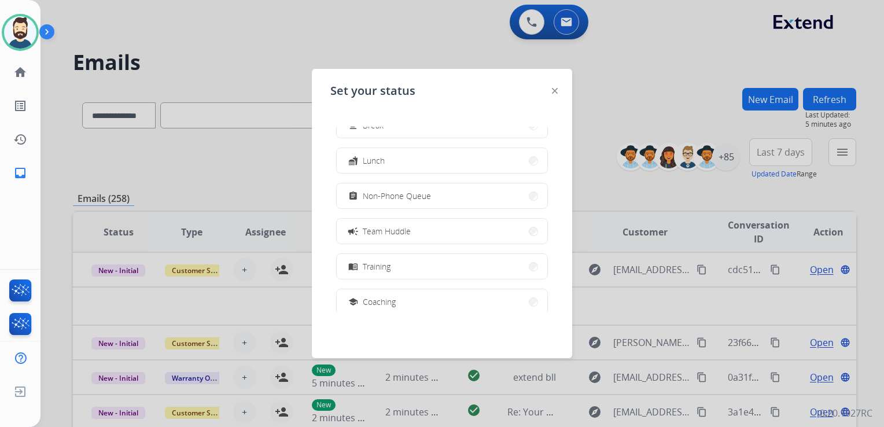
scroll to position [183, 0]
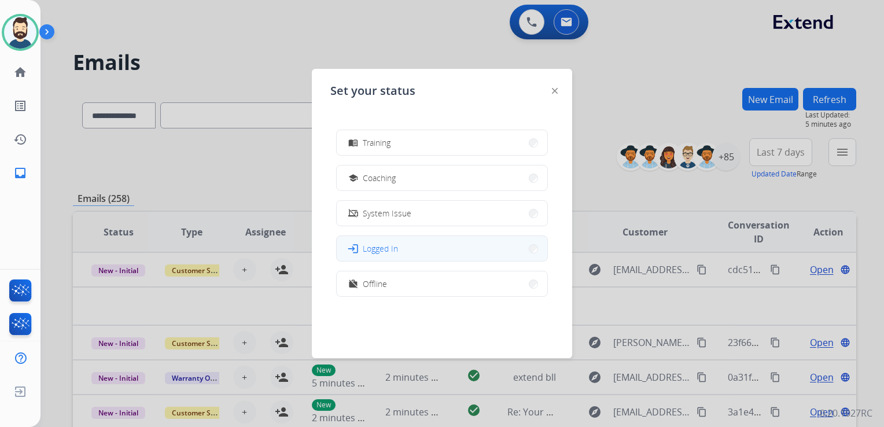
click at [408, 245] on button "login Logged In" at bounding box center [442, 248] width 211 height 25
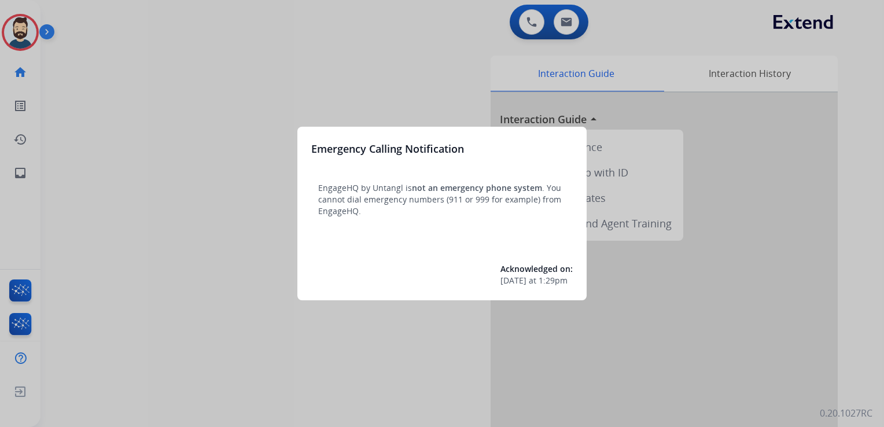
click at [94, 92] on div at bounding box center [442, 213] width 884 height 427
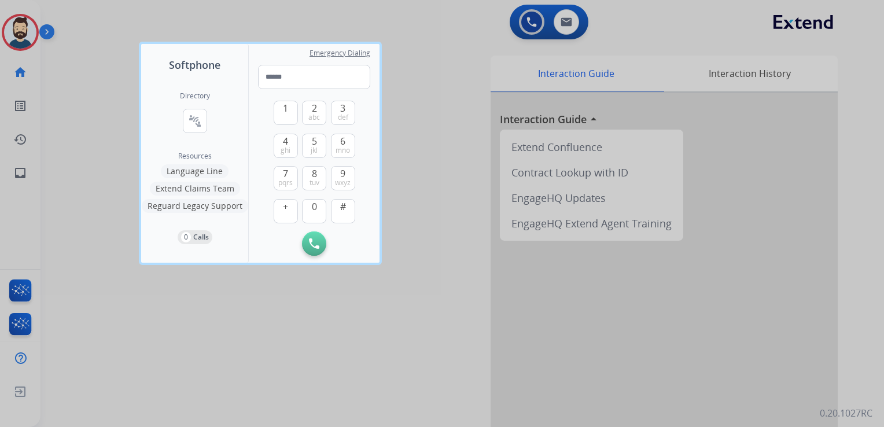
click at [67, 91] on div at bounding box center [442, 213] width 884 height 427
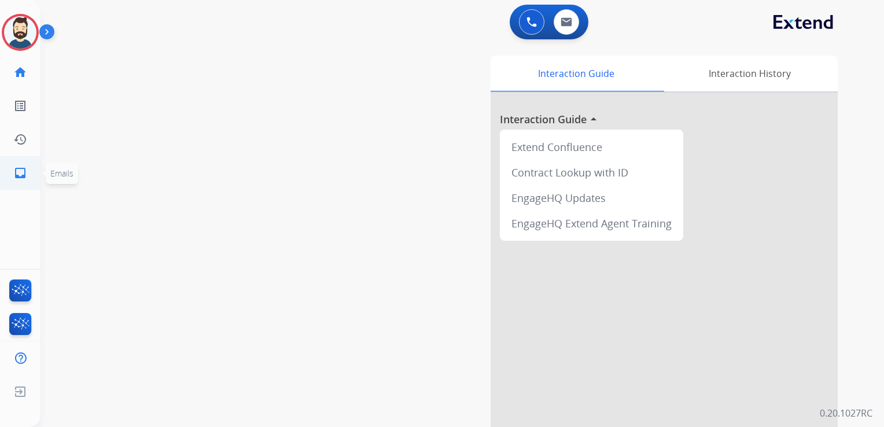
click at [18, 171] on mat-icon "inbox" at bounding box center [20, 173] width 14 height 14
select select "**********"
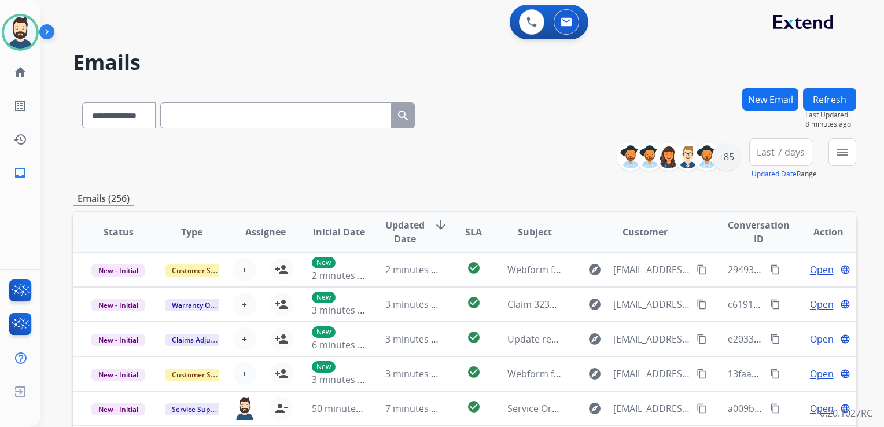
click at [209, 116] on input "text" at bounding box center [275, 115] width 231 height 26
paste input "**********"
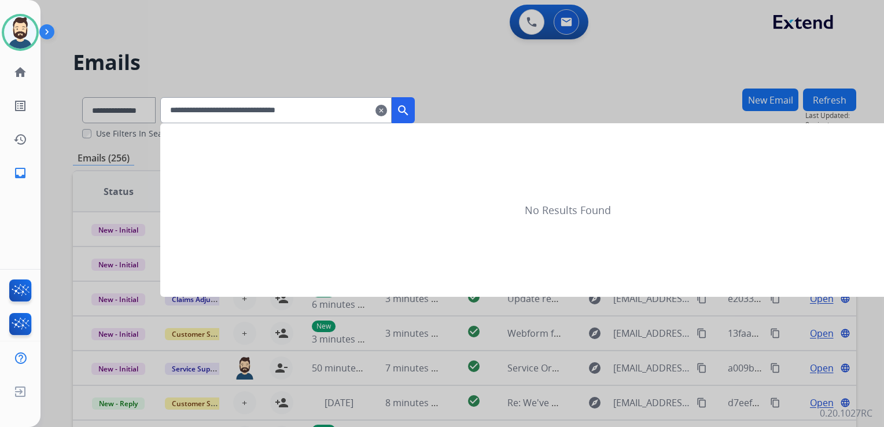
type input "**********"
click at [410, 112] on mat-icon "search" at bounding box center [403, 111] width 14 height 14
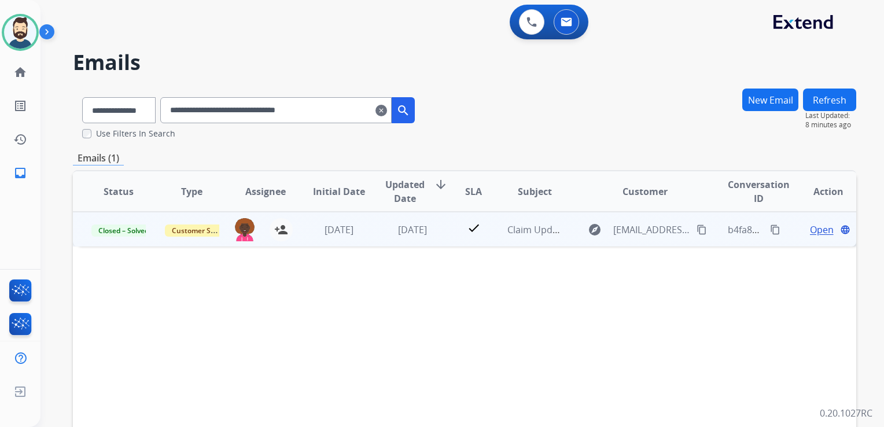
click at [404, 243] on td "[DATE]" at bounding box center [403, 229] width 73 height 35
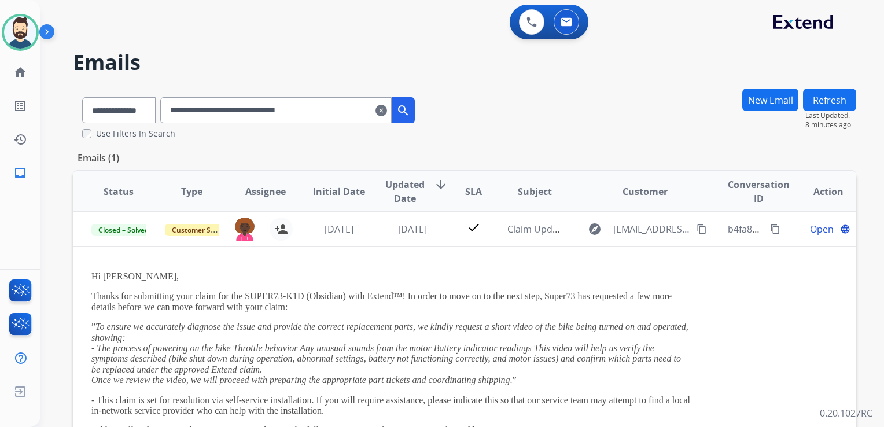
click at [387, 115] on mat-icon "clear" at bounding box center [381, 111] width 12 height 14
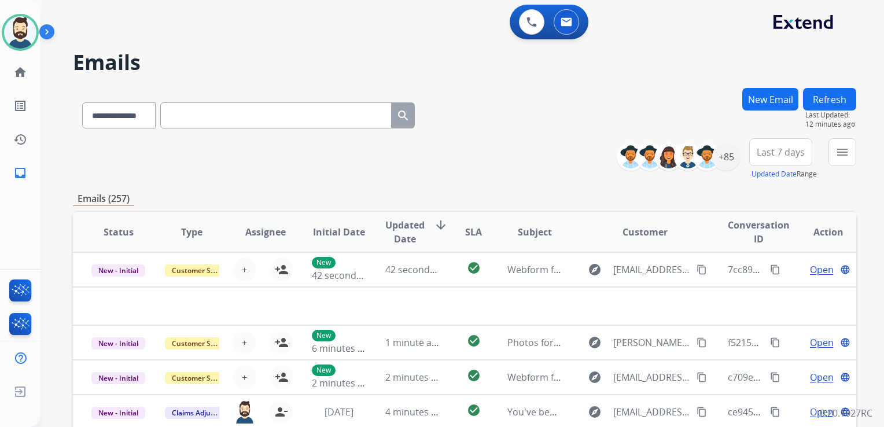
click at [189, 119] on input "text" at bounding box center [275, 115] width 231 height 26
paste input "**********"
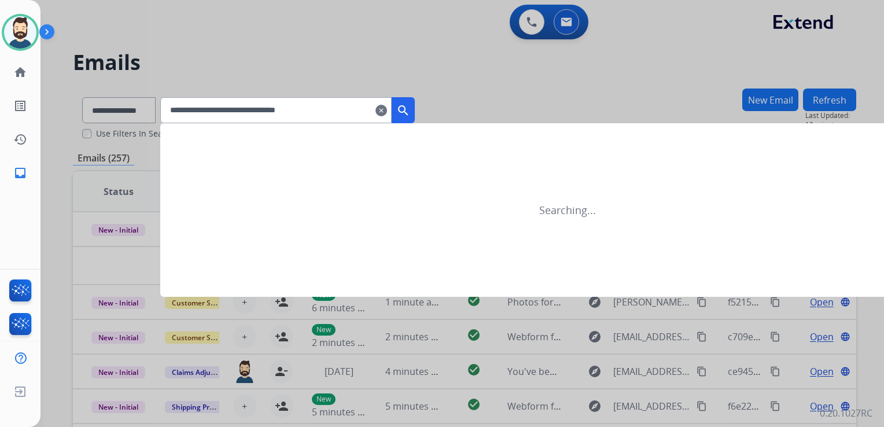
type input "**********"
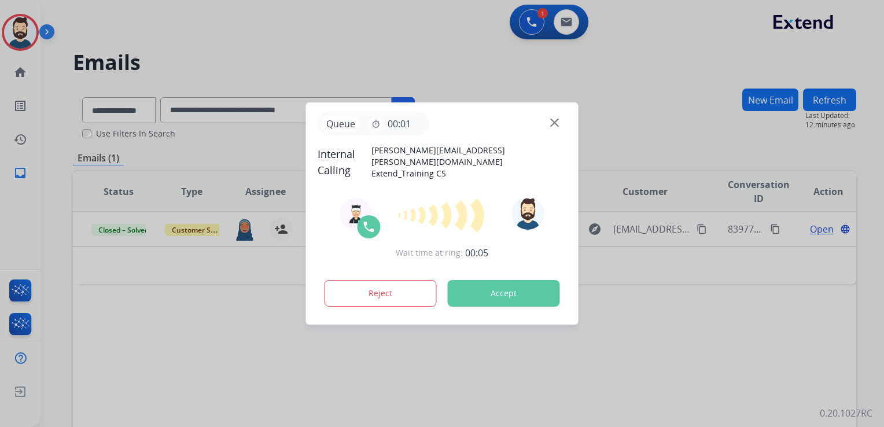
click at [497, 284] on button "Accept" at bounding box center [504, 293] width 112 height 27
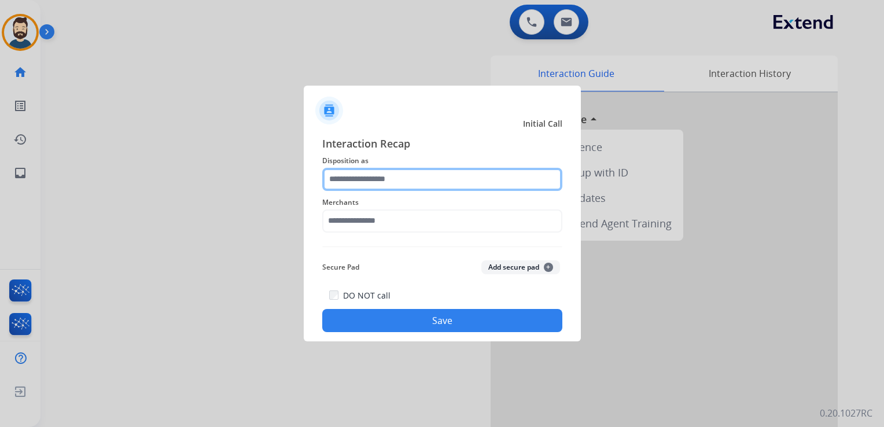
click at [345, 176] on input "text" at bounding box center [442, 179] width 240 height 23
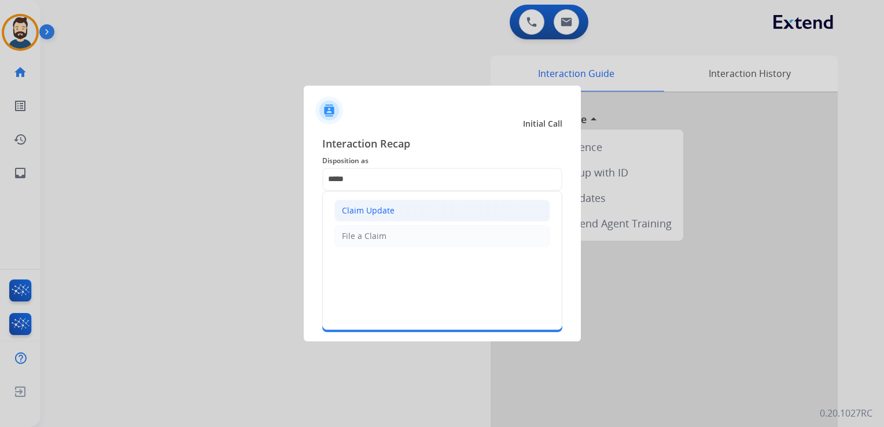
click at [363, 210] on div "Claim Update" at bounding box center [368, 211] width 53 height 12
type input "**********"
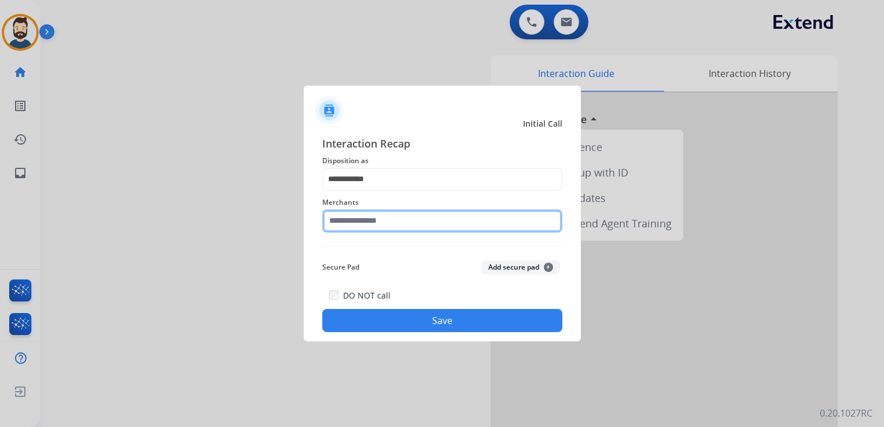
click at [359, 225] on input "text" at bounding box center [442, 220] width 240 height 23
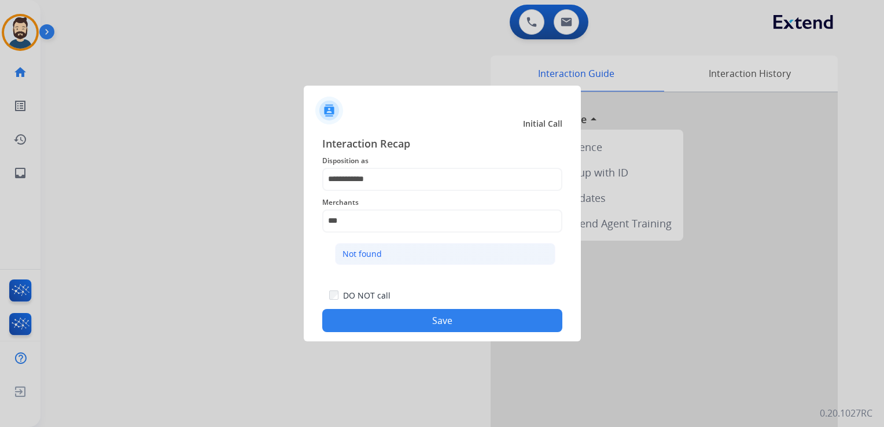
drag, startPoint x: 365, startPoint y: 248, endPoint x: 370, endPoint y: 295, distance: 47.1
click at [364, 249] on div "Not found" at bounding box center [361, 254] width 39 height 12
type input "*********"
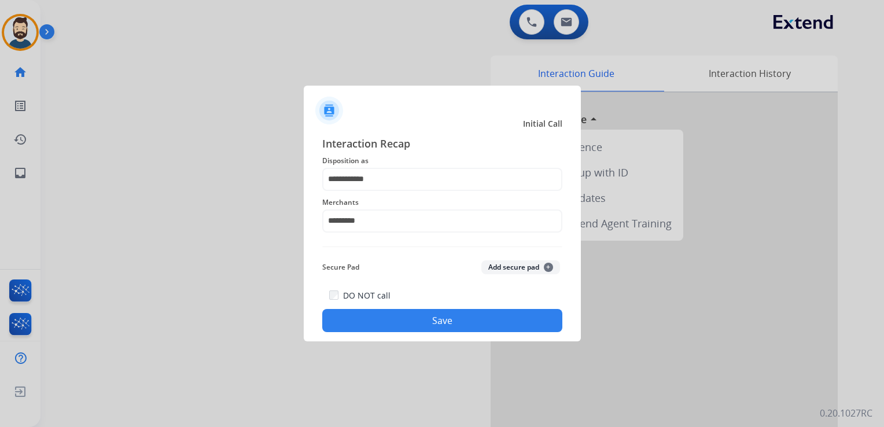
click at [375, 323] on button "Save" at bounding box center [442, 320] width 240 height 23
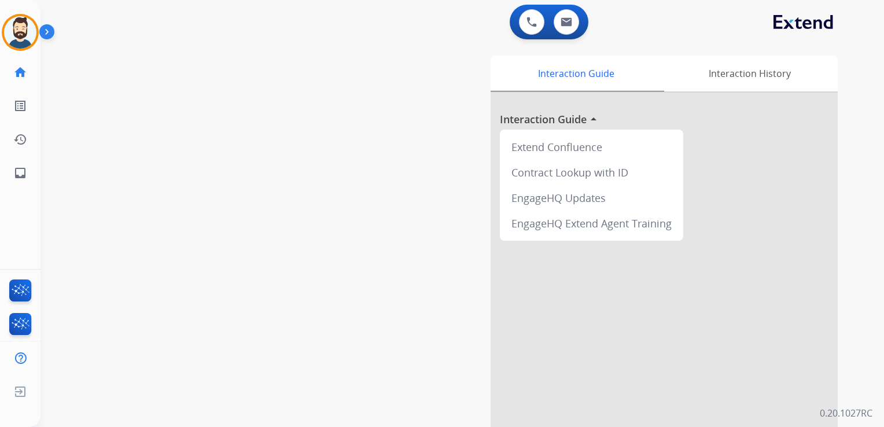
click at [142, 163] on div "swap_horiz Break voice bridge close_fullscreen Connect 3-Way Call merge_type Se…" at bounding box center [448, 283] width 816 height 482
click at [22, 169] on mat-icon "inbox" at bounding box center [20, 173] width 14 height 14
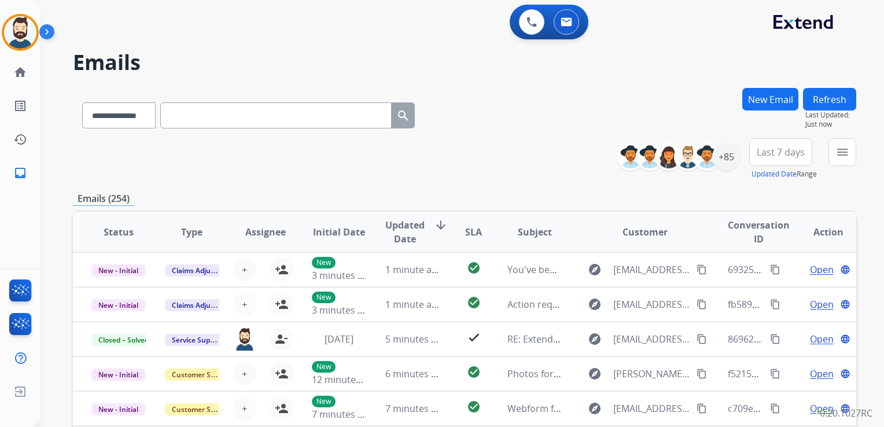
click at [196, 109] on input "text" at bounding box center [275, 115] width 231 height 26
paste input "**********"
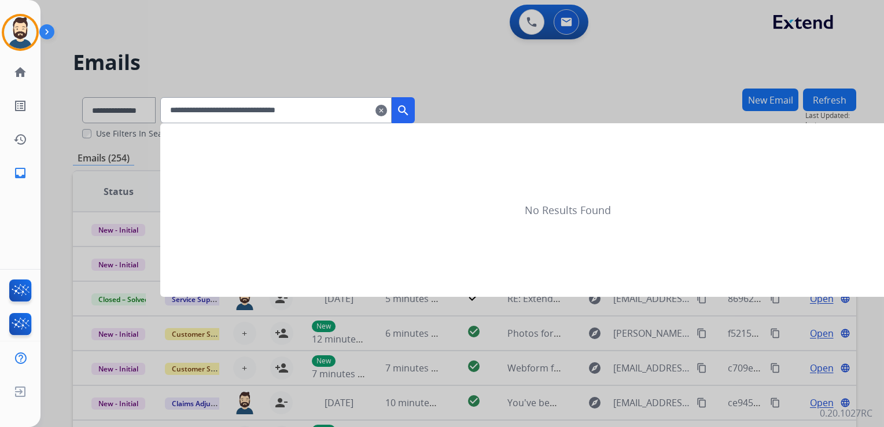
type input "**********"
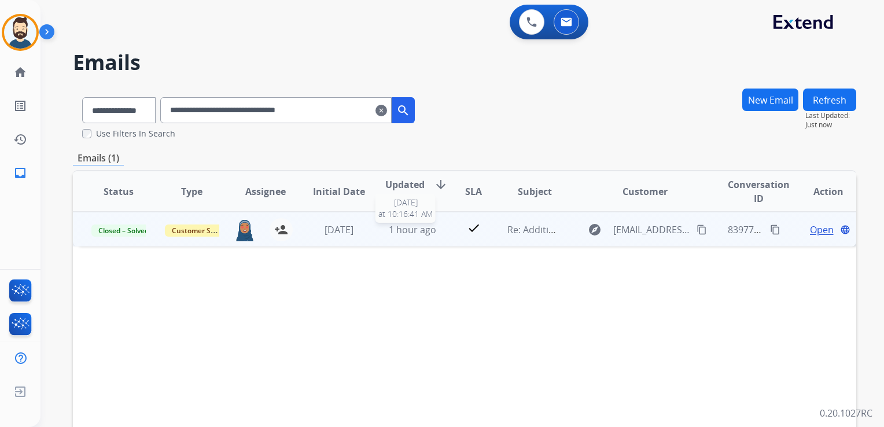
click at [389, 234] on span "1 hour ago" at bounding box center [412, 229] width 47 height 13
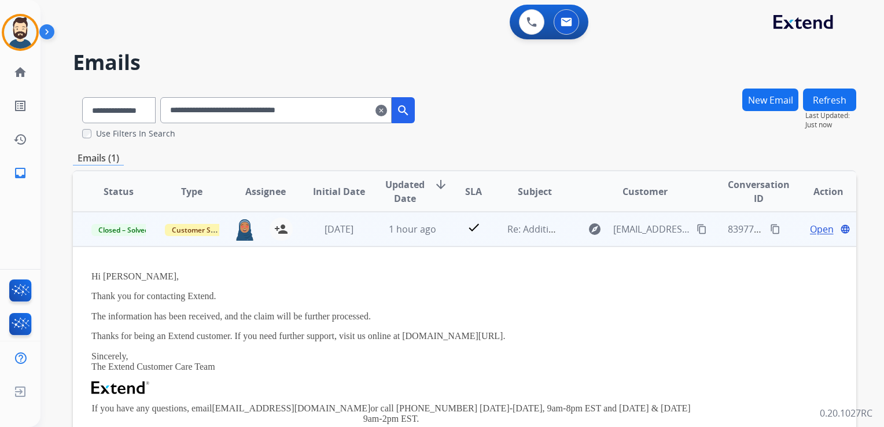
click at [820, 226] on span "Open" at bounding box center [822, 229] width 24 height 14
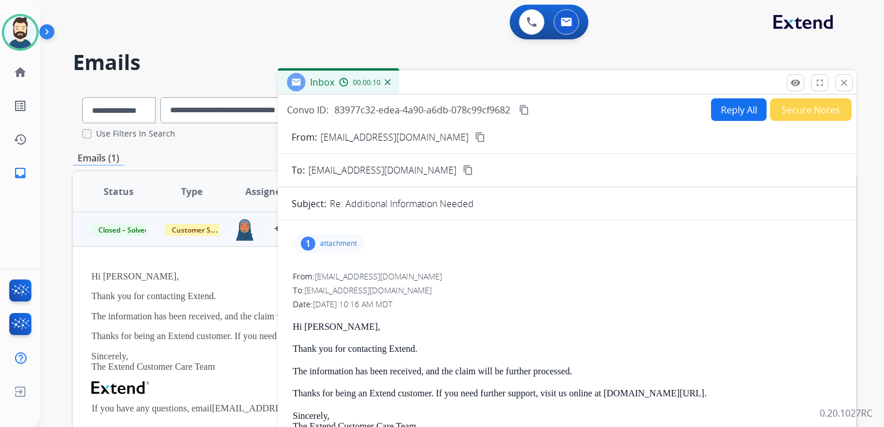
click at [337, 242] on p "attachment" at bounding box center [338, 243] width 37 height 9
click at [375, 265] on p "Video.mov" at bounding box center [389, 271] width 46 height 14
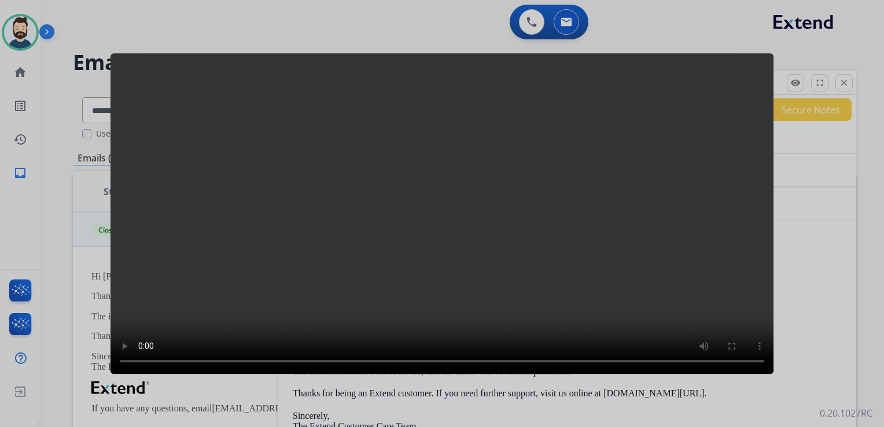
click at [671, 168] on video at bounding box center [441, 213] width 663 height 320
click at [788, 181] on div at bounding box center [442, 213] width 884 height 427
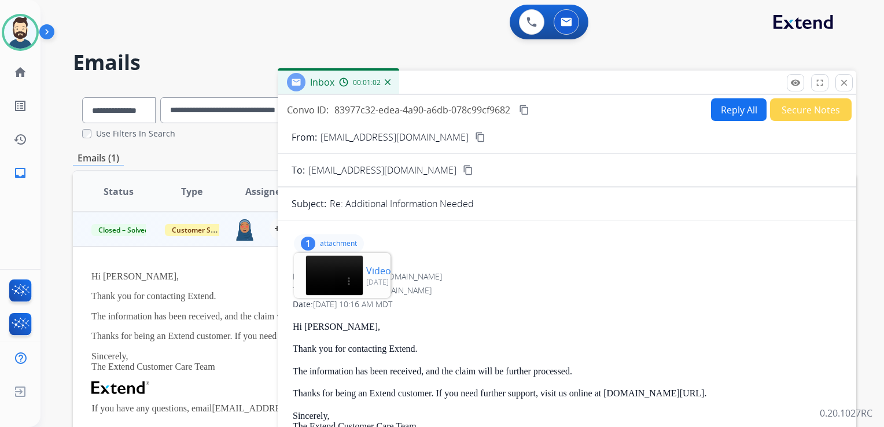
click at [366, 278] on p "[DATE] 12:05 PM" at bounding box center [400, 282] width 69 height 9
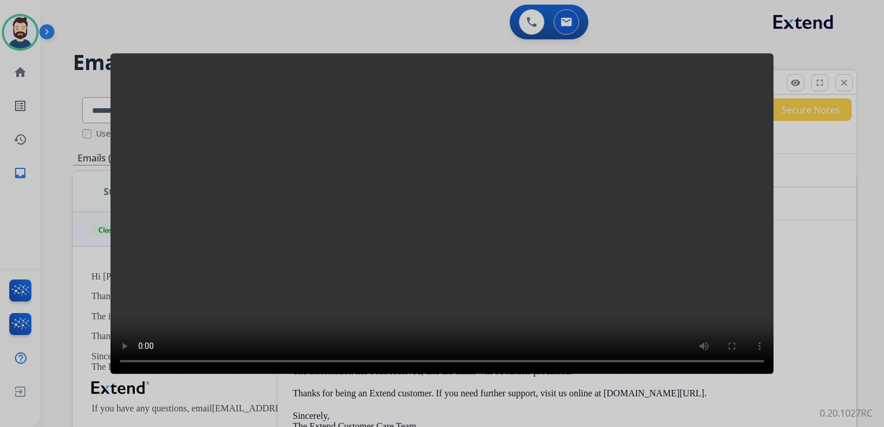
click at [814, 229] on div at bounding box center [442, 213] width 884 height 427
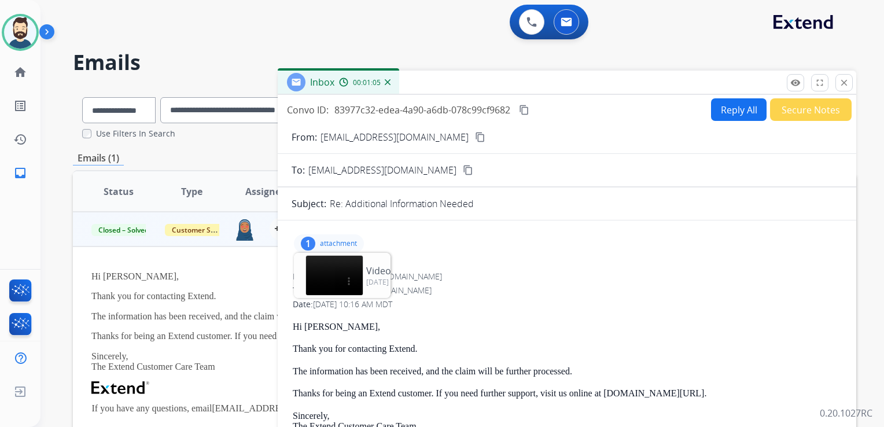
scroll to position [0, 10]
click at [413, 267] on mat-icon "download" at bounding box center [418, 270] width 10 height 10
click at [344, 242] on p "attachment" at bounding box center [338, 243] width 37 height 9
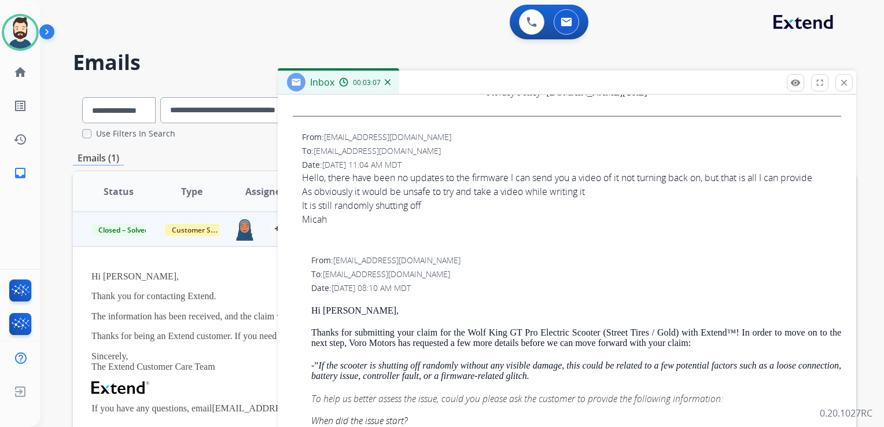
scroll to position [463, 0]
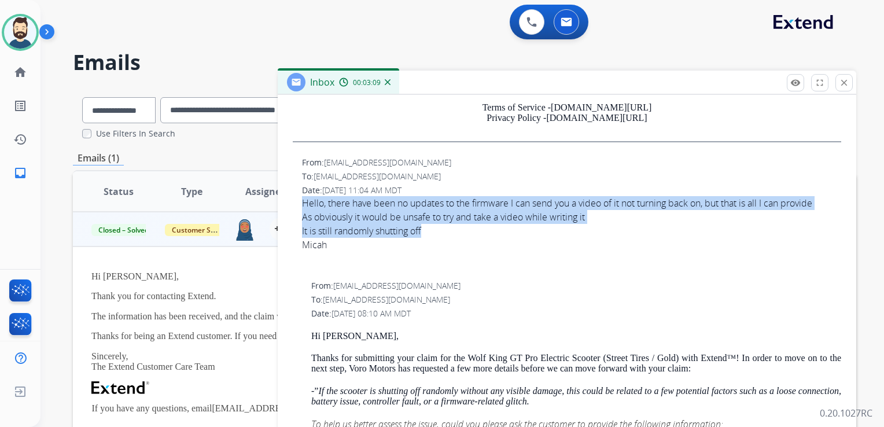
drag, startPoint x: 302, startPoint y: 202, endPoint x: 430, endPoint y: 226, distance: 129.4
click at [430, 226] on span "Hello, there have been no updates to the firmware I can send you a video of it …" at bounding box center [571, 230] width 539 height 69
copy span "Hello, there have been no updates to the firmware I can send you a video of it …"
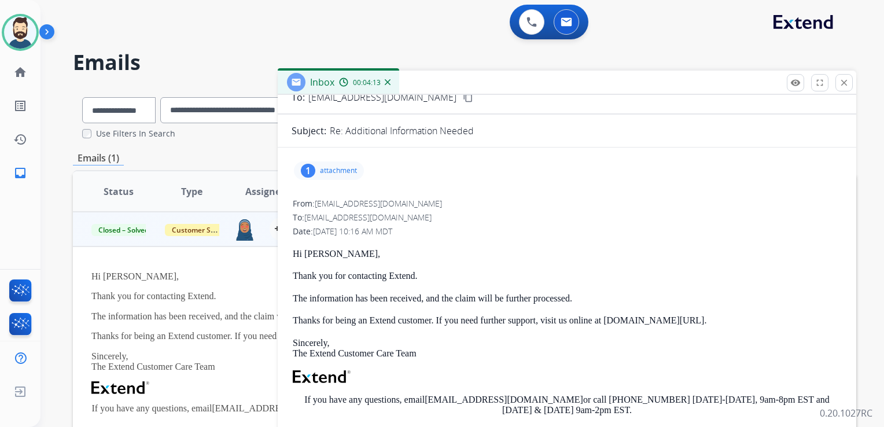
scroll to position [0, 0]
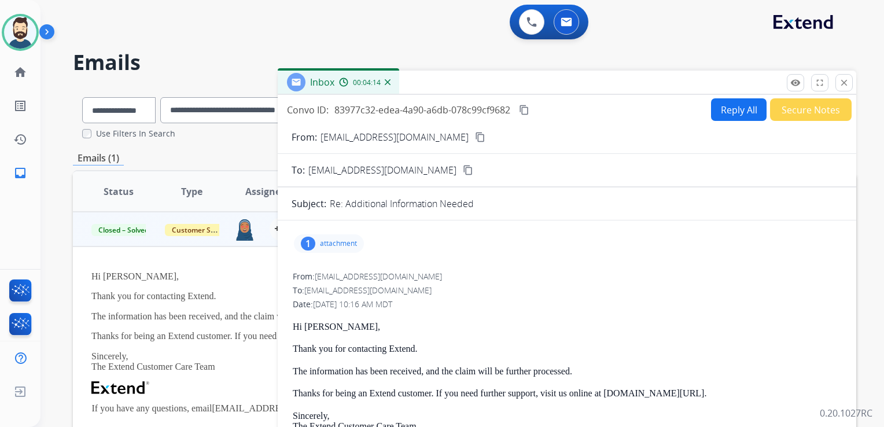
click at [853, 79] on div "Inbox 00:04:14" at bounding box center [567, 83] width 578 height 24
click at [847, 82] on mat-icon "close" at bounding box center [844, 83] width 10 height 10
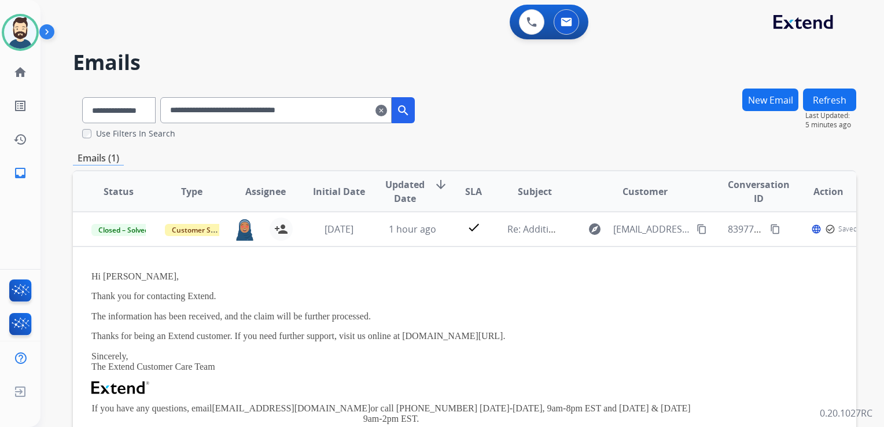
click at [387, 112] on mat-icon "clear" at bounding box center [381, 111] width 12 height 14
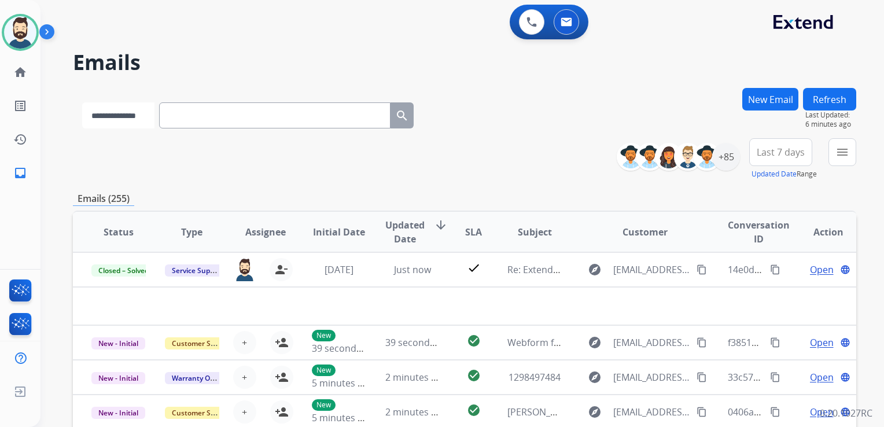
click at [127, 120] on select "**********" at bounding box center [118, 115] width 72 height 26
select select "**********"
click at [82, 102] on select "**********" at bounding box center [118, 115] width 72 height 26
click at [199, 111] on input "text" at bounding box center [275, 115] width 231 height 26
paste input "**********"
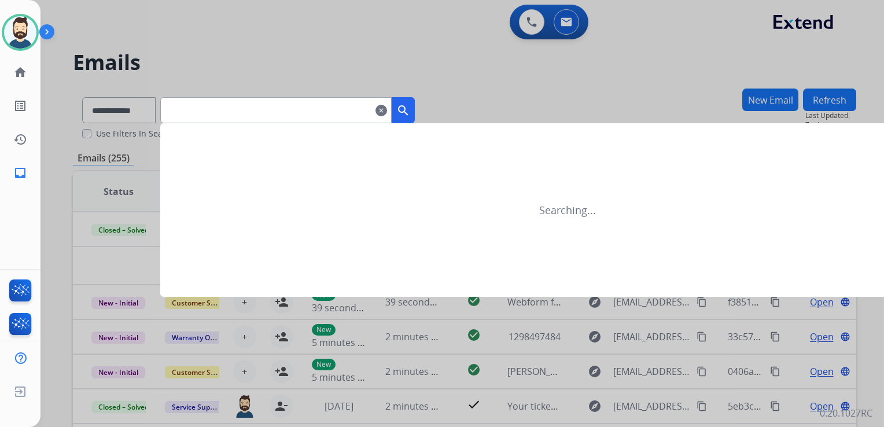
type input "**********"
